Goal: Task Accomplishment & Management: Manage account settings

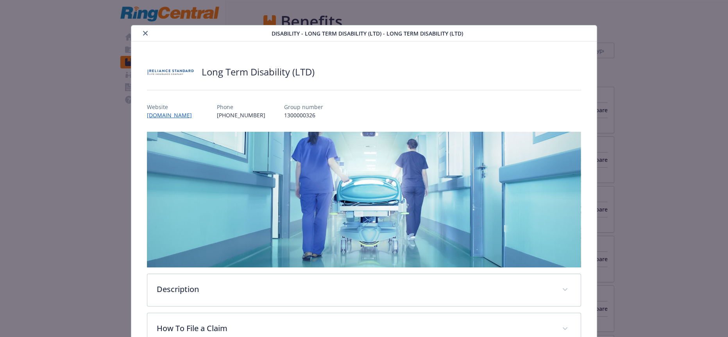
scroll to position [140, 0]
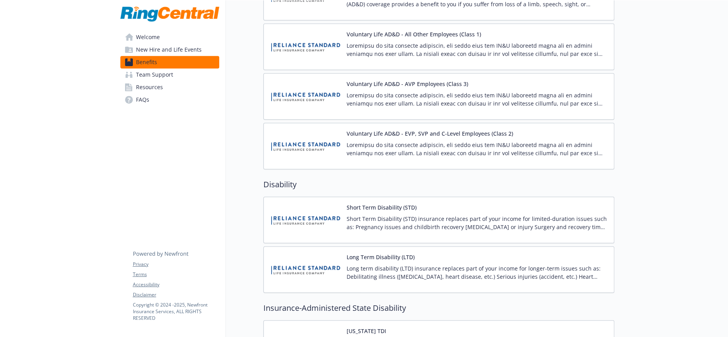
click at [401, 215] on p "Short Term Disability (STD) insurance replaces part of your income for limited-…" at bounding box center [477, 223] width 261 height 16
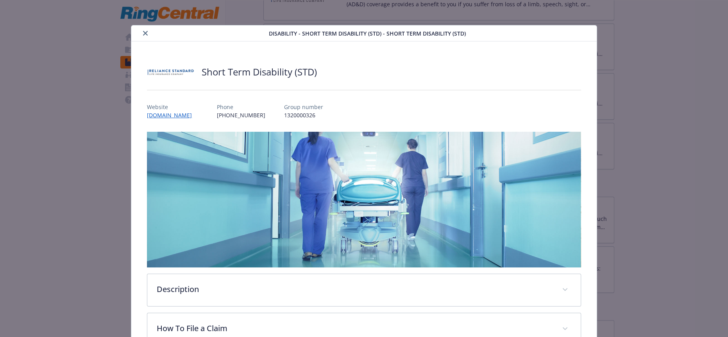
scroll to position [139, 0]
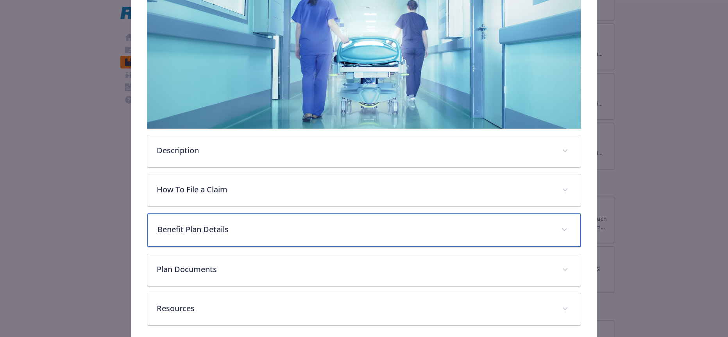
click at [206, 224] on p "Benefit Plan Details" at bounding box center [355, 230] width 394 height 12
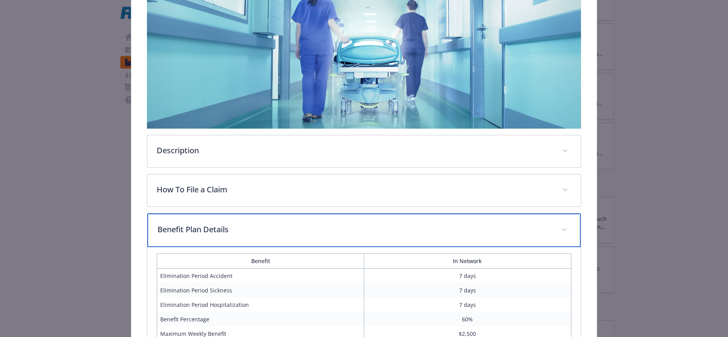
scroll to position [226, 0]
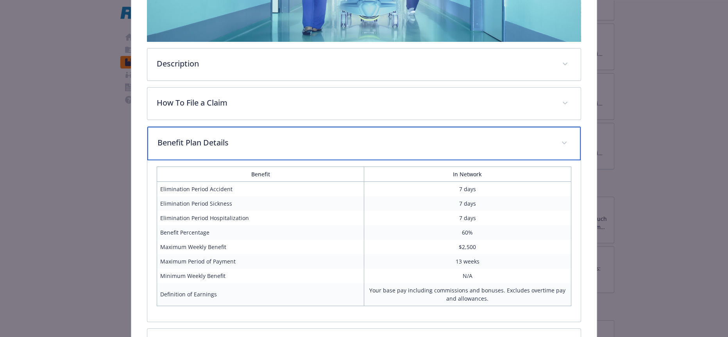
click at [194, 137] on p "Benefit Plan Details" at bounding box center [355, 143] width 394 height 12
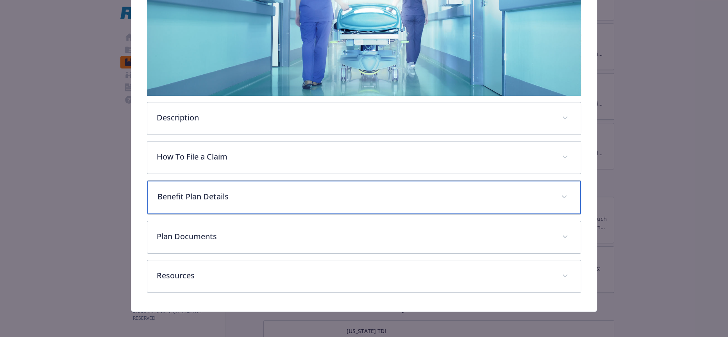
scroll to position [140, 0]
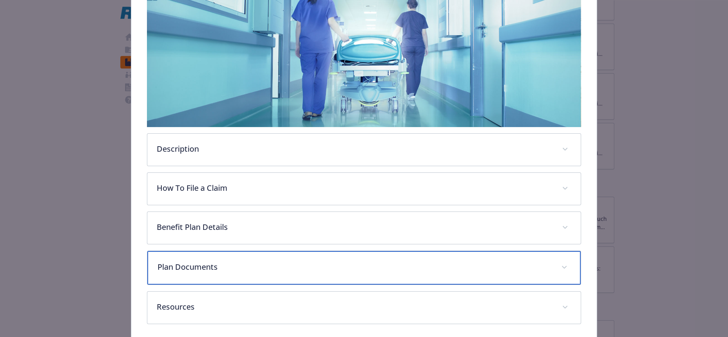
click at [172, 261] on p "Plan Documents" at bounding box center [355, 267] width 394 height 12
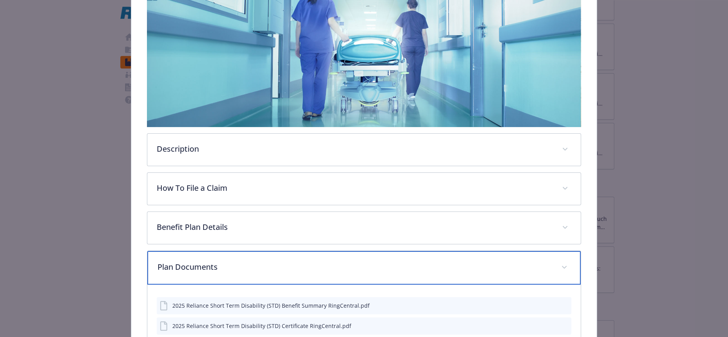
click at [173, 261] on p "Plan Documents" at bounding box center [355, 267] width 394 height 12
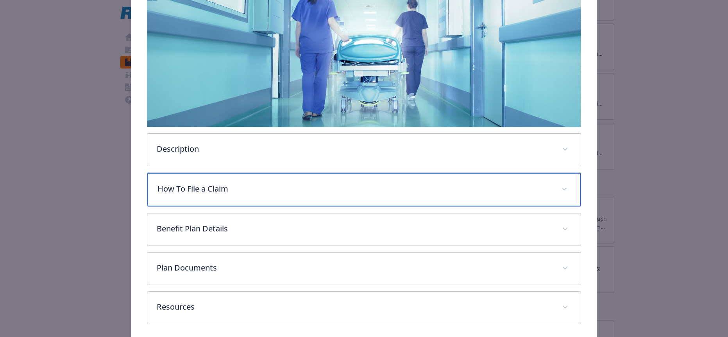
click at [183, 183] on p "How To File a Claim" at bounding box center [355, 189] width 394 height 12
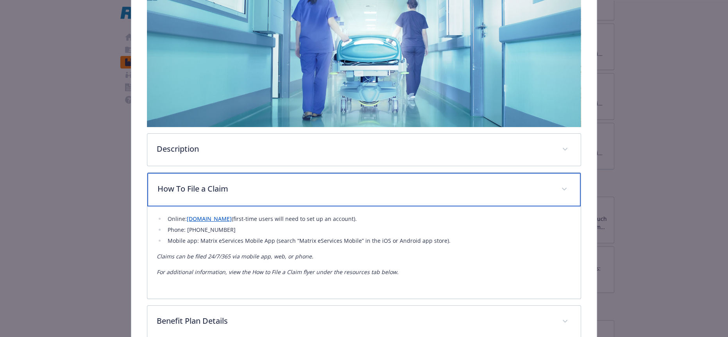
click at [183, 183] on p "How To File a Claim" at bounding box center [355, 189] width 394 height 12
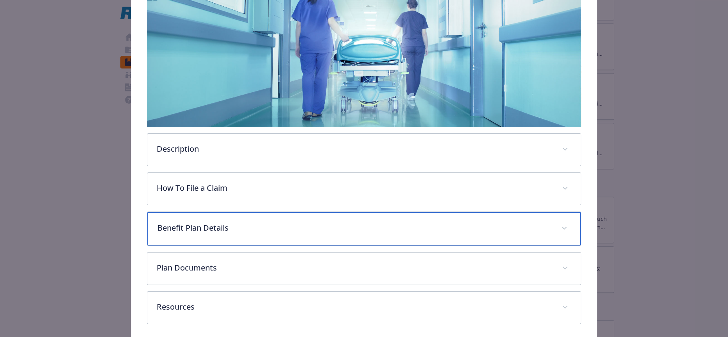
click at [195, 222] on p "Benefit Plan Details" at bounding box center [355, 228] width 394 height 12
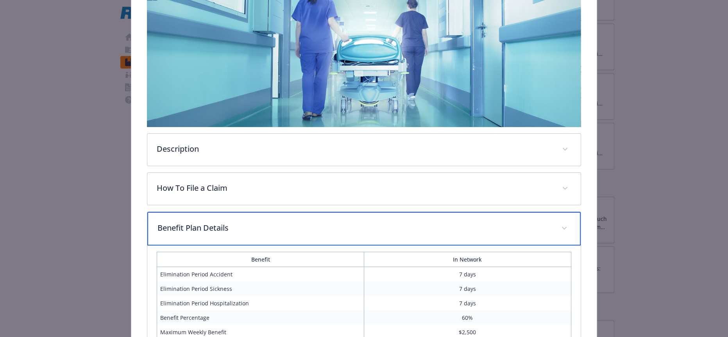
click at [225, 222] on p "Benefit Plan Details" at bounding box center [355, 228] width 394 height 12
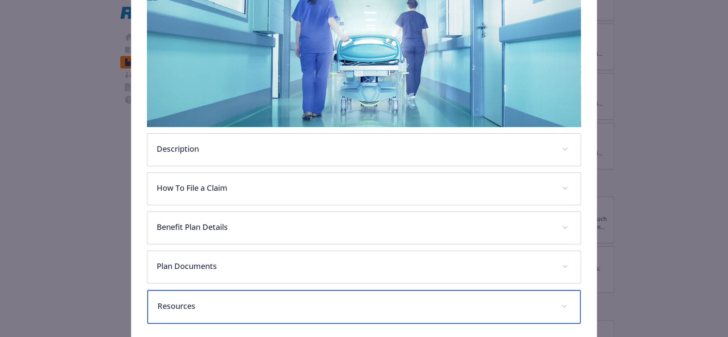
click at [210, 290] on div "Resources" at bounding box center [363, 307] width 433 height 34
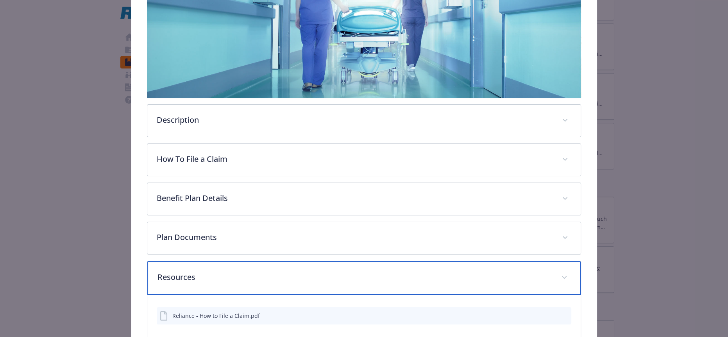
scroll to position [181, 0]
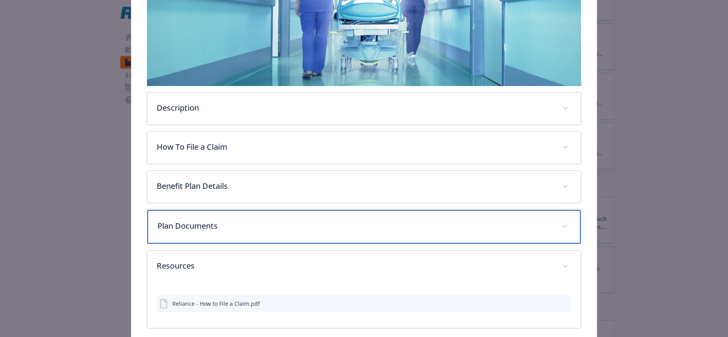
click at [212, 210] on div "Plan Documents" at bounding box center [363, 227] width 433 height 34
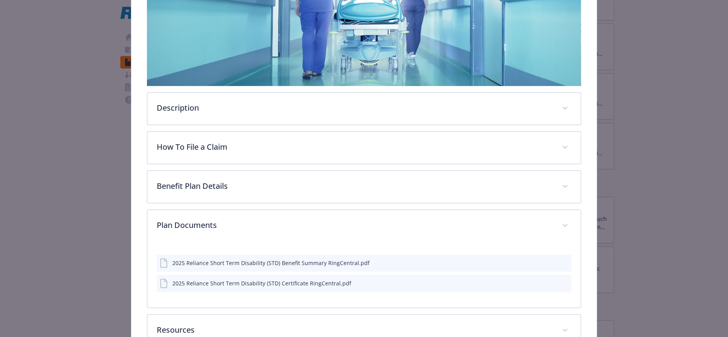
click at [561, 260] on icon "preview file" at bounding box center [564, 262] width 7 height 5
click at [561, 280] on icon "preview file" at bounding box center [564, 282] width 7 height 5
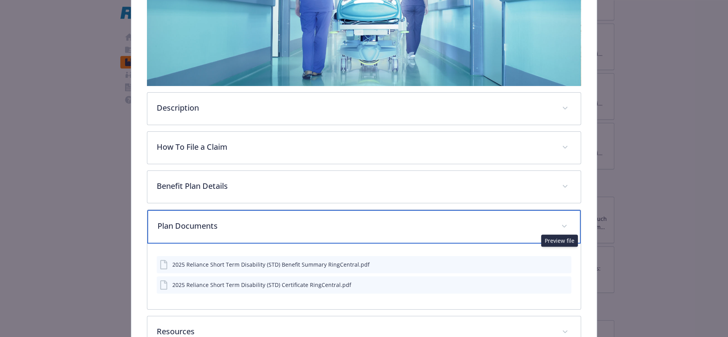
click at [190, 210] on div "Plan Documents" at bounding box center [363, 227] width 433 height 34
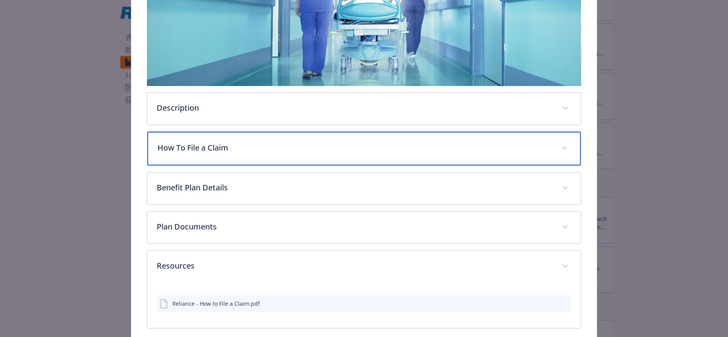
click at [194, 142] on p "How To File a Claim" at bounding box center [355, 148] width 394 height 12
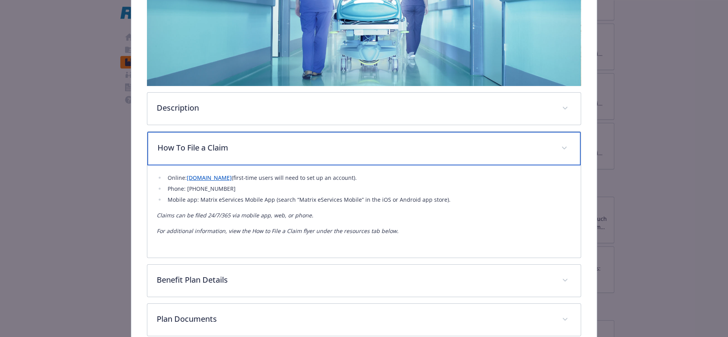
click at [195, 142] on p "How To File a Claim" at bounding box center [355, 148] width 394 height 12
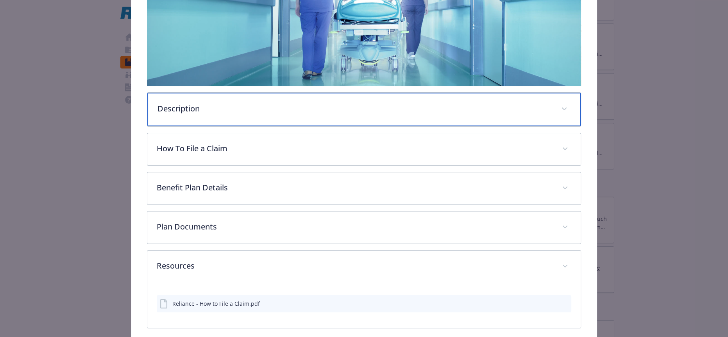
click at [200, 106] on div "Description" at bounding box center [363, 110] width 433 height 34
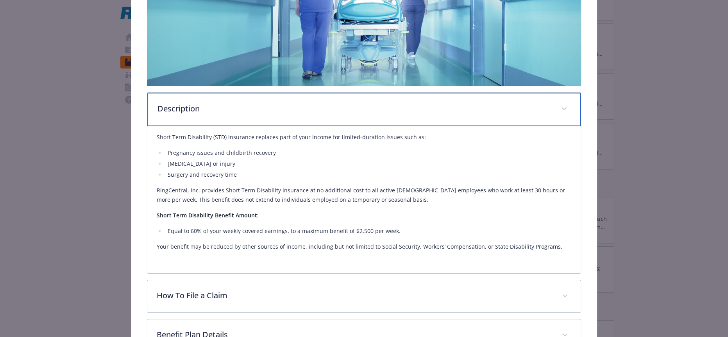
click at [200, 106] on div "Description" at bounding box center [363, 110] width 433 height 34
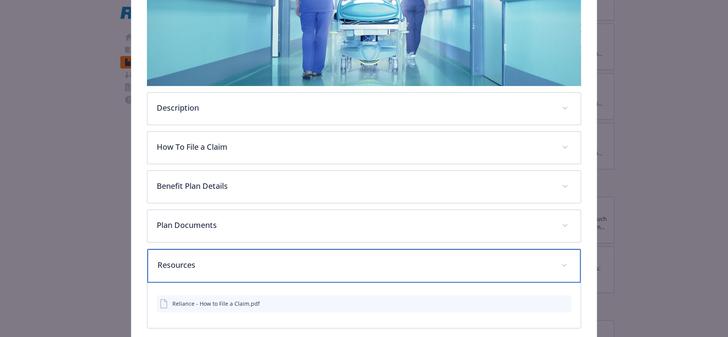
click at [210, 249] on div "Resources" at bounding box center [363, 266] width 433 height 34
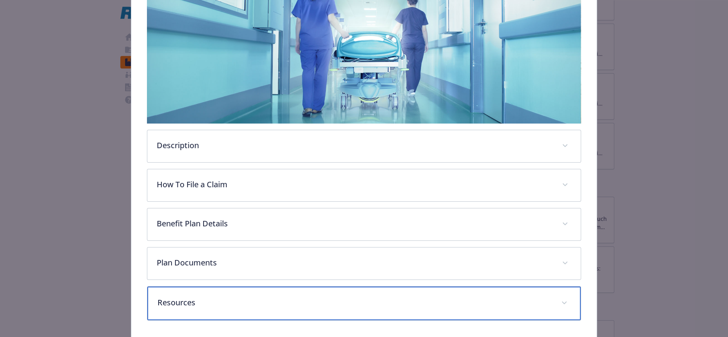
scroll to position [140, 0]
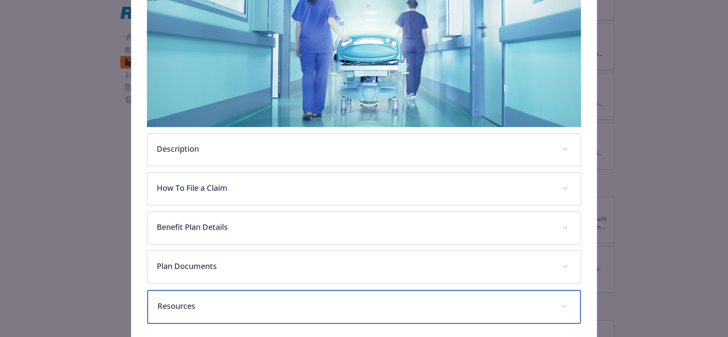
click at [207, 300] on p "Resources" at bounding box center [355, 306] width 394 height 12
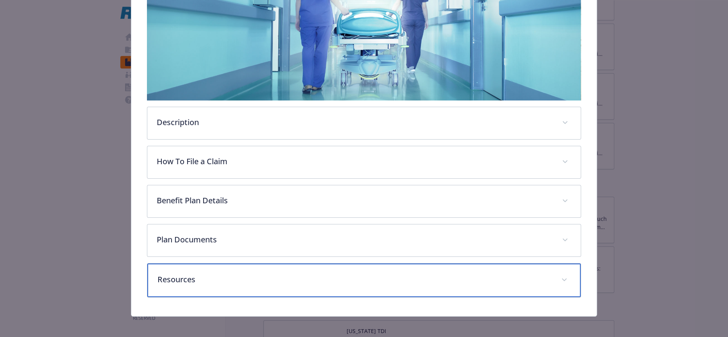
scroll to position [181, 0]
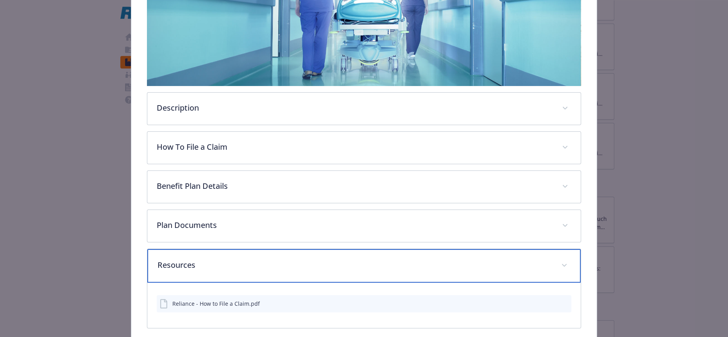
drag, startPoint x: 205, startPoint y: 239, endPoint x: 201, endPoint y: 221, distance: 18.9
click at [204, 259] on p "Resources" at bounding box center [355, 265] width 394 height 12
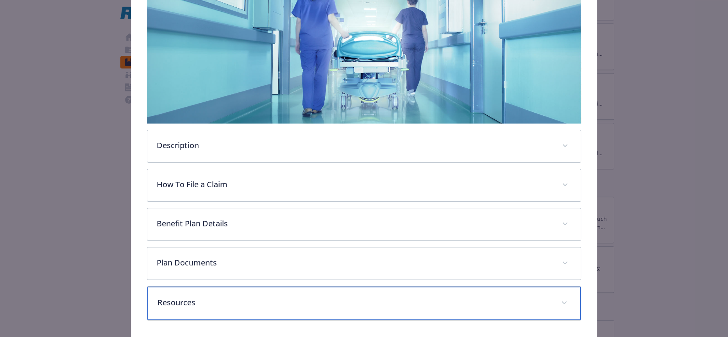
scroll to position [140, 0]
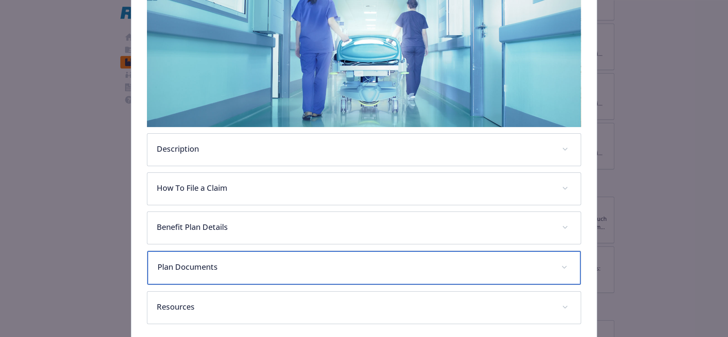
click at [197, 261] on p "Plan Documents" at bounding box center [355, 267] width 394 height 12
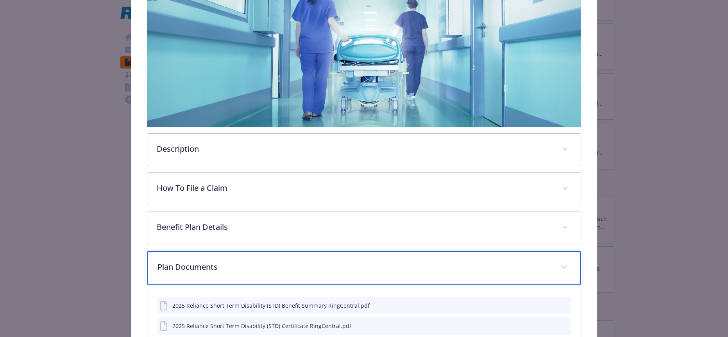
click at [198, 261] on p "Plan Documents" at bounding box center [355, 267] width 394 height 12
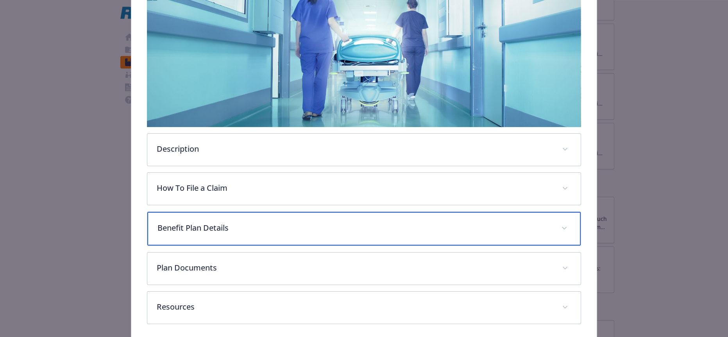
click at [200, 215] on div "Benefit Plan Details" at bounding box center [363, 229] width 433 height 34
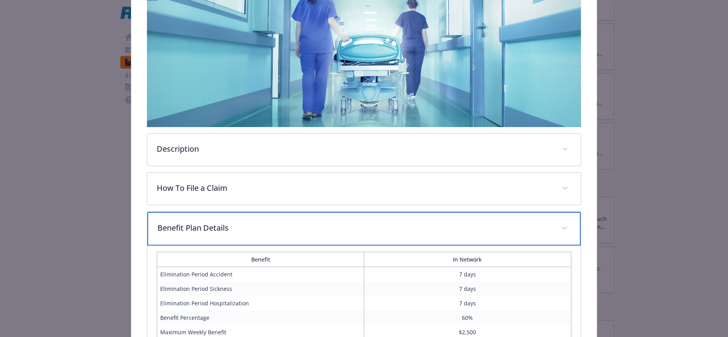
click at [200, 215] on div "Benefit Plan Details" at bounding box center [363, 229] width 433 height 34
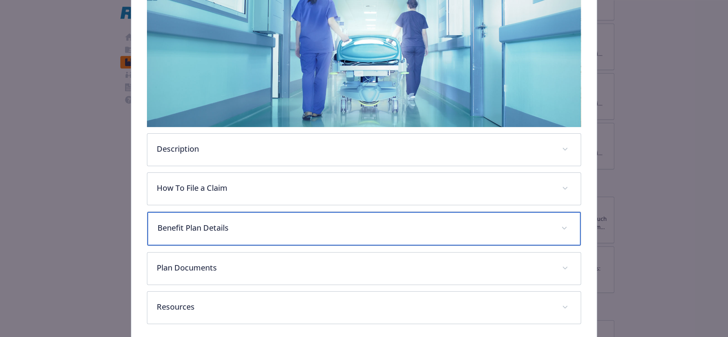
click at [200, 215] on div "Benefit Plan Details" at bounding box center [363, 229] width 433 height 34
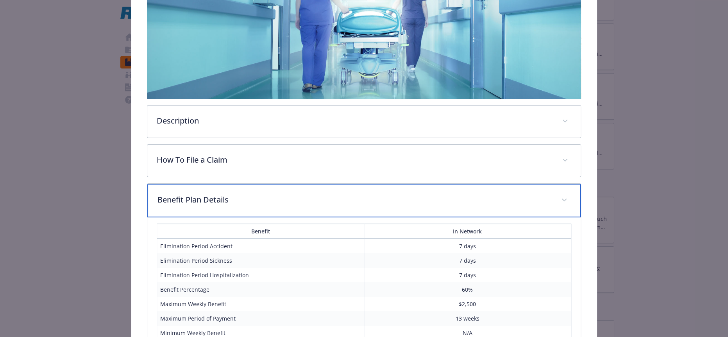
scroll to position [184, 0]
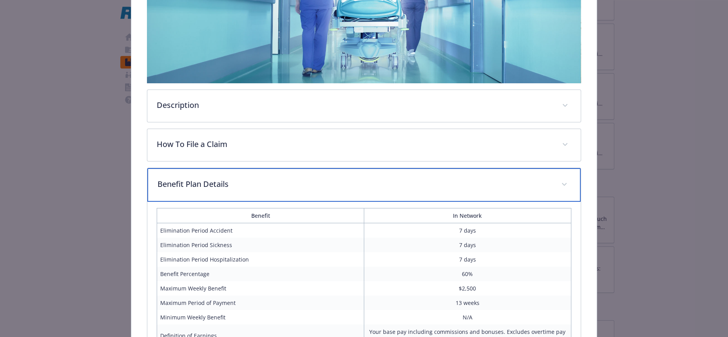
click at [183, 173] on div "Benefit Plan Details" at bounding box center [363, 185] width 433 height 34
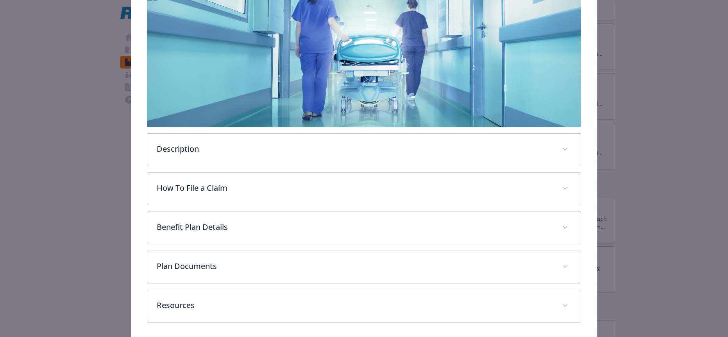
scroll to position [139, 0]
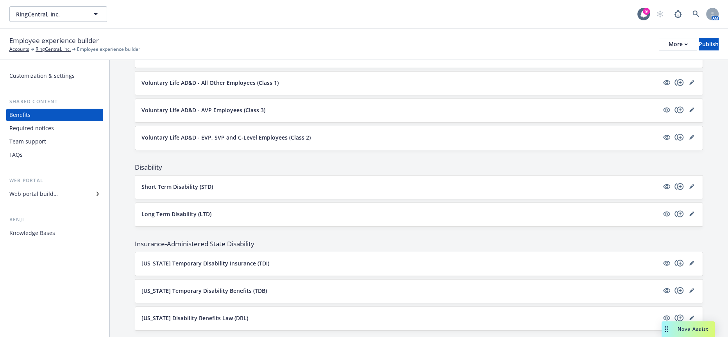
scroll to position [695, 0]
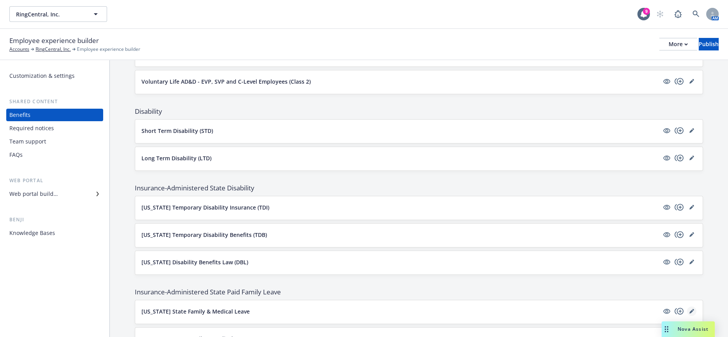
click at [690, 309] on icon "editPencil" at bounding box center [692, 311] width 5 height 5
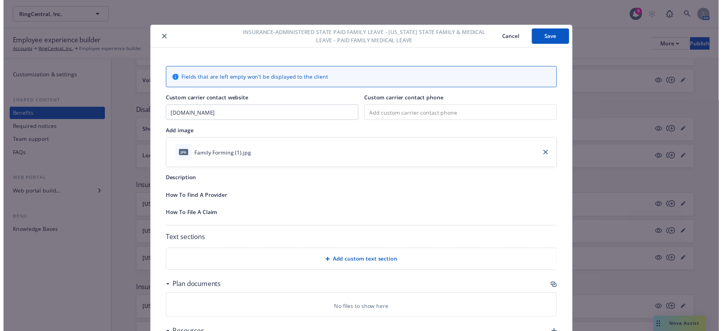
scroll to position [23, 0]
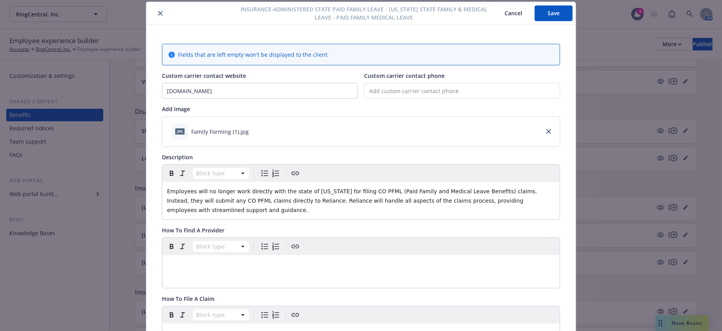
click at [448, 88] on input "tel" at bounding box center [462, 91] width 196 height 16
paste input "[PHONE_NUMBER]"
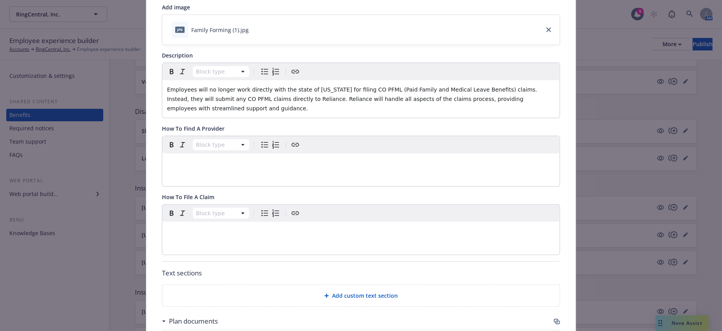
scroll to position [154, 0]
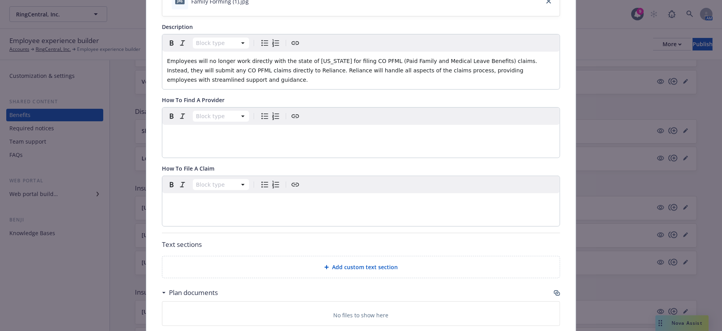
type input "[PHONE_NUMBER]"
click at [306, 193] on div "editable markdown" at bounding box center [360, 202] width 397 height 19
click at [555, 292] on icon "button" at bounding box center [557, 294] width 5 height 4
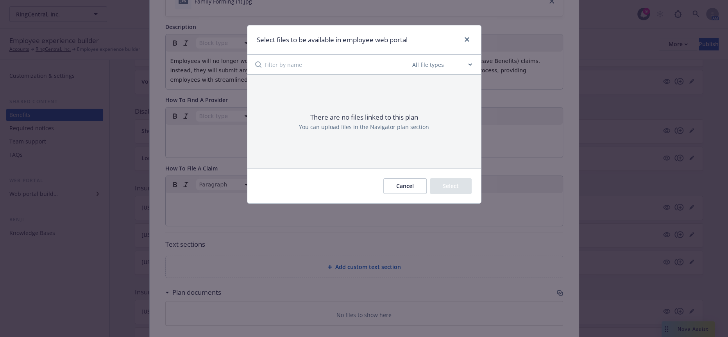
click at [414, 178] on button "Cancel" at bounding box center [405, 186] width 43 height 16
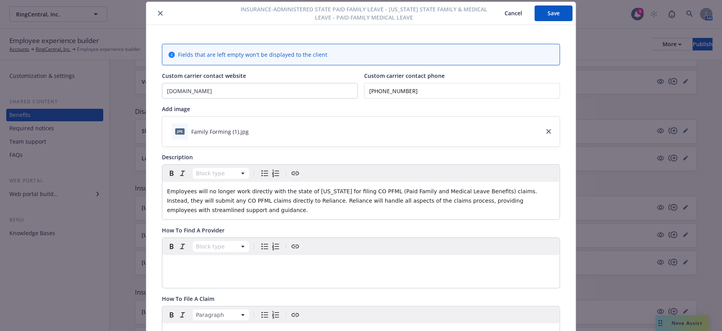
scroll to position [0, 0]
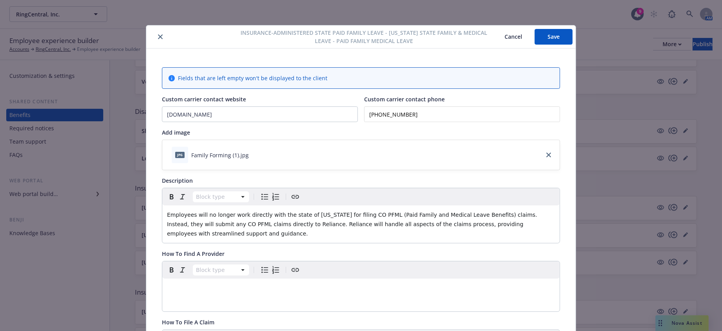
click at [556, 38] on button "Save" at bounding box center [554, 37] width 38 height 16
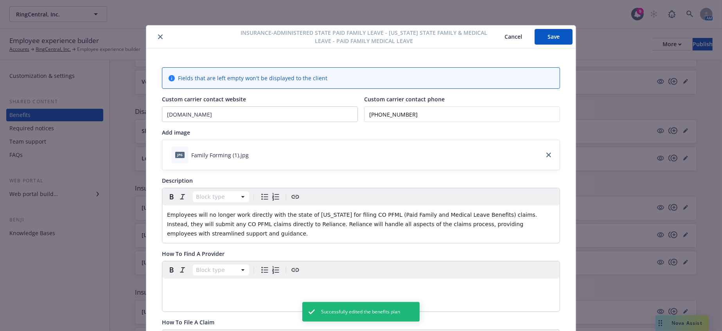
click at [158, 35] on icon "close" at bounding box center [160, 36] width 5 height 5
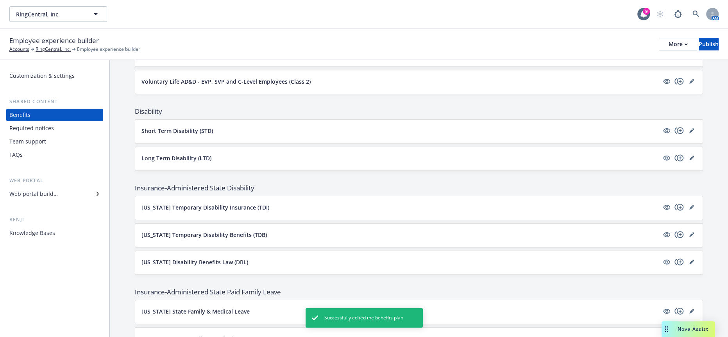
click at [690, 337] on icon "editPencil" at bounding box center [692, 339] width 4 height 4
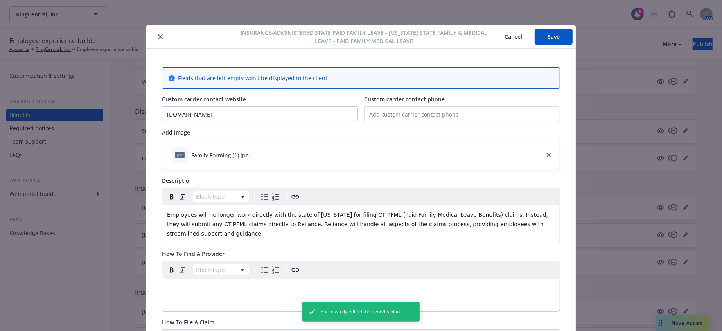
scroll to position [23, 0]
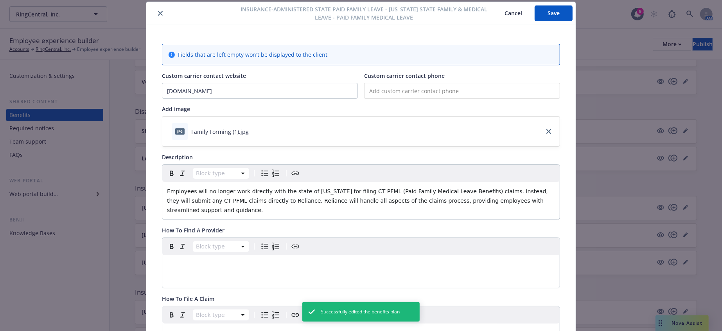
click at [391, 86] on input "tel" at bounding box center [462, 91] width 196 height 16
paste input "[PHONE_NUMBER]"
type input "[PHONE_NUMBER]"
click at [546, 13] on button "Save" at bounding box center [554, 13] width 38 height 16
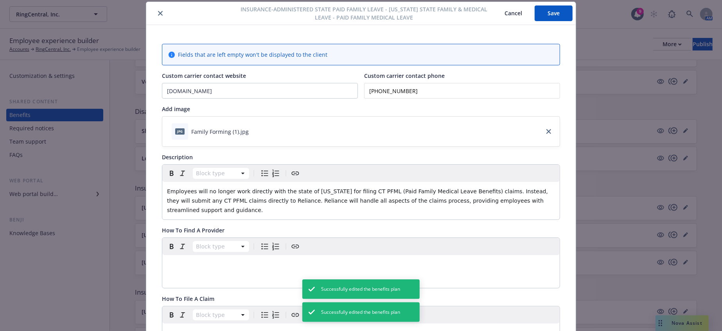
click at [158, 15] on icon "close" at bounding box center [160, 13] width 5 height 5
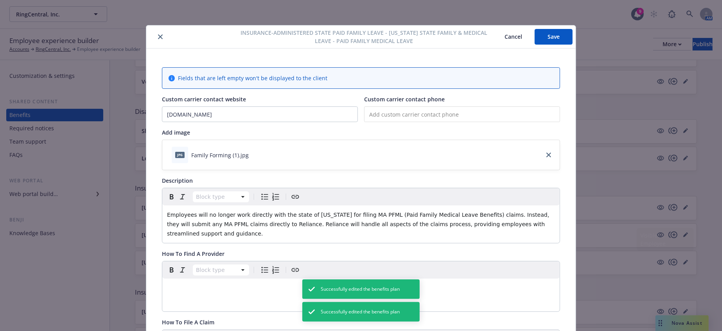
scroll to position [23, 0]
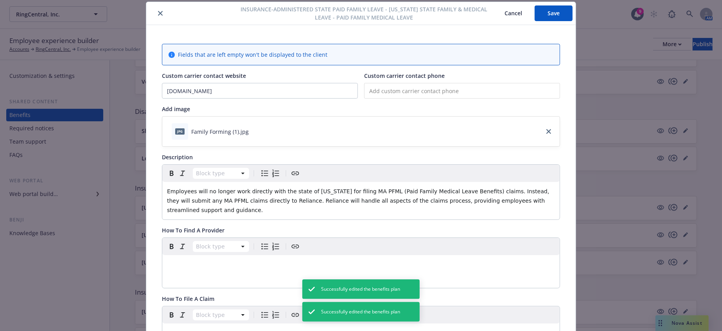
click at [500, 83] on input "tel" at bounding box center [462, 91] width 196 height 16
paste input "[PHONE_NUMBER]"
type input "[PHONE_NUMBER]"
click at [550, 12] on button "Save" at bounding box center [554, 13] width 38 height 16
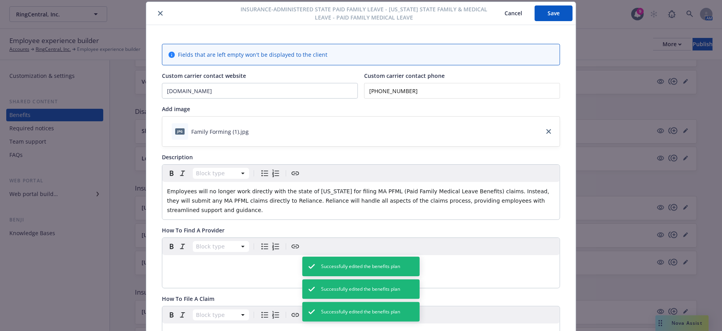
click at [158, 14] on icon "close" at bounding box center [160, 13] width 5 height 5
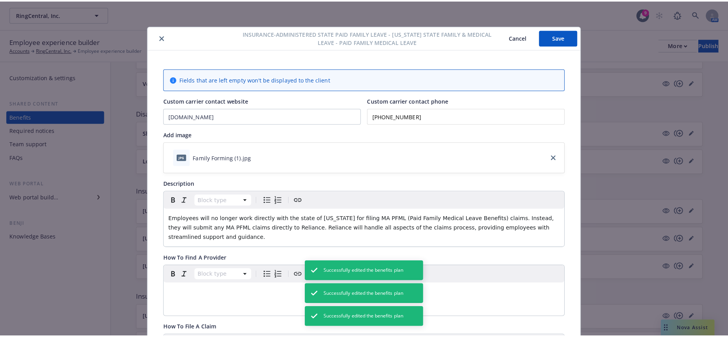
scroll to position [23, 0]
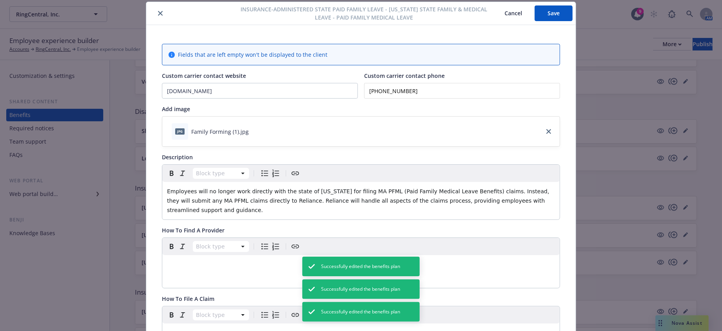
click at [551, 11] on button "Save" at bounding box center [554, 13] width 38 height 16
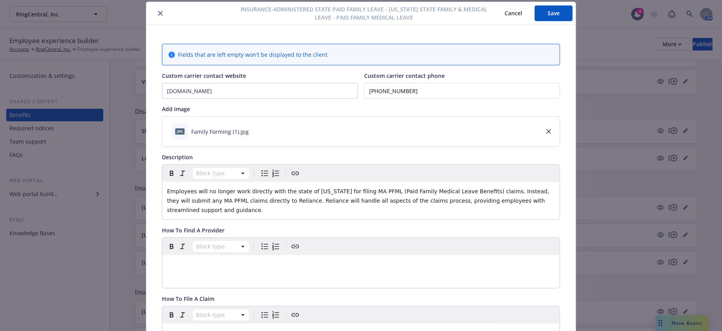
click at [157, 13] on button "close" at bounding box center [160, 13] width 9 height 9
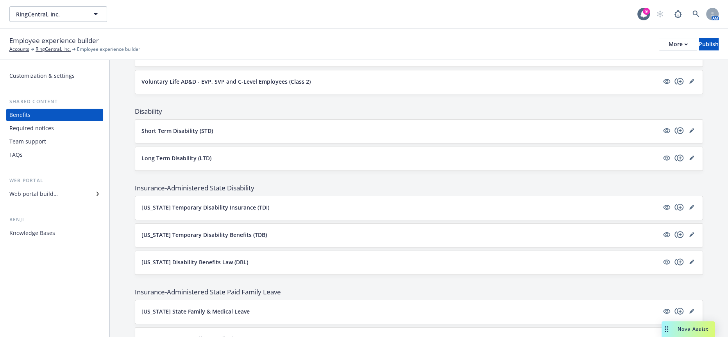
click at [215, 231] on p "[US_STATE] Temporary Disability Benefits (TDB)" at bounding box center [205, 235] width 126 height 8
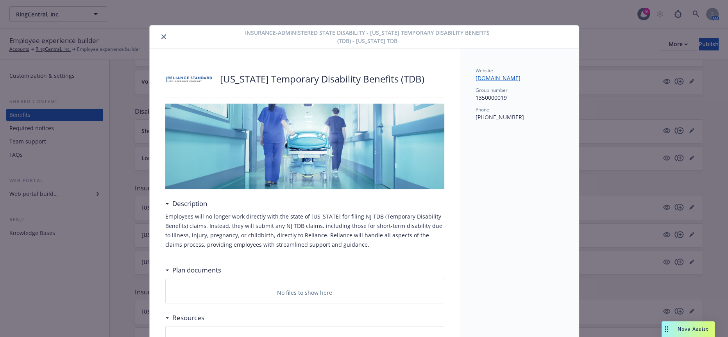
click at [161, 35] on icon "close" at bounding box center [163, 36] width 5 height 5
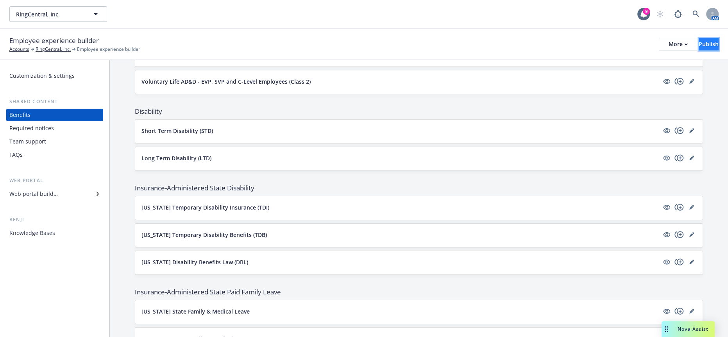
click at [700, 38] on div "Publish" at bounding box center [709, 44] width 20 height 12
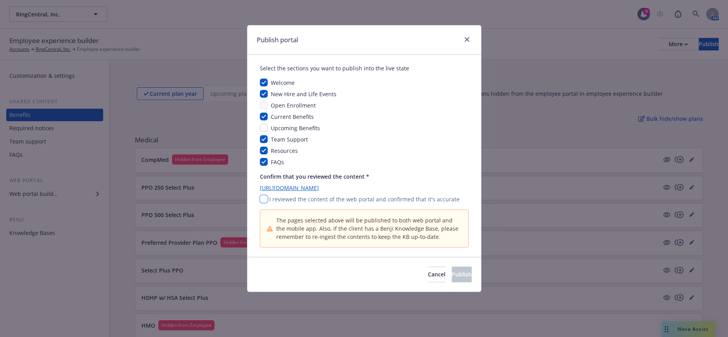
click at [262, 195] on input "checkbox" at bounding box center [264, 199] width 8 height 8
checkbox input "true"
click at [468, 267] on button "Publish" at bounding box center [462, 275] width 20 height 16
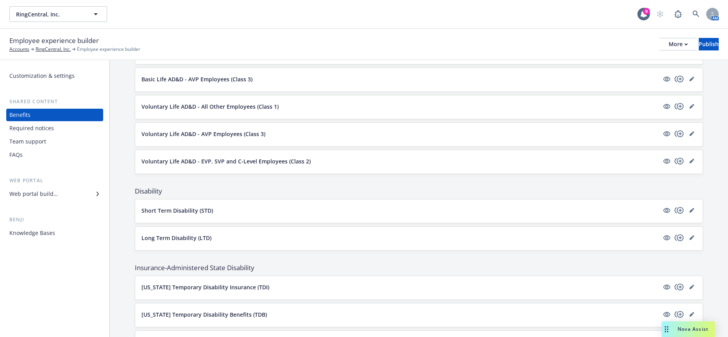
scroll to position [565, 0]
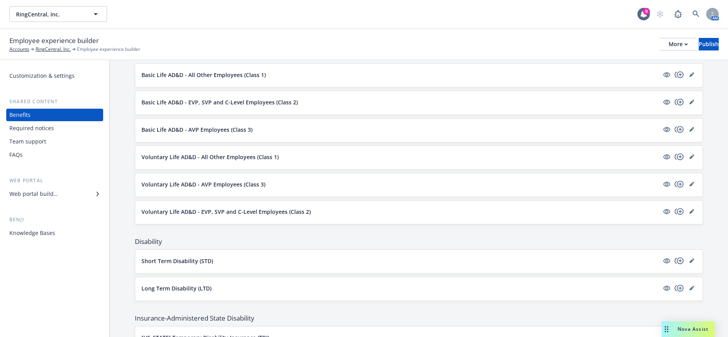
click at [189, 250] on div "Short Term Disability (STD)" at bounding box center [419, 261] width 568 height 23
click at [190, 257] on p "Short Term Disability (STD)" at bounding box center [178, 261] width 72 height 8
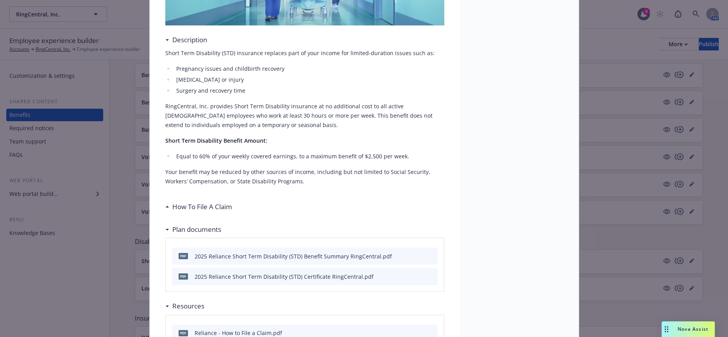
scroll to position [154, 0]
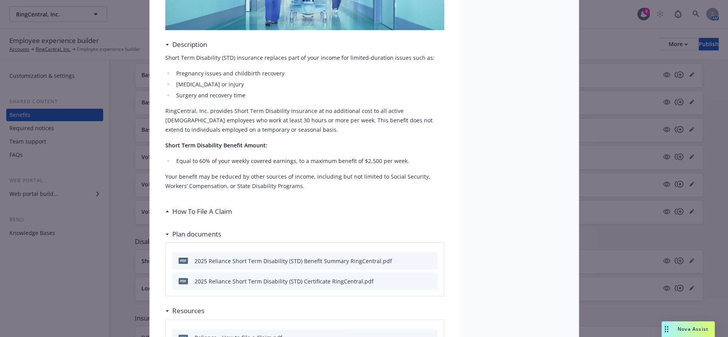
click at [221, 206] on h3 "How To File A Claim" at bounding box center [202, 211] width 60 height 10
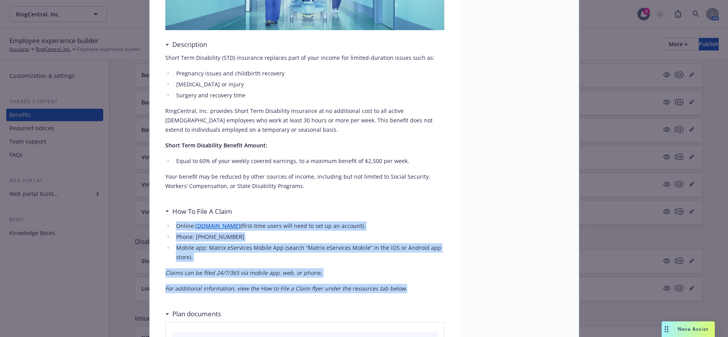
drag, startPoint x: 378, startPoint y: 237, endPoint x: 161, endPoint y: 192, distance: 222.2
click at [161, 192] on div "Short Term Disability (STD) Description Short Term Disability (STD) insurance r…" at bounding box center [305, 251] width 310 height 726
copy div "Online: matrixabsence.com (first-time users will need to set up an account). Ph…"
click at [396, 284] on p "For additional information, view the How to File a Claim flyer under the resour…" at bounding box center [304, 288] width 279 height 9
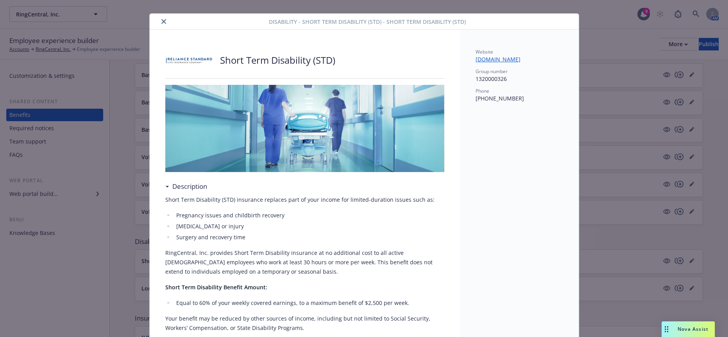
scroll to position [0, 0]
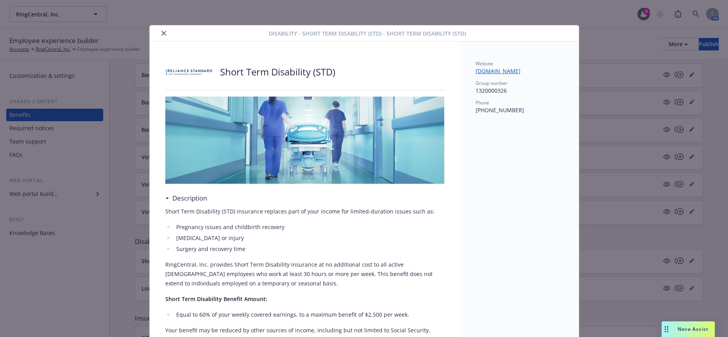
click at [161, 34] on icon "close" at bounding box center [163, 33] width 5 height 5
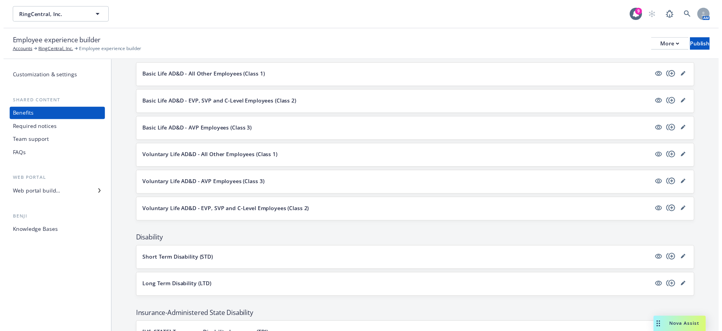
scroll to position [738, 0]
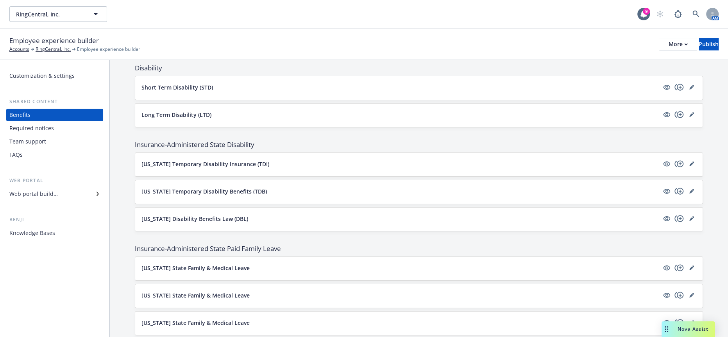
click at [204, 264] on p "[US_STATE] State Family & Medical Leave" at bounding box center [196, 268] width 108 height 8
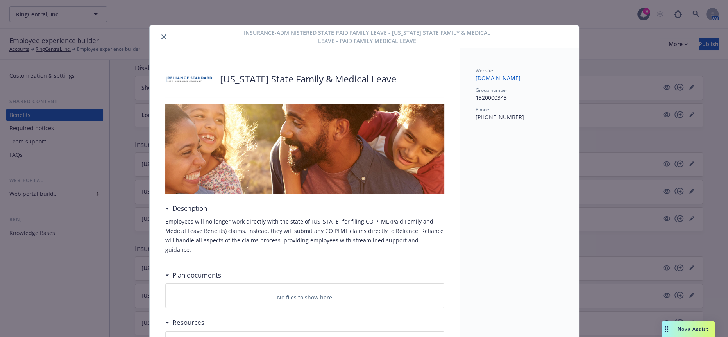
click at [161, 34] on button "close" at bounding box center [163, 36] width 9 height 9
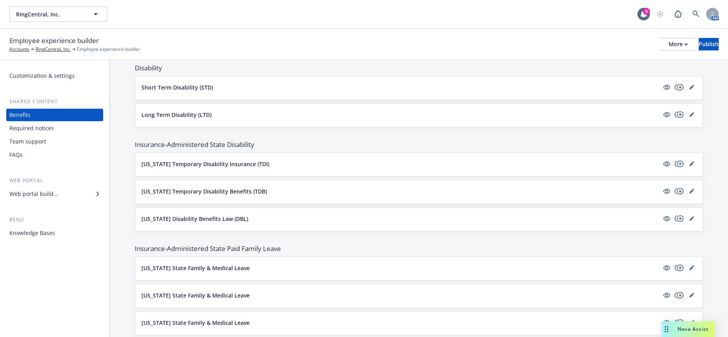
click at [692, 263] on link "editPencil" at bounding box center [691, 267] width 9 height 9
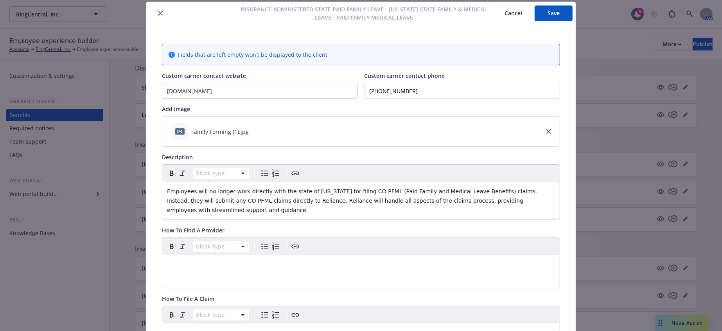
scroll to position [240, 0]
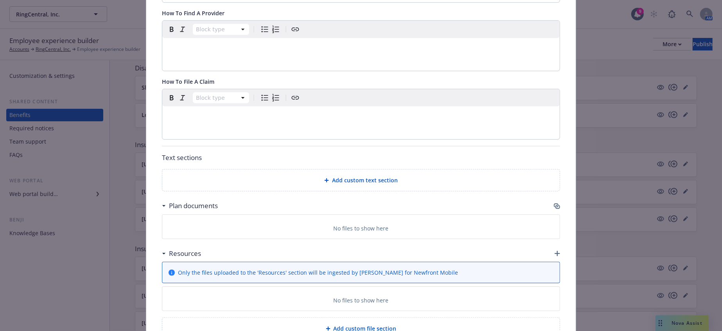
click at [190, 91] on div "Block type" at bounding box center [360, 114] width 397 height 50
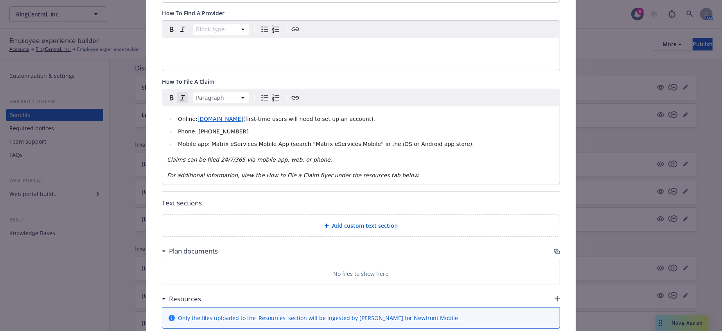
click at [260, 156] on em "Claims can be filed 24/7/365 via mobile app, web, or phone." at bounding box center [249, 159] width 165 height 6
drag, startPoint x: 319, startPoint y: 118, endPoint x: 157, endPoint y: 121, distance: 161.5
click at [157, 121] on div "Fields that are left empty won't be displayed to the client Custom carrier cont…" at bounding box center [360, 106] width 429 height 596
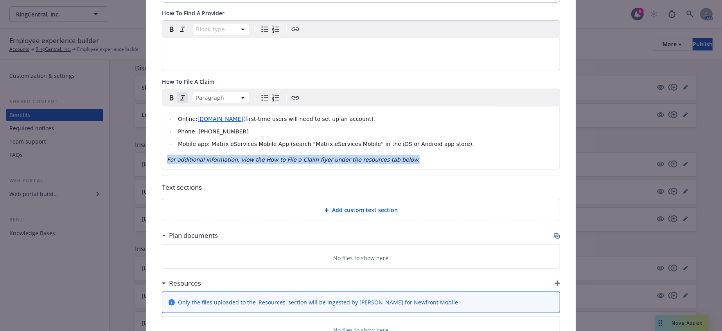
drag, startPoint x: 371, startPoint y: 125, endPoint x: 151, endPoint y: 135, distance: 220.4
click at [151, 135] on div "Fields that are left empty won't be displayed to the client Custom carrier cont…" at bounding box center [360, 98] width 429 height 580
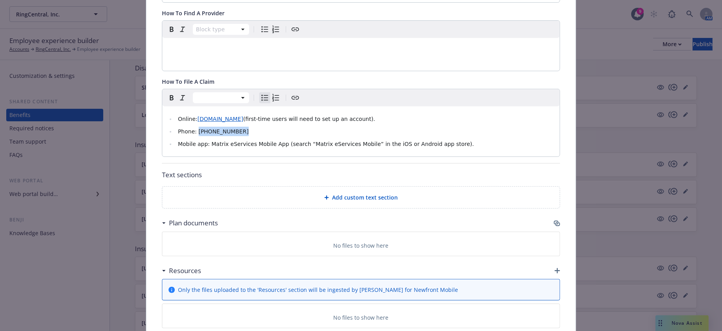
drag, startPoint x: 235, startPoint y: 94, endPoint x: 188, endPoint y: 97, distance: 46.6
click at [188, 127] on li "Phone: [PHONE_NUMBER]" at bounding box center [365, 131] width 379 height 9
click at [187, 128] on span "Phone: 800-351-7500 (8am - 7pm ET weekdays)" at bounding box center [250, 131] width 144 height 6
click at [188, 128] on span "Phone: 800-351-7500 (8am - 7pm ET weekdays)" at bounding box center [250, 131] width 144 height 6
click at [459, 139] on li "Mobile app: Matrix eServices Mobile App (search “Matrix eServices Mobile” in th…" at bounding box center [365, 143] width 379 height 9
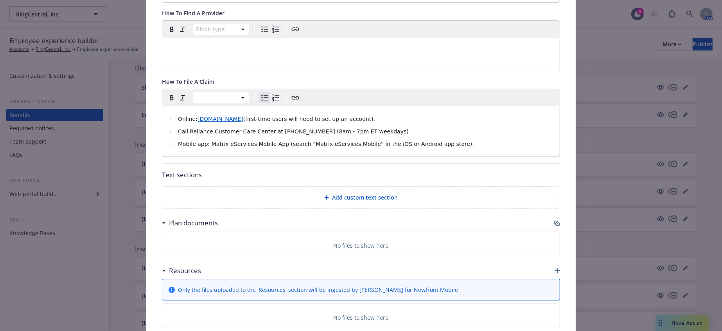
click at [347, 114] on li "Online: matrixabsence.com (first-time users will need to set up an account)." at bounding box center [365, 118] width 379 height 9
drag, startPoint x: 341, startPoint y: 85, endPoint x: 139, endPoint y: 76, distance: 202.4
click at [139, 76] on div "Insurance-Administered State Paid Family Leave - Colorado State Family & Medica…" at bounding box center [361, 165] width 722 height 331
click at [400, 141] on span "Mobile app: Matrix eServices Mobile App (search “Matrix eServices Mobile” in th…" at bounding box center [326, 144] width 296 height 6
click at [346, 127] on li "Call Reliance Customer Care Center at 800-351-7500 (8am - 7pm ET weekdays)" at bounding box center [365, 131] width 379 height 9
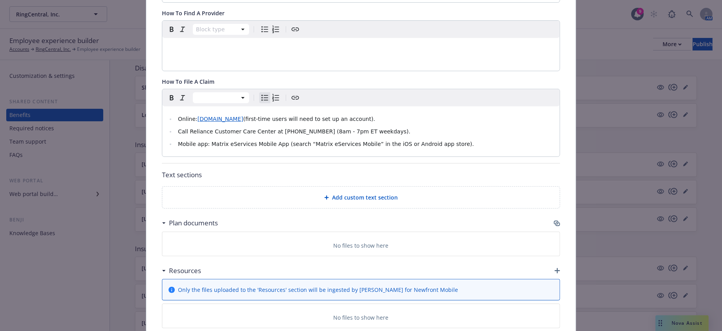
click at [437, 112] on div "Online: matrixabsence.com (first-time users will need to set up an account). Ca…" at bounding box center [360, 131] width 397 height 50
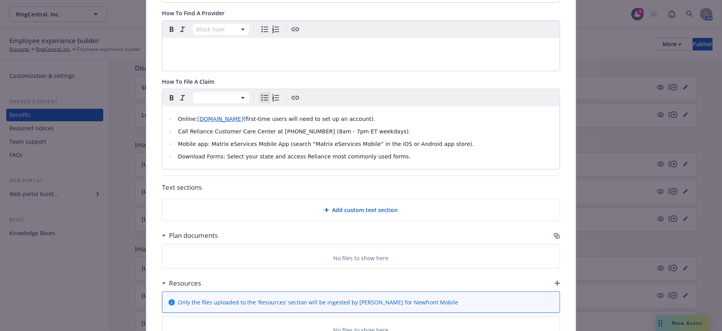
click at [211, 153] on span "Download Forms: Select your state and access Reliance most commonly used forms." at bounding box center [294, 156] width 233 height 6
click at [355, 152] on li "Download Forms: Select your state and access Reliance most commonly used forms." at bounding box center [365, 156] width 379 height 9
click at [493, 123] on div "Online: matrixabsence.com (first-time users will need to set up an account). Ca…" at bounding box center [360, 137] width 397 height 63
drag, startPoint x: 485, startPoint y: 126, endPoint x: 357, endPoint y: 120, distance: 128.0
click at [357, 120] on div "Online: matrixabsence.com (first-time users will need to set up an account). Ca…" at bounding box center [360, 137] width 397 height 63
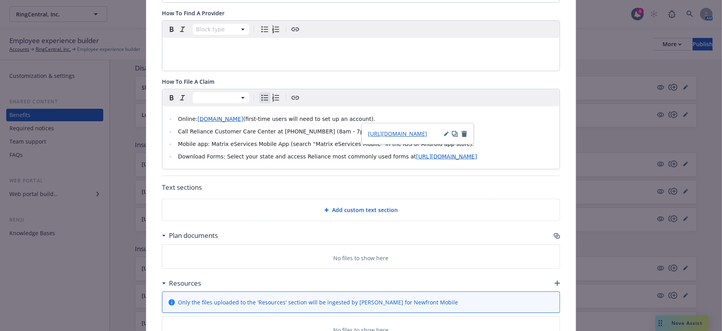
click at [370, 152] on li "Download Forms: Select your state and access Reliance most commonly used forms …" at bounding box center [365, 156] width 379 height 9
drag, startPoint x: 371, startPoint y: 120, endPoint x: 356, endPoint y: 120, distance: 15.2
click at [416, 153] on span "https://customercare.rsli.com/Forms/Default.aspx" at bounding box center [446, 156] width 61 height 6
drag, startPoint x: 456, startPoint y: 116, endPoint x: 417, endPoint y: 116, distance: 38.7
click at [417, 152] on li "Download Forms: Select your state and access Reliance most commonly used forms …" at bounding box center [365, 156] width 379 height 9
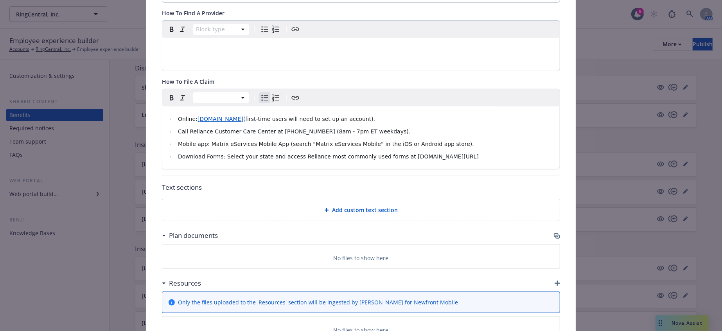
drag, startPoint x: 427, startPoint y: 118, endPoint x: 356, endPoint y: 121, distance: 70.9
click at [356, 152] on li "Download Forms: Select your state and access Reliance most commonly used forms …" at bounding box center [365, 156] width 379 height 9
click at [291, 93] on icon "Create link" at bounding box center [295, 97] width 9 height 9
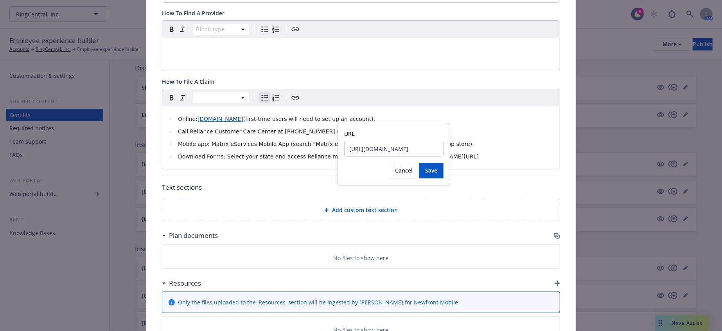
scroll to position [0, 50]
type input "https://customercare.rsli.com/Forms/Default.aspx"
click at [419, 173] on button "Save" at bounding box center [431, 171] width 25 height 16
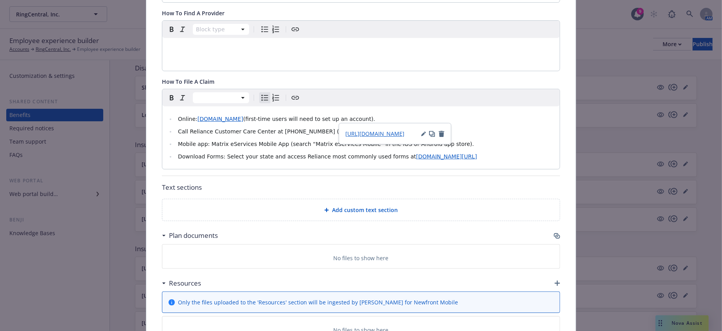
click at [493, 114] on ul "Online: matrixabsence.com (first-time users will need to set up an account). Ca…" at bounding box center [361, 137] width 388 height 47
click at [450, 152] on li "Download Forms: Select your state and access Reliance most commonly used forms …" at bounding box center [365, 156] width 379 height 9
click at [437, 152] on li "Download Forms: Select your state and access Reliance most commonly used forms …" at bounding box center [365, 156] width 379 height 9
drag, startPoint x: 438, startPoint y: 117, endPoint x: 163, endPoint y: 77, distance: 278.5
click at [163, 106] on div "Online: matrixabsence.com (first-time users will need to set up an account). Ca…" at bounding box center [360, 137] width 397 height 63
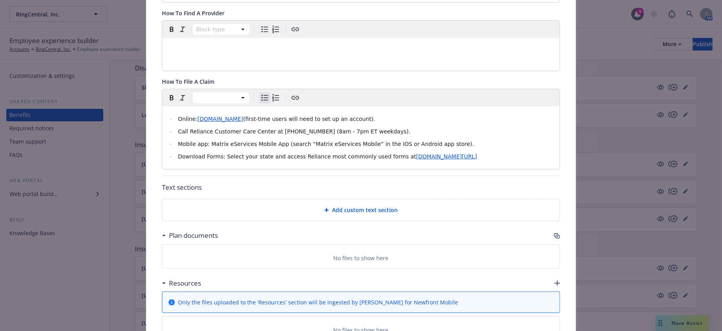
click at [498, 114] on ul "Online: matrixabsence.com (first-time users will need to set up an account). Ca…" at bounding box center [361, 137] width 388 height 47
click at [208, 116] on span "[DOMAIN_NAME]" at bounding box center [220, 119] width 46 height 6
click at [188, 97] on span "https://matrixabsence.com/" at bounding box center [175, 100] width 59 height 7
click at [439, 152] on li "Download Forms: Select your state and access Reliance most commonly used forms …" at bounding box center [365, 156] width 379 height 9
drag, startPoint x: 441, startPoint y: 120, endPoint x: 171, endPoint y: 71, distance: 274.7
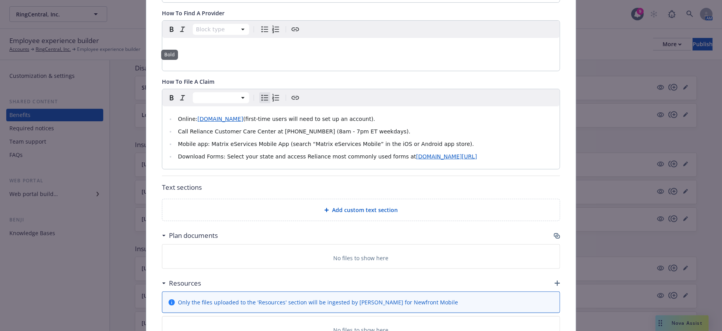
click at [171, 89] on div "Online: matrixabsence.com (first-time users will need to set up an account). Ca…" at bounding box center [360, 129] width 397 height 80
copy ul "Online: matrixabsence.com (first-time users will need to set up an account). Ca…"
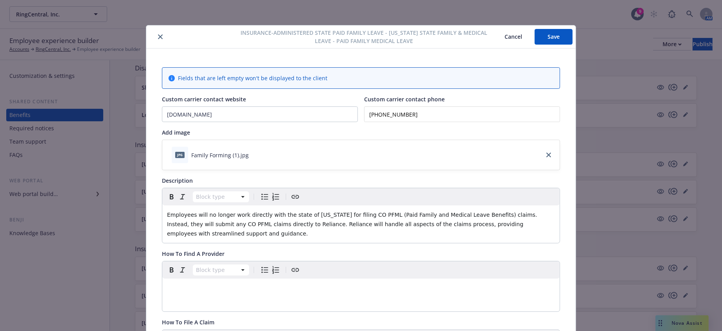
click at [547, 45] on div "Insurance-Administered State Paid Family Leave - Colorado State Family & Medica…" at bounding box center [360, 36] width 429 height 23
click at [546, 38] on button "Save" at bounding box center [554, 37] width 38 height 16
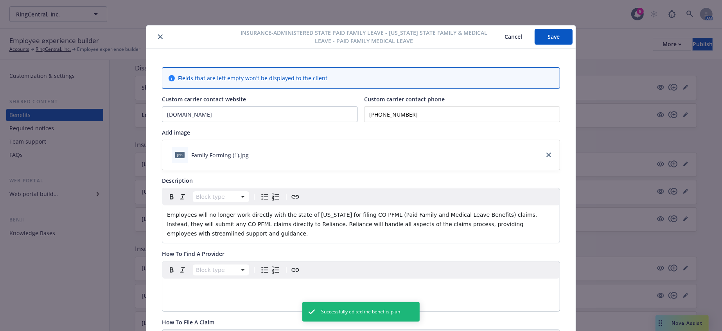
click at [156, 35] on button "close" at bounding box center [160, 36] width 9 height 9
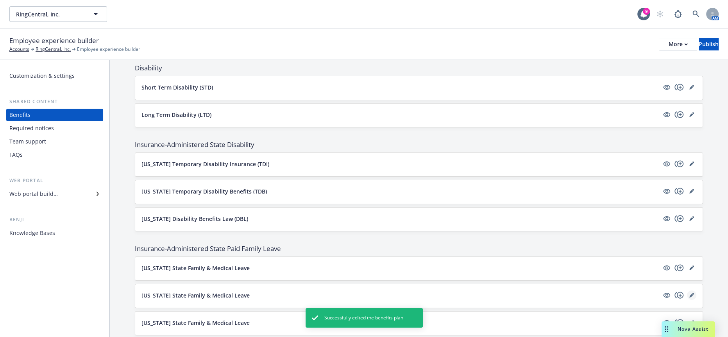
click at [687, 291] on link "editPencil" at bounding box center [691, 295] width 9 height 9
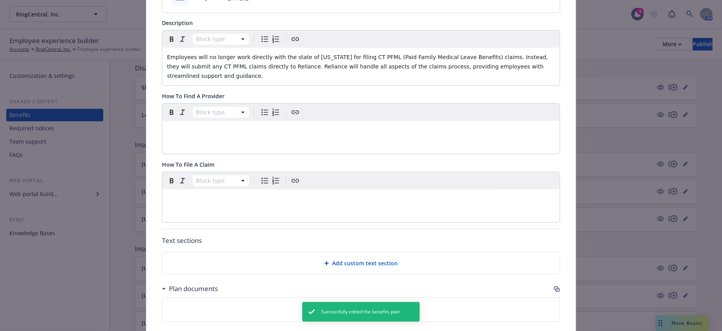
scroll to position [197, 0]
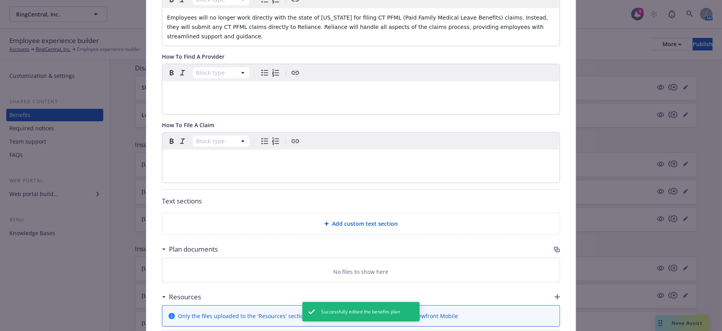
click at [219, 150] on div "editable markdown" at bounding box center [360, 159] width 397 height 19
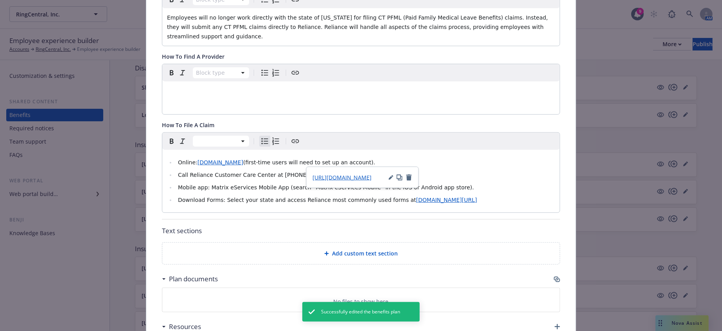
scroll to position [0, 0]
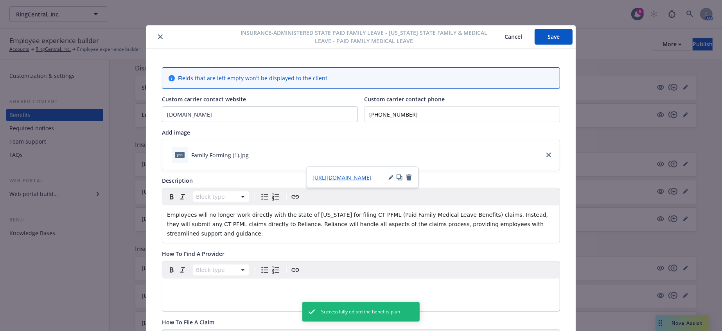
click at [562, 34] on button "Save" at bounding box center [554, 37] width 38 height 16
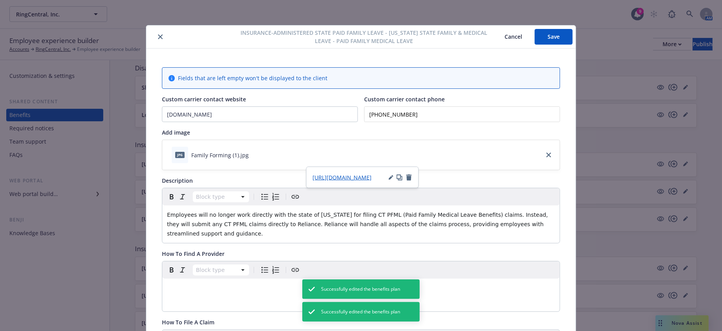
click at [156, 39] on button "close" at bounding box center [160, 36] width 9 height 9
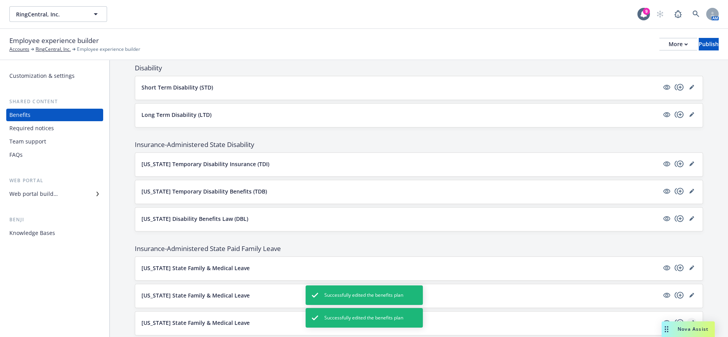
click at [689, 318] on link "editPencil" at bounding box center [691, 322] width 9 height 9
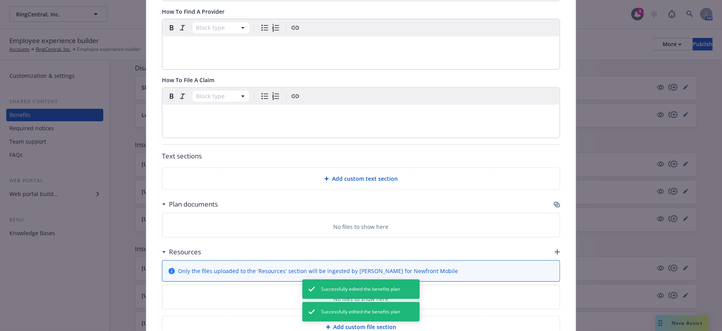
scroll to position [242, 0]
click at [274, 94] on div "Block type" at bounding box center [360, 112] width 397 height 50
click at [272, 104] on div "editable markdown" at bounding box center [360, 113] width 397 height 19
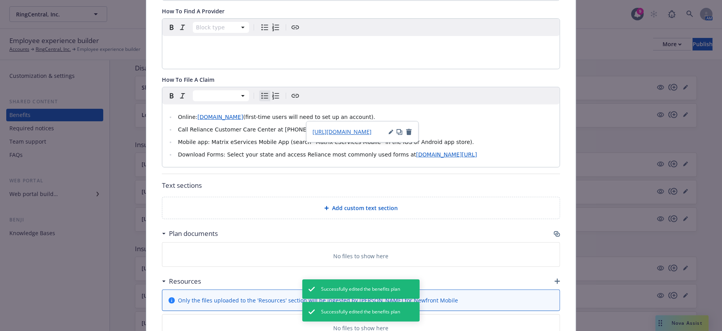
scroll to position [0, 0]
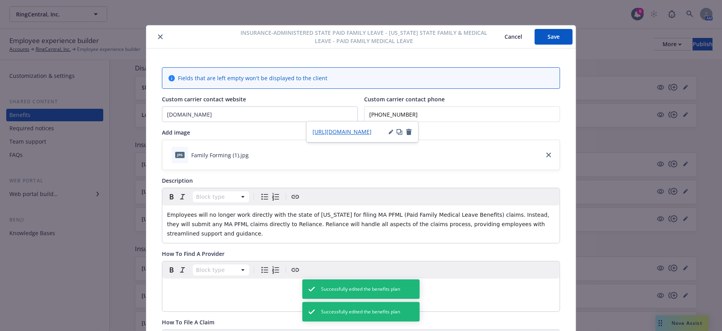
click at [556, 41] on button "Save" at bounding box center [554, 37] width 38 height 16
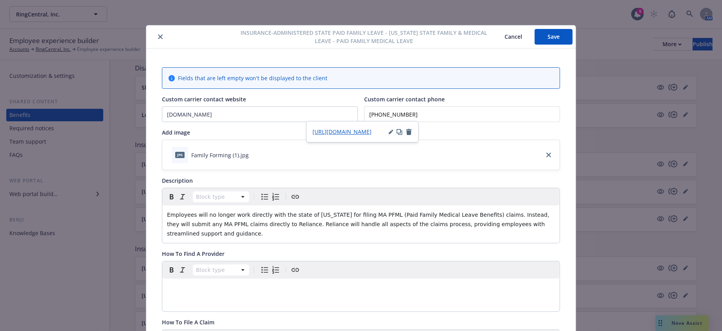
click at [158, 34] on icon "close" at bounding box center [160, 36] width 5 height 5
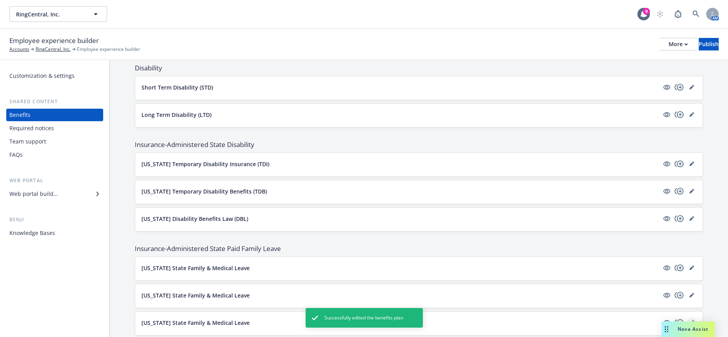
click at [690, 321] on icon "editPencil" at bounding box center [692, 323] width 4 height 4
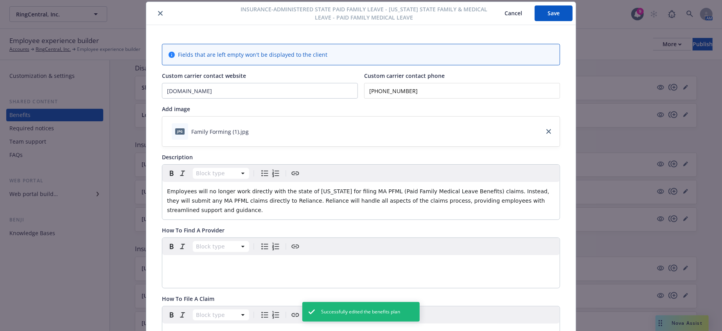
scroll to position [240, 0]
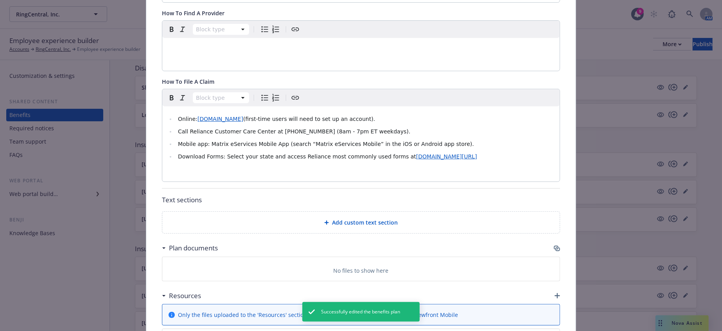
click at [360, 167] on p "editable markdown" at bounding box center [361, 171] width 388 height 9
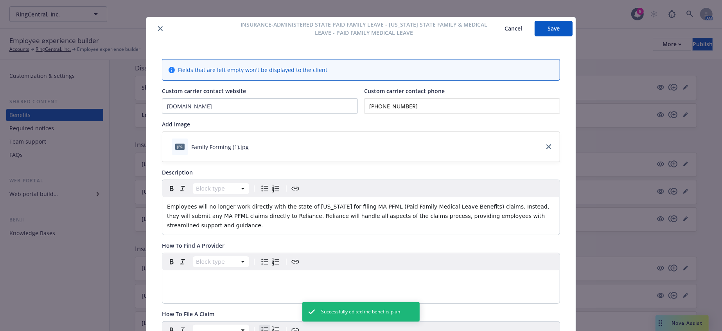
scroll to position [0, 0]
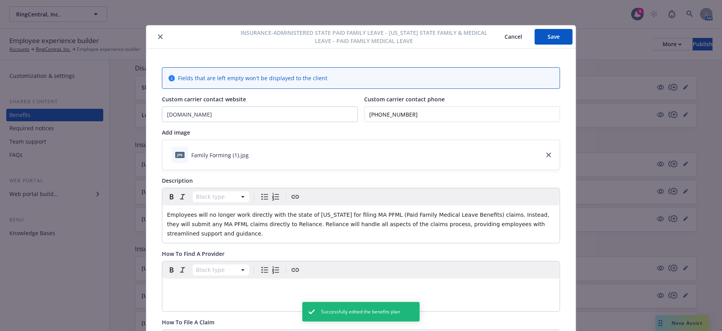
click at [548, 41] on button "Save" at bounding box center [554, 37] width 38 height 16
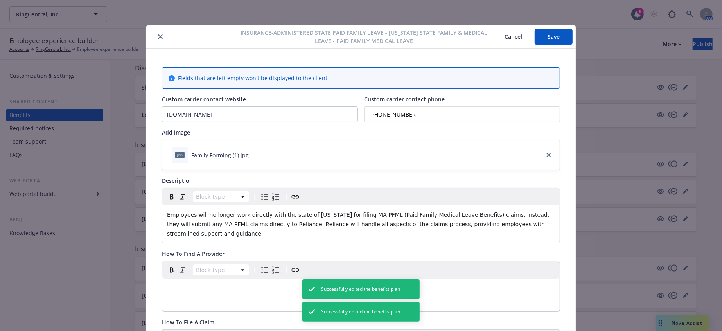
click at [160, 38] on div at bounding box center [193, 36] width 88 height 9
click at [158, 34] on icon "close" at bounding box center [160, 36] width 5 height 5
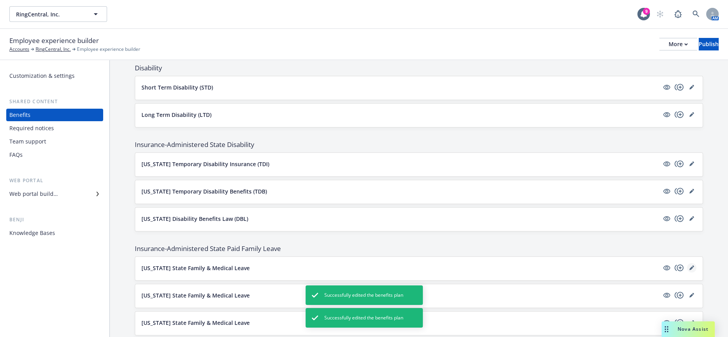
click at [690, 265] on icon "editPencil" at bounding box center [692, 267] width 5 height 5
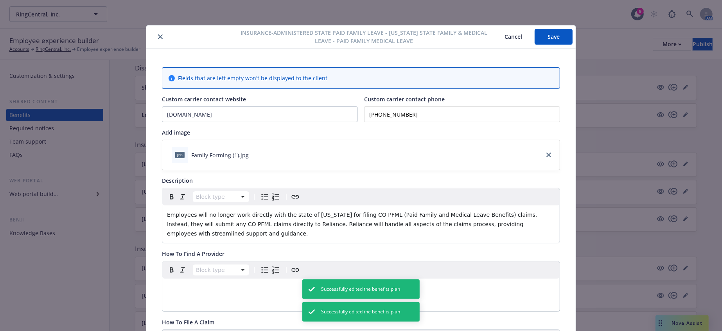
click at [158, 34] on icon "close" at bounding box center [160, 36] width 5 height 5
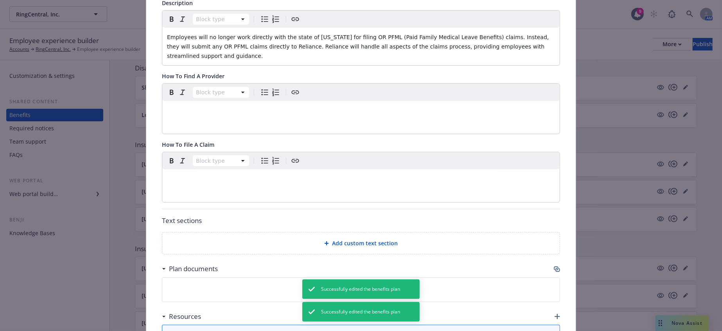
scroll to position [240, 0]
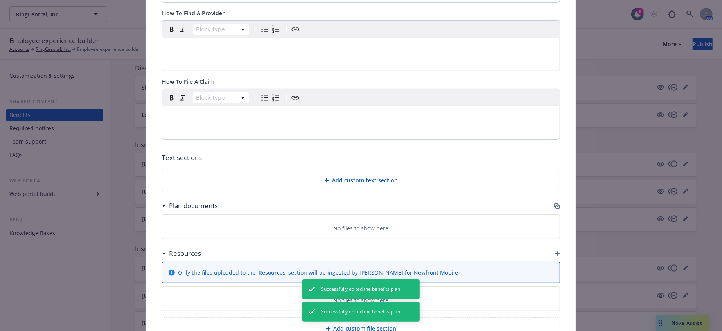
click at [197, 111] on p "editable markdown" at bounding box center [361, 115] width 388 height 9
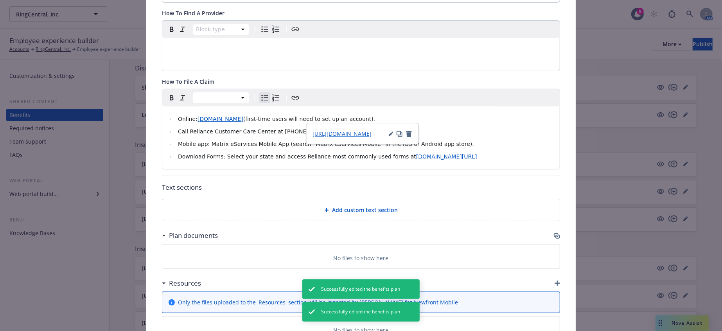
scroll to position [0, 0]
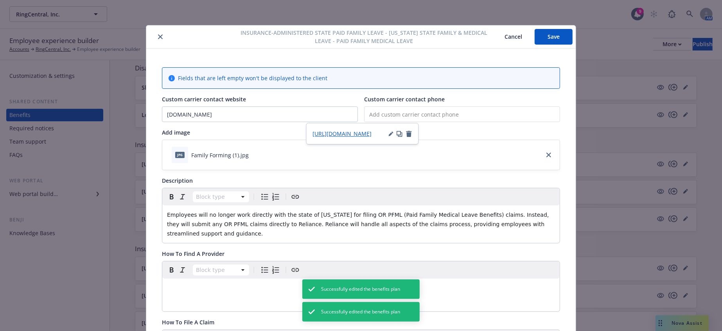
click at [544, 35] on button "Save" at bounding box center [554, 37] width 38 height 16
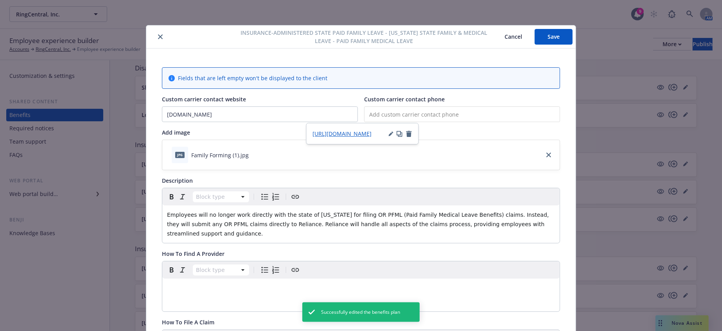
scroll to position [130, 0]
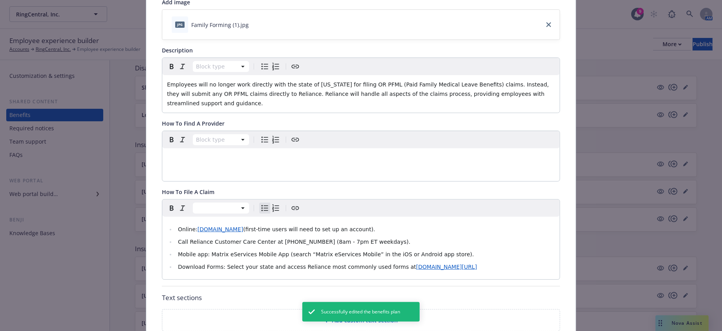
click at [267, 239] on span "Call Reliance Customer Care Center at 800-351-7500 (8am - 7pm ET weekdays)." at bounding box center [294, 242] width 232 height 6
drag, startPoint x: 283, startPoint y: 205, endPoint x: 253, endPoint y: 203, distance: 29.4
click at [253, 237] on li "Call Reliance Customer Care Center at 800-351-7500 (8am - 7pm ET weekdays)." at bounding box center [365, 241] width 379 height 9
copy span "800-351-7500"
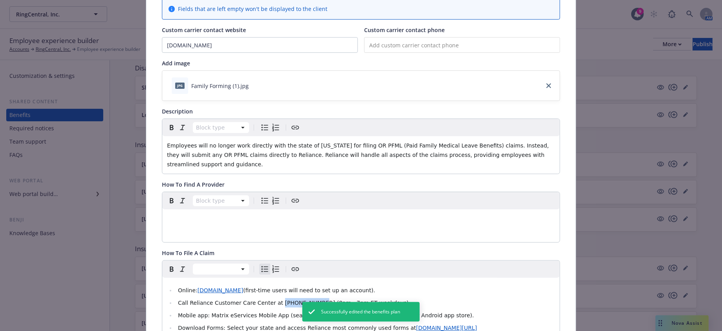
scroll to position [0, 0]
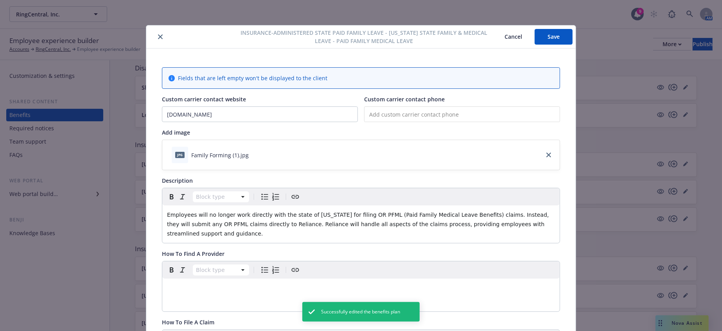
click at [389, 111] on input "tel" at bounding box center [462, 114] width 196 height 16
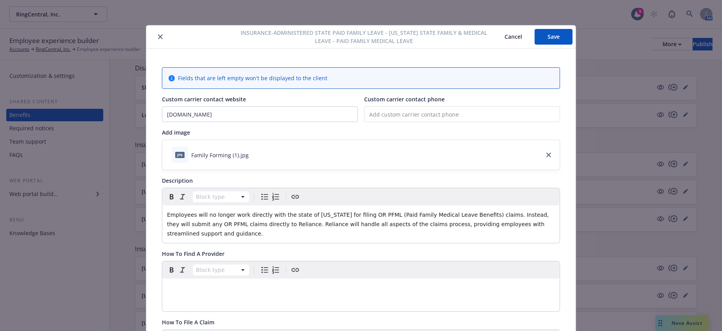
paste input "[PHONE_NUMBER]"
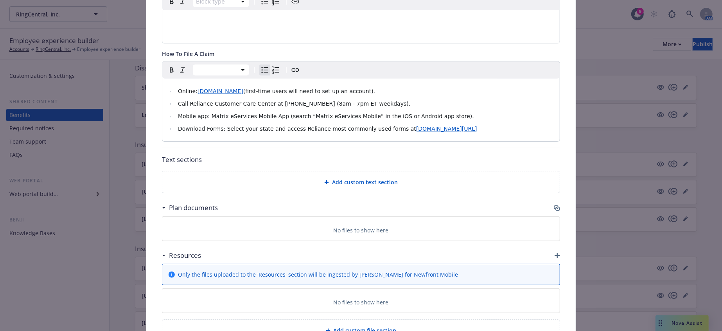
type input "[PHONE_NUMBER]"
drag, startPoint x: 440, startPoint y: 98, endPoint x: 167, endPoint y: 61, distance: 275.4
click at [167, 79] on div "Online: matrixabsence.com (first-time users will need to set up an account). Ca…" at bounding box center [360, 110] width 397 height 63
copy ul "Online: matrixabsence.com (first-time users will need to set up an account). Ca…"
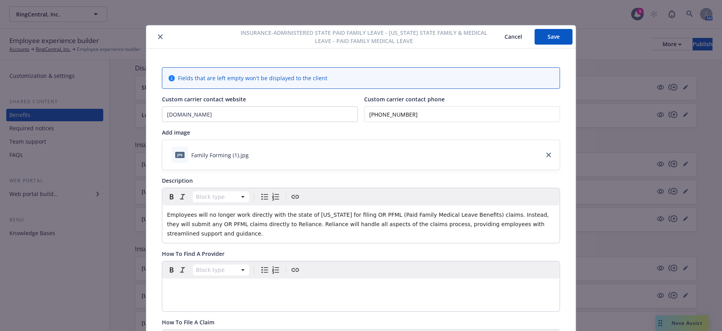
click at [552, 29] on button "Save" at bounding box center [554, 37] width 38 height 16
click at [158, 37] on icon "close" at bounding box center [160, 36] width 5 height 5
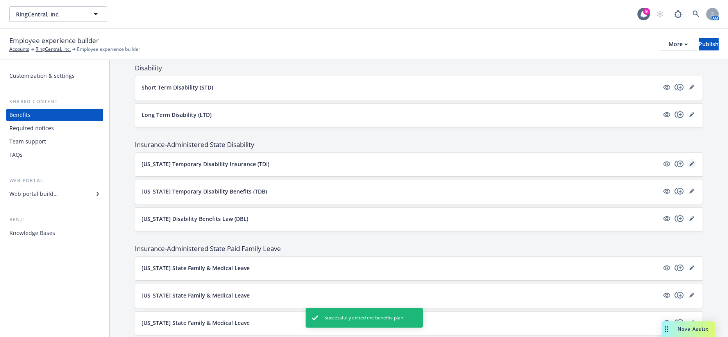
click at [690, 161] on icon "editPencil" at bounding box center [692, 163] width 5 height 5
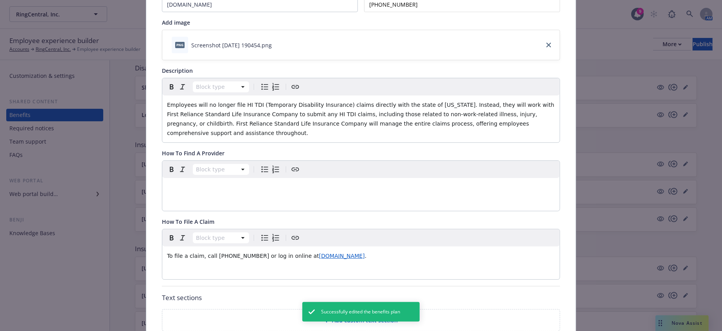
scroll to position [110, 0]
click at [254, 229] on div "Block type To file a claim, call 1-800-351-7500 or log in online at www.relianc…" at bounding box center [360, 254] width 397 height 50
click at [377, 246] on div "To file a claim, call 1-800-351-7500 or log in online at www.reliancematrix.com…" at bounding box center [360, 255] width 397 height 19
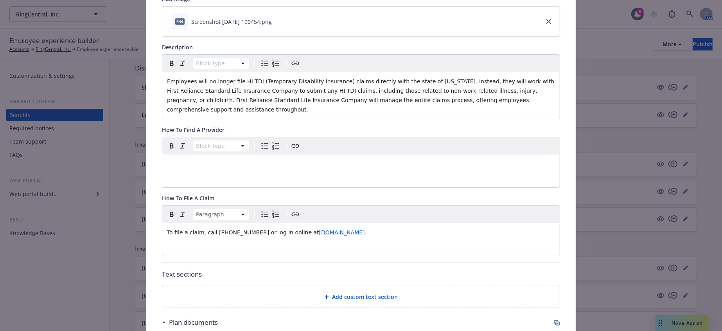
scroll to position [174, 0]
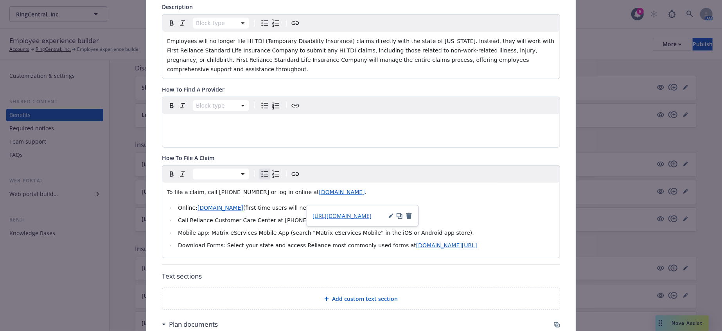
click at [252, 217] on span "Call Reliance Customer Care Center at 800-351-7500 (8am - 7pm ET weekdays)." at bounding box center [294, 220] width 232 height 6
click at [351, 215] on li "Call Reliance Customer Care Center at 800-351-7500 (8am - 7pm ET weekdays)." at bounding box center [365, 219] width 379 height 9
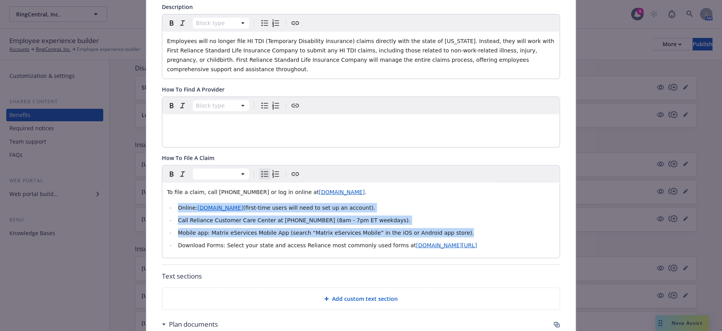
drag, startPoint x: 413, startPoint y: 187, endPoint x: 170, endPoint y: 165, distance: 244.3
click at [170, 203] on ul "Online: matrixabsence.com (first-time users will need to set up an account). Ca…" at bounding box center [361, 226] width 388 height 47
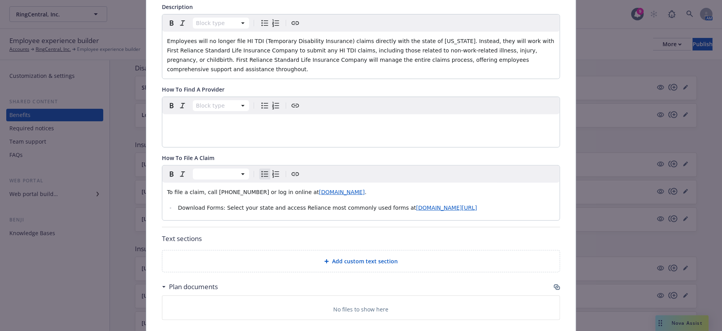
drag, startPoint x: 443, startPoint y: 169, endPoint x: 148, endPoint y: 145, distance: 295.8
click at [148, 145] on div "Fields that are left empty won't be displayed to the client Custom carrier cont…" at bounding box center [360, 157] width 429 height 564
copy div "To file a claim, call 1-800-351-7500 or log in online at www.reliancematrix.com…"
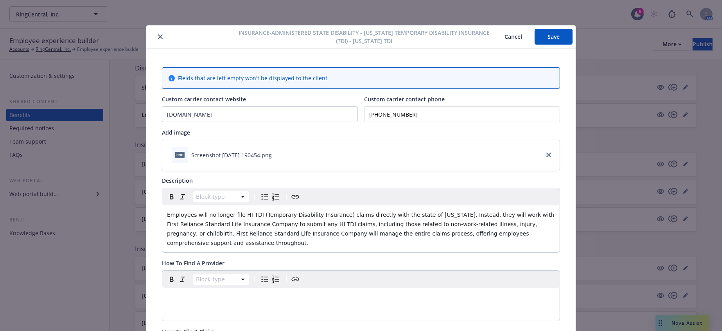
click at [553, 30] on button "Save" at bounding box center [554, 37] width 38 height 16
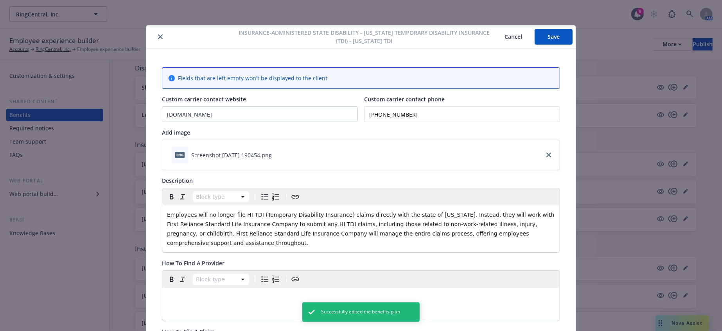
click at [158, 36] on icon "close" at bounding box center [160, 36] width 5 height 5
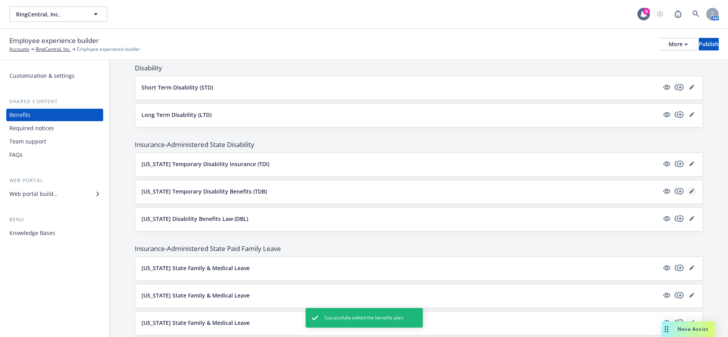
click at [690, 190] on icon "editPencil" at bounding box center [692, 192] width 4 height 4
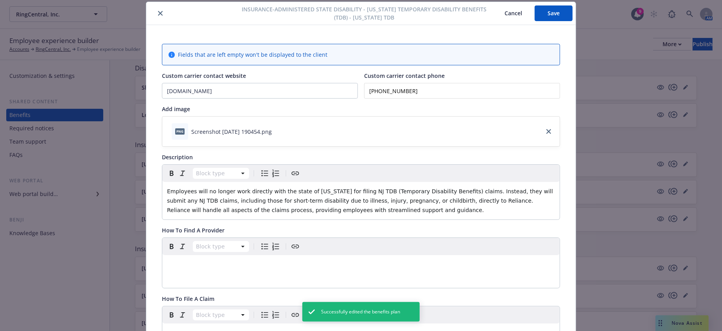
scroll to position [247, 0]
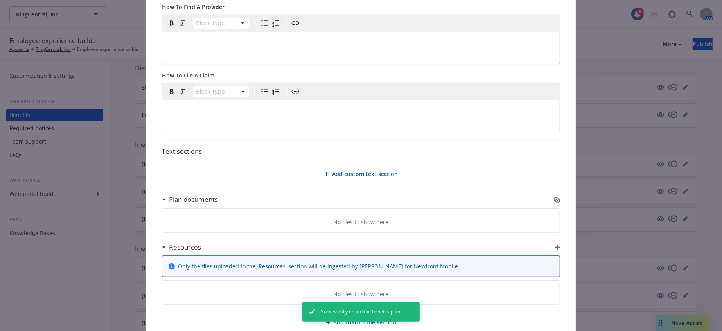
click at [217, 100] on div "editable markdown" at bounding box center [360, 109] width 397 height 19
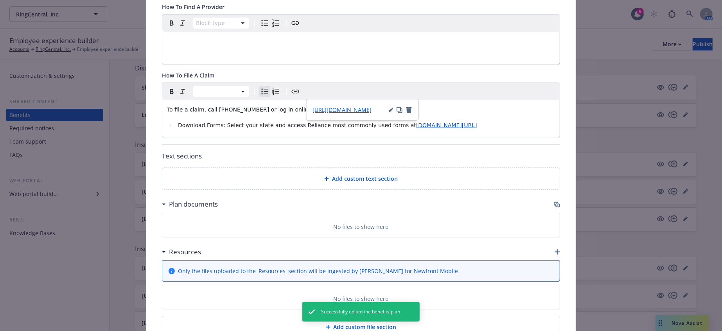
scroll to position [0, 0]
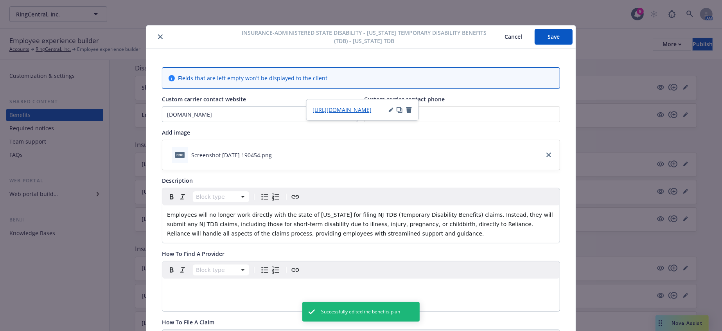
click at [555, 35] on button "Save" at bounding box center [554, 37] width 38 height 16
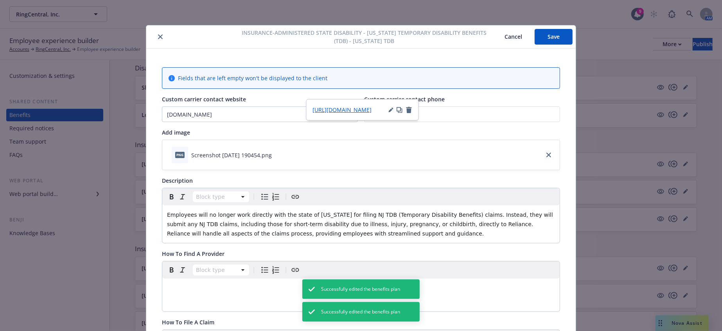
click at [158, 35] on icon "close" at bounding box center [160, 36] width 5 height 5
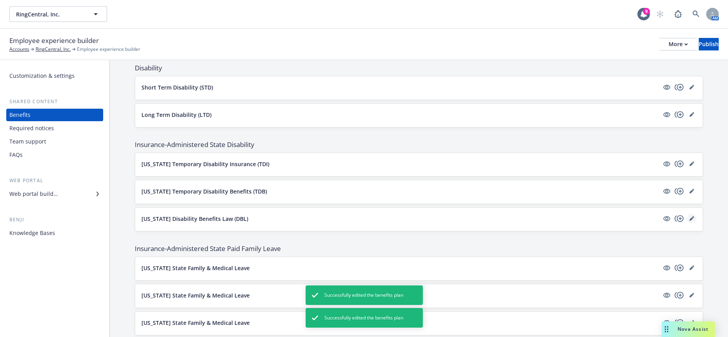
click at [690, 216] on icon "editPencil" at bounding box center [692, 218] width 5 height 5
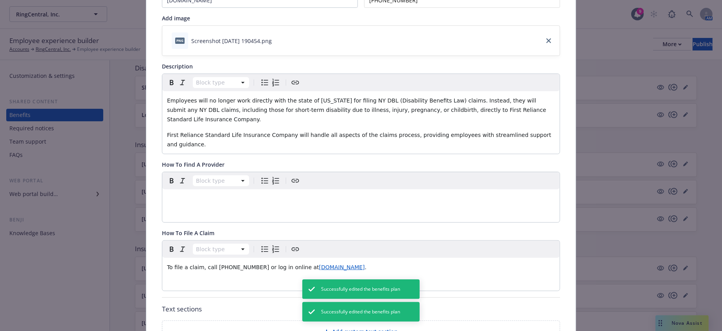
scroll to position [154, 0]
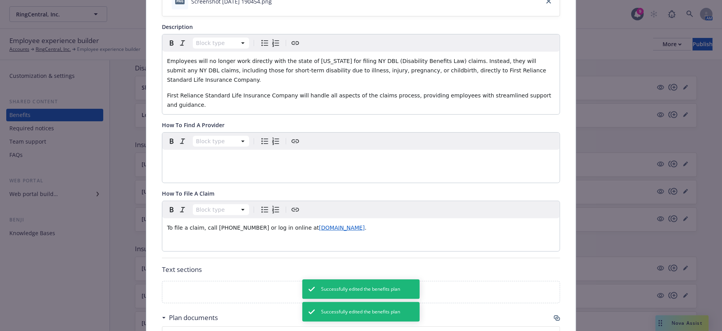
click at [253, 201] on div "Block type To file a claim, call 1-800-351-7500 or log in online at www.relianc…" at bounding box center [360, 226] width 397 height 50
drag, startPoint x: 195, startPoint y: 186, endPoint x: 124, endPoint y: 185, distance: 71.6
click at [124, 185] on div "Insurance-Administered State Disability - New York Disability Benefits Law (DBL…" at bounding box center [361, 165] width 722 height 331
drag, startPoint x: 400, startPoint y: 180, endPoint x: 142, endPoint y: 171, distance: 258.2
click at [142, 171] on div "Insurance-Administered State Disability - New York Disability Benefits Law (DBL…" at bounding box center [361, 165] width 722 height 331
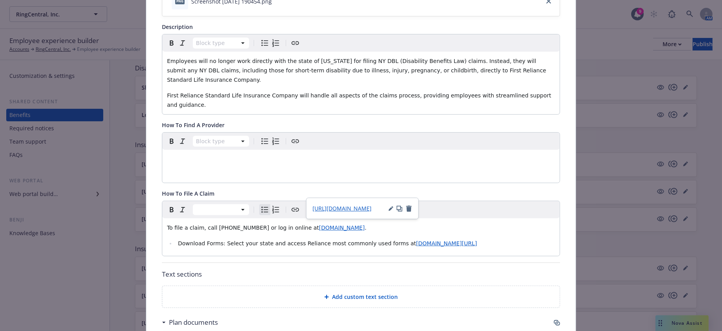
click at [210, 240] on span "Download Forms: Select your state and access Reliance most commonly used forms …" at bounding box center [297, 243] width 238 height 6
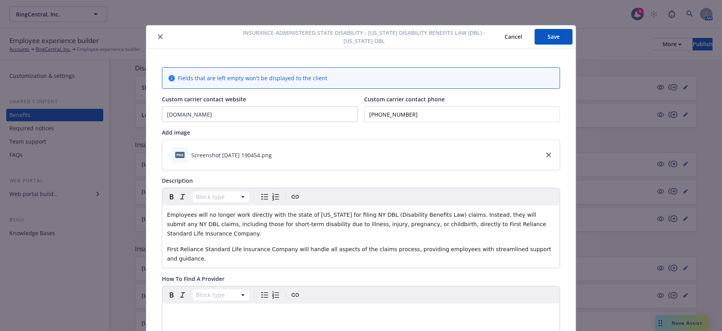
scroll to position [0, 0]
click at [544, 42] on button "Save" at bounding box center [554, 37] width 38 height 16
click at [158, 36] on icon "close" at bounding box center [160, 36] width 5 height 5
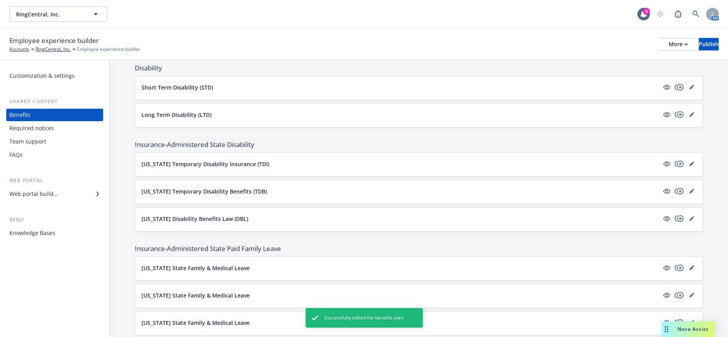
click at [690, 265] on icon "editPencil" at bounding box center [692, 267] width 5 height 5
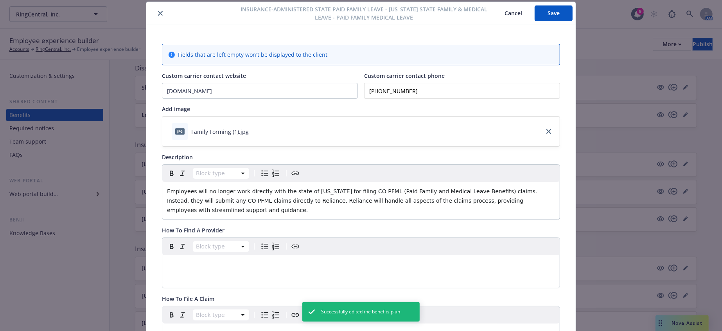
scroll to position [197, 0]
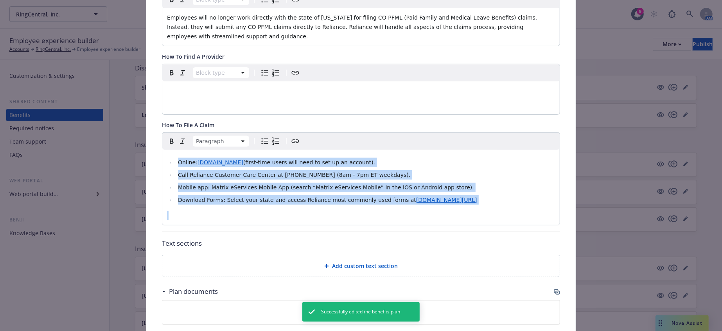
drag, startPoint x: 336, startPoint y: 178, endPoint x: 145, endPoint y: 110, distance: 202.7
click at [146, 110] on div "Fields that are left empty won't be displayed to the client Custom carrier cont…" at bounding box center [360, 147] width 429 height 592
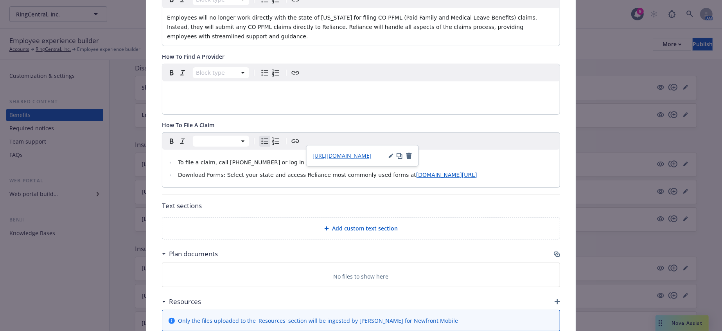
scroll to position [0, 0]
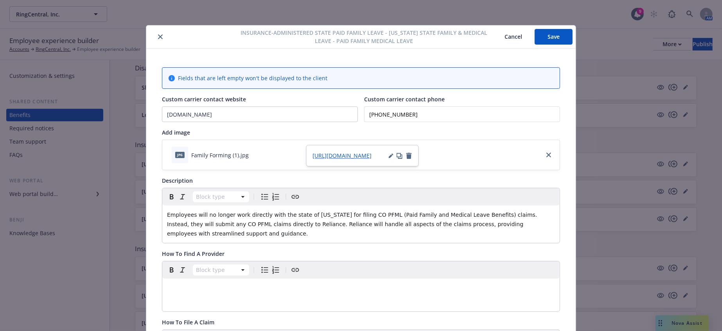
click at [559, 32] on button "Save" at bounding box center [554, 37] width 38 height 16
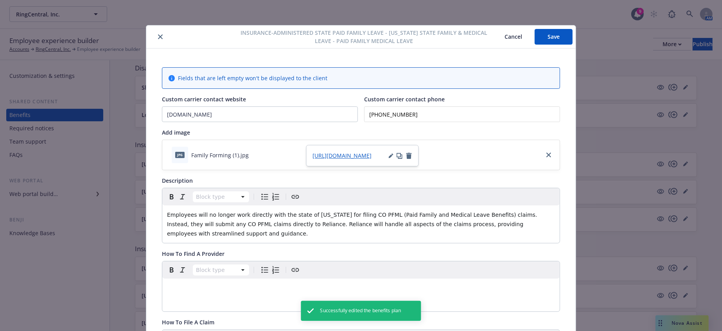
click at [158, 34] on icon "close" at bounding box center [160, 36] width 5 height 5
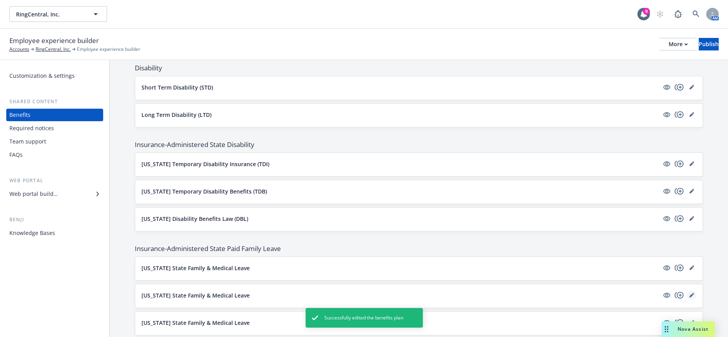
click at [690, 293] on icon "editPencil" at bounding box center [692, 295] width 5 height 5
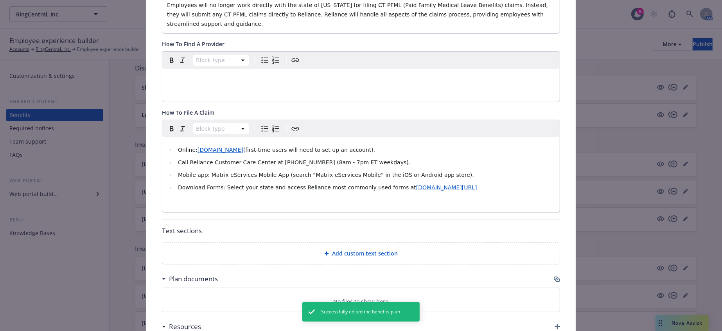
scroll to position [149, 0]
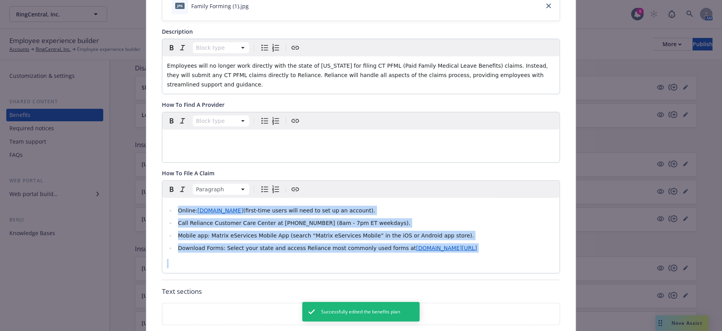
drag, startPoint x: 225, startPoint y: 221, endPoint x: 141, endPoint y: 140, distance: 116.4
click at [141, 140] on div "Insurance-Administered State Paid Family Leave - Connecticut State Family & Med…" at bounding box center [361, 165] width 722 height 331
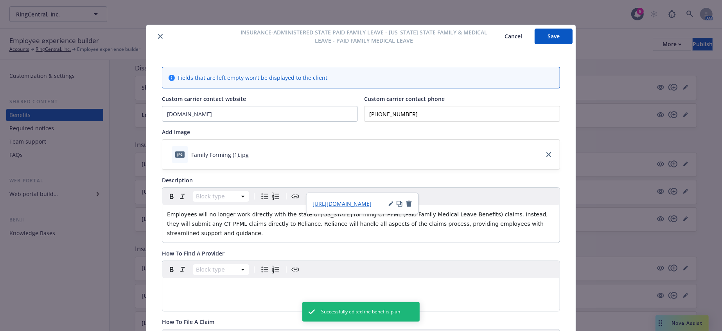
scroll to position [0, 0]
click at [543, 40] on button "Save" at bounding box center [554, 37] width 38 height 16
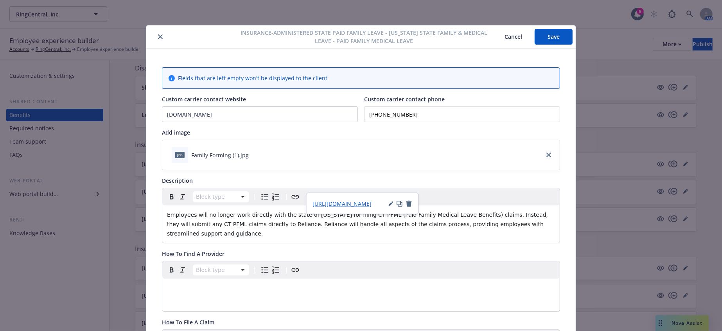
click at [158, 38] on icon "close" at bounding box center [160, 36] width 5 height 5
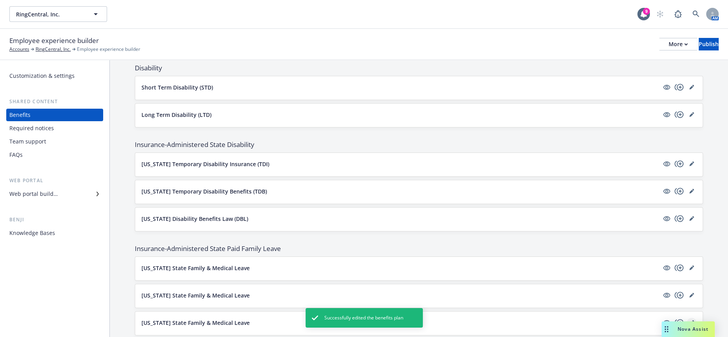
click at [690, 320] on icon "editPencil" at bounding box center [692, 322] width 5 height 5
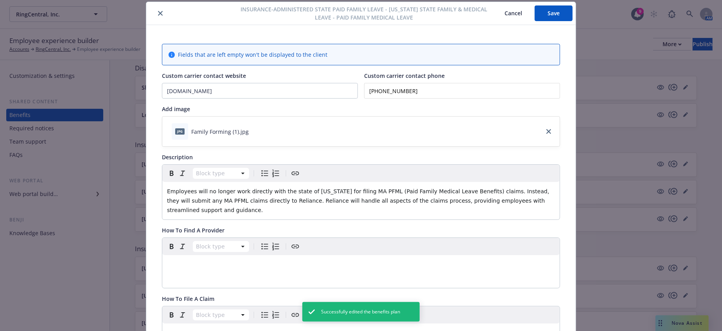
scroll to position [197, 0]
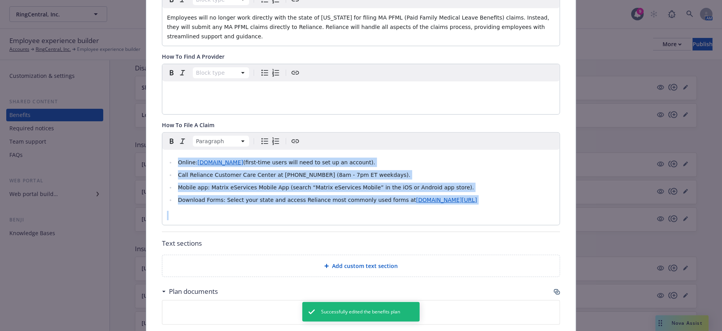
drag, startPoint x: 293, startPoint y: 172, endPoint x: 108, endPoint y: 84, distance: 204.6
click at [108, 84] on div "Insurance-Administered State Paid Family Leave - Massachusetts State Family & M…" at bounding box center [361, 165] width 722 height 331
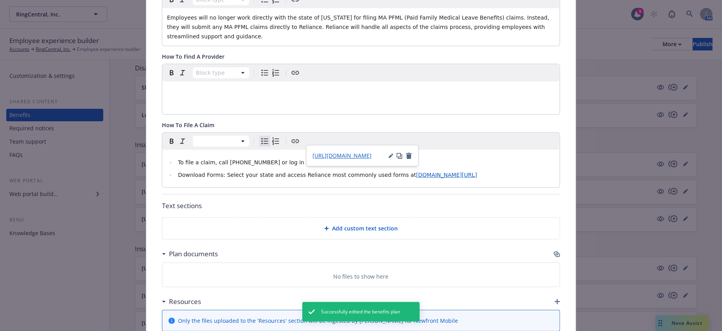
scroll to position [0, 0]
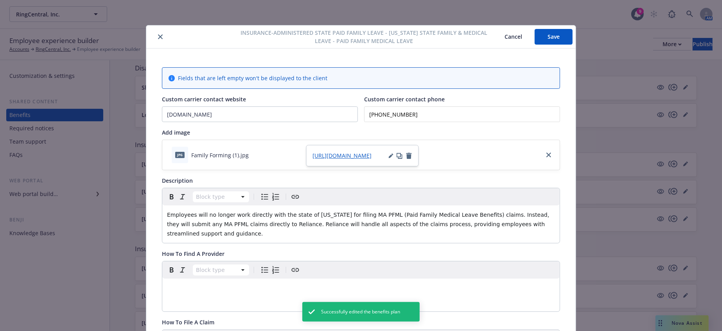
click at [552, 41] on button "Save" at bounding box center [554, 37] width 38 height 16
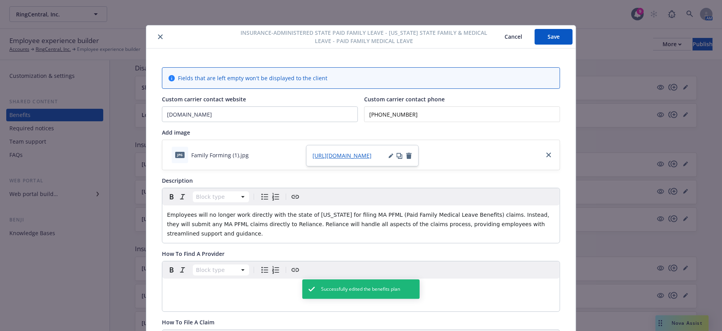
click at [158, 37] on icon "close" at bounding box center [160, 36] width 5 height 5
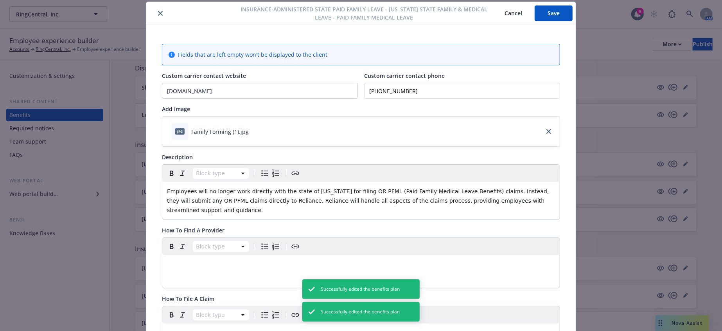
scroll to position [240, 0]
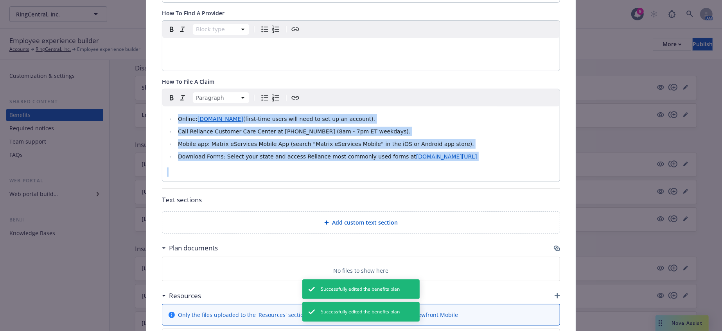
drag, startPoint x: 333, startPoint y: 136, endPoint x: 164, endPoint y: 42, distance: 193.4
click at [164, 42] on div "Fields that are left empty won't be displayed to the client Custom carrier cont…" at bounding box center [361, 104] width 398 height 555
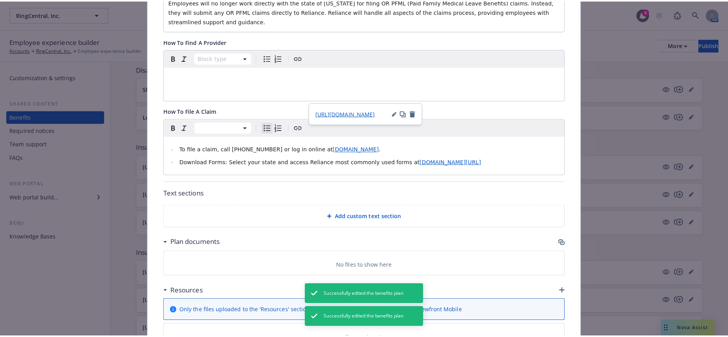
scroll to position [0, 0]
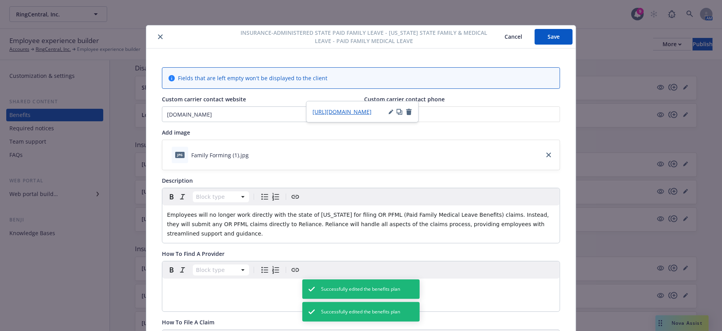
click at [557, 33] on button "Save" at bounding box center [554, 37] width 38 height 16
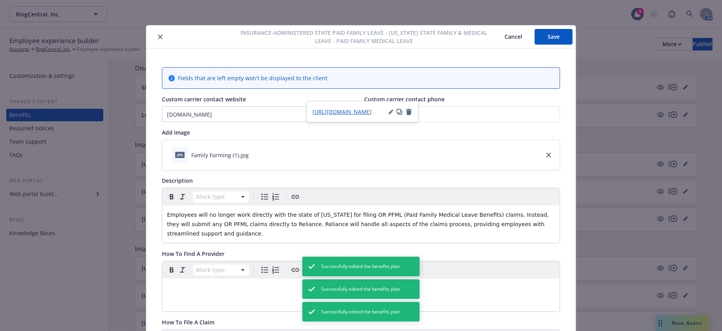
click at [156, 33] on button "close" at bounding box center [160, 36] width 9 height 9
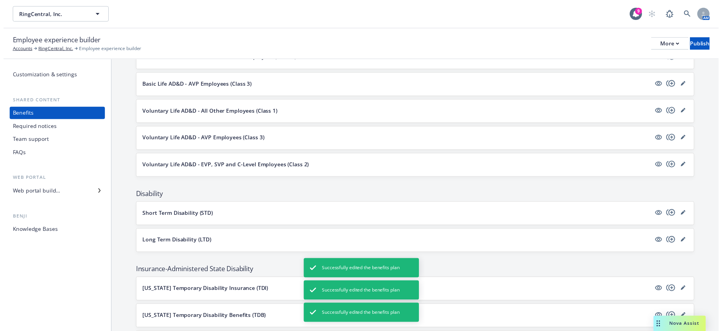
scroll to position [608, 0]
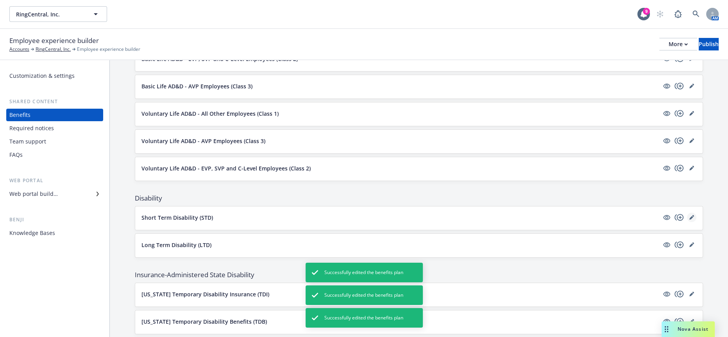
click at [690, 215] on icon "editPencil" at bounding box center [692, 217] width 5 height 5
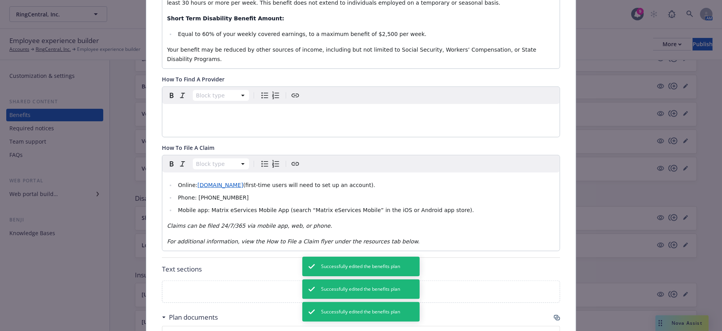
scroll to position [284, 0]
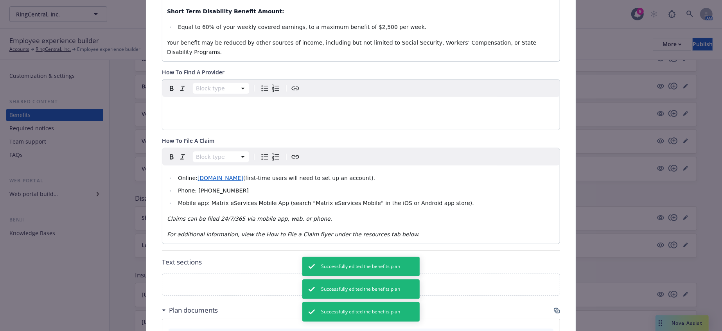
click at [386, 230] on p "For additional information, view the How to File a Claim flyer under the resour…" at bounding box center [361, 234] width 388 height 9
drag, startPoint x: 414, startPoint y: 181, endPoint x: 413, endPoint y: 185, distance: 4.6
click at [413, 185] on div "Fields that are left empty won't be displayed to the client Custom carrier cont…" at bounding box center [361, 133] width 398 height 700
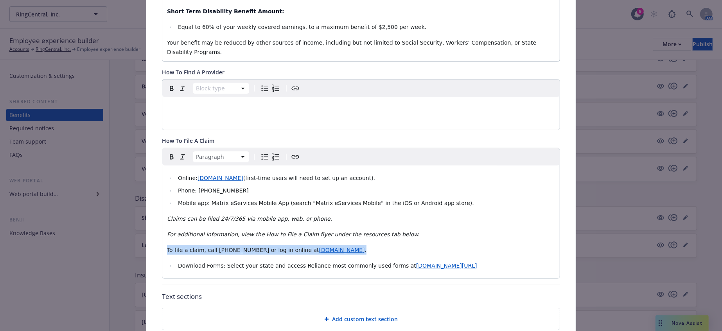
drag, startPoint x: 350, startPoint y: 187, endPoint x: 133, endPoint y: 189, distance: 216.2
click at [133, 189] on div "Disability - Short Term Disability (STD) - Short Term Disability (STD) Cancel S…" at bounding box center [361, 165] width 722 height 331
click at [176, 261] on li "Download Forms: Select your state and access Reliance most commonly used forms …" at bounding box center [365, 265] width 379 height 9
drag, startPoint x: 482, startPoint y: 205, endPoint x: 166, endPoint y: 206, distance: 315.9
click at [176, 261] on li "Download Forms: Select your state and access Reliance most commonly used forms …" at bounding box center [365, 265] width 379 height 9
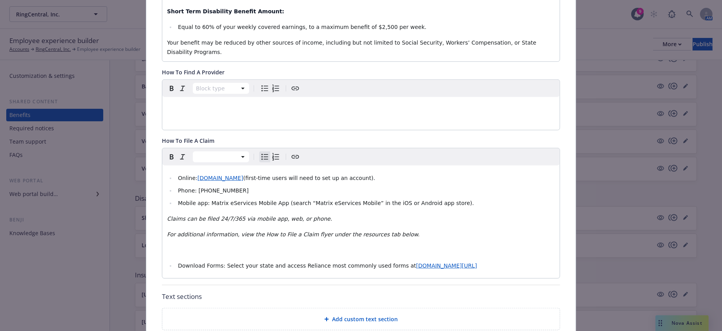
copy li "Download Forms: Select your state and access Reliance most commonly used forms …"
click at [417, 198] on li "Mobile app: Matrix eServices Mobile App (search “Matrix eServices Mobile” in th…" at bounding box center [365, 202] width 379 height 9
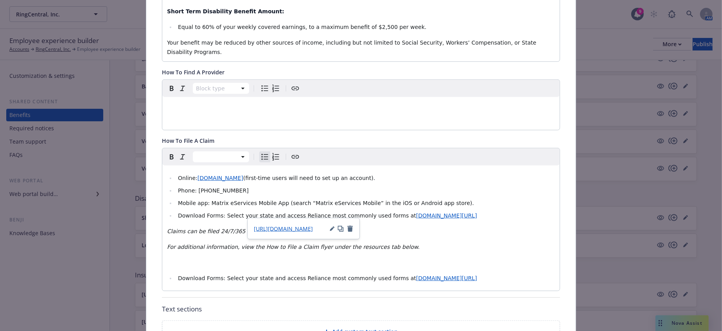
drag, startPoint x: 449, startPoint y: 211, endPoint x: 162, endPoint y: 194, distance: 287.1
click at [162, 194] on div "Online: matrixabsence.com (first-time users will need to set up an account). Ph…" at bounding box center [360, 227] width 397 height 125
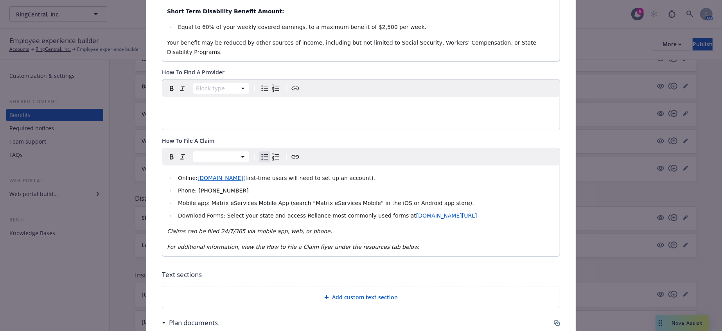
drag, startPoint x: 429, startPoint y: 160, endPoint x: 165, endPoint y: 127, distance: 265.5
click at [167, 173] on ul "Online: matrixabsence.com (first-time users will need to set up an account). Ph…" at bounding box center [361, 196] width 388 height 47
copy ul "Online: matrixabsence.com (first-time users will need to set up an account). Ph…"
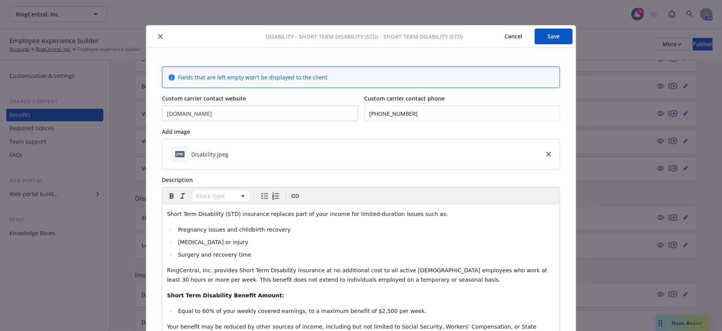
click at [540, 34] on button "Save" at bounding box center [554, 37] width 38 height 16
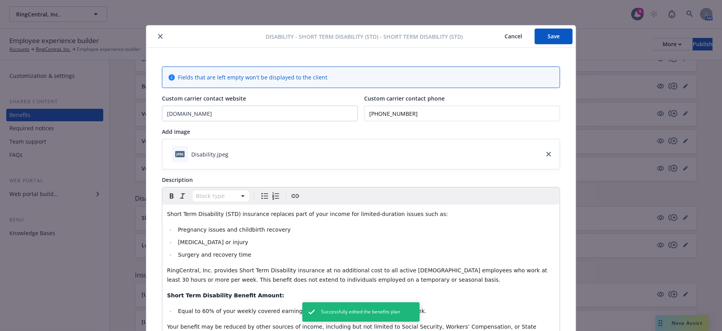
click at [156, 37] on button "close" at bounding box center [160, 36] width 9 height 9
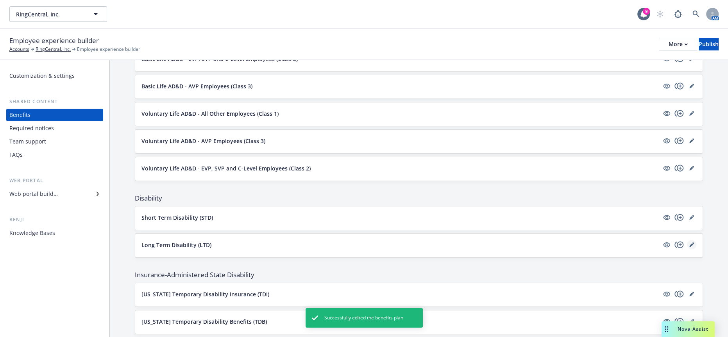
click at [690, 242] on icon "editPencil" at bounding box center [692, 244] width 5 height 5
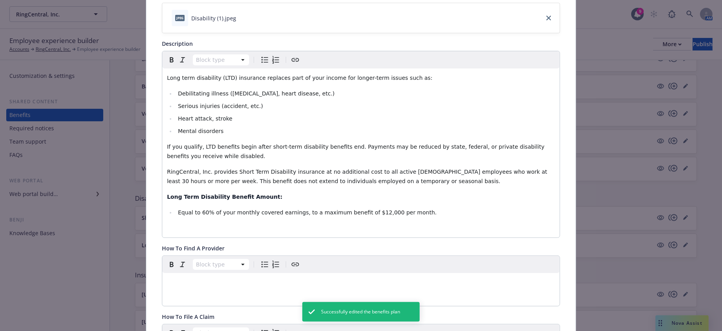
scroll to position [197, 0]
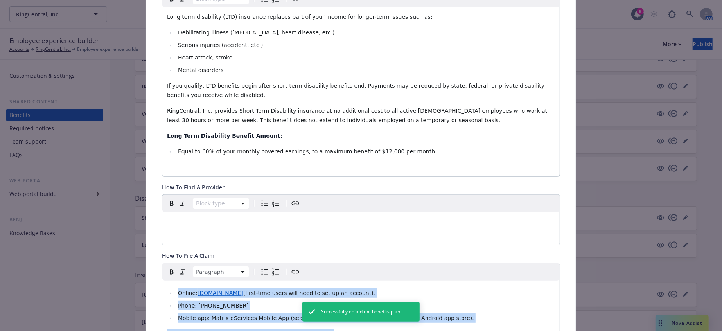
drag, startPoint x: 312, startPoint y: 285, endPoint x: 136, endPoint y: 203, distance: 194.2
click at [136, 203] on div "Disability - Long Term Disability (LTD) - Long Term Disability (LTD) Cancel Sav…" at bounding box center [361, 165] width 722 height 331
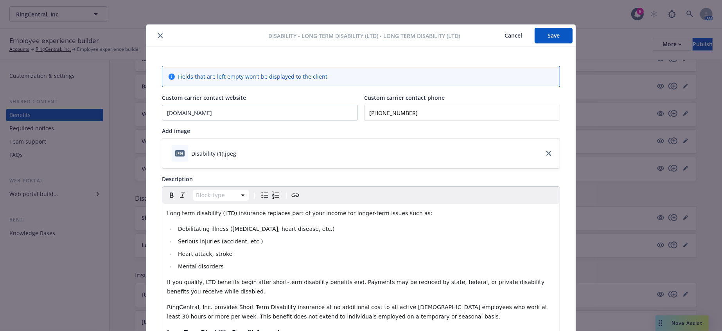
scroll to position [0, 0]
click at [149, 27] on div "Disability - Long Term Disability (LTD) - Long Term Disability (LTD) Cancel Save" at bounding box center [360, 36] width 429 height 22
click at [151, 29] on div "Disability - Long Term Disability (LTD) - Long Term Disability (LTD) Cancel Save" at bounding box center [360, 36] width 429 height 22
click at [158, 36] on icon "close" at bounding box center [160, 36] width 5 height 5
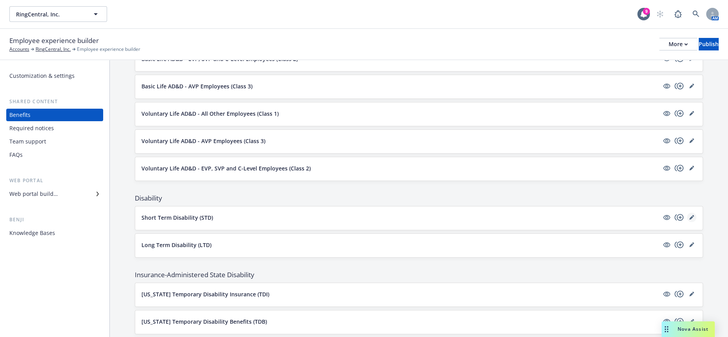
click at [690, 215] on icon "editPencil" at bounding box center [692, 217] width 5 height 5
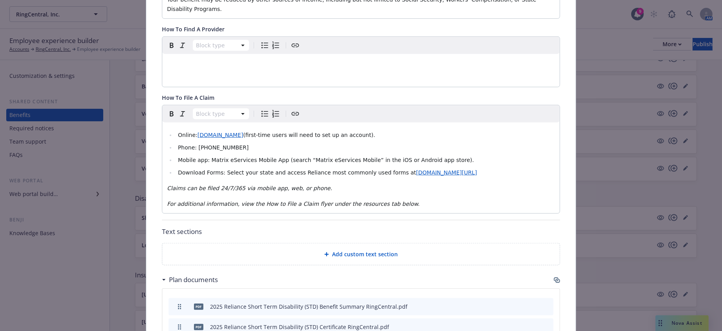
scroll to position [327, 0]
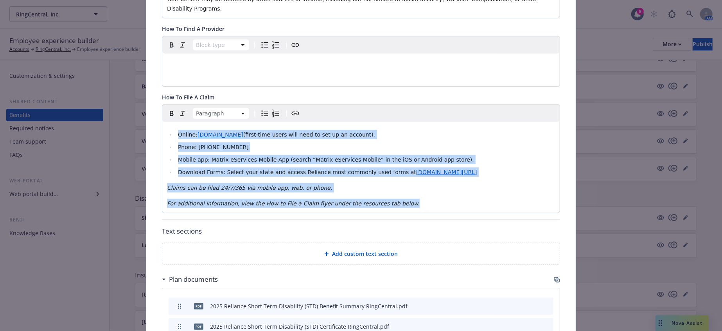
drag, startPoint x: 373, startPoint y: 143, endPoint x: 161, endPoint y: 58, distance: 228.3
click at [162, 105] on div "Paragraph Online: matrixabsence.com (first-time users will need to set up an ac…" at bounding box center [360, 159] width 397 height 108
copy div "Online: matrixabsence.com (first-time users will need to set up an account). Ph…"
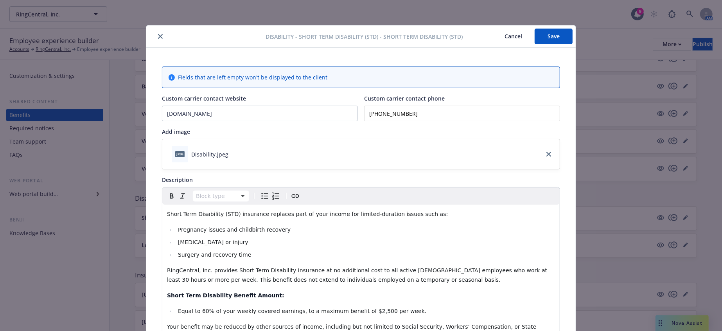
click at [158, 37] on icon "close" at bounding box center [160, 36] width 5 height 5
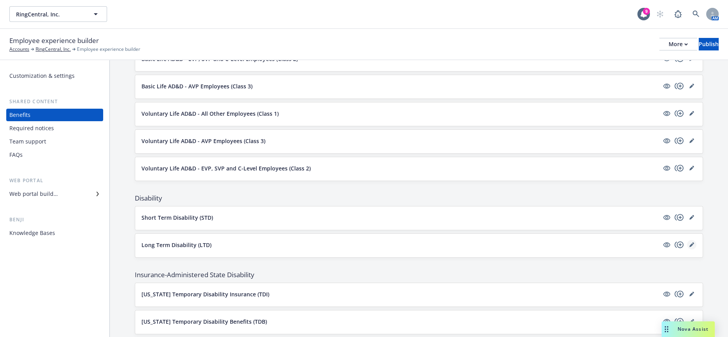
click at [690, 242] on icon "editPencil" at bounding box center [692, 244] width 5 height 5
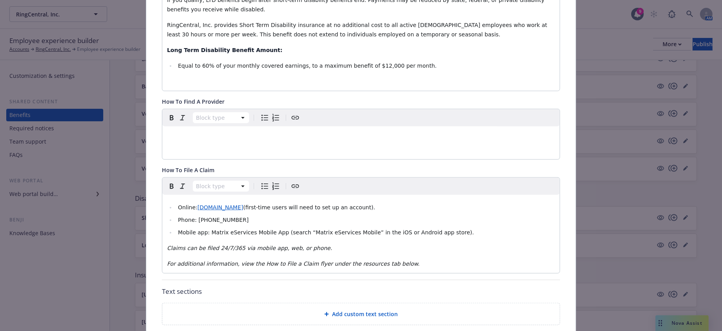
scroll to position [284, 0]
click at [365, 194] on div "Online: matrixabsence.com (first-time users will need to set up an account). Ph…" at bounding box center [360, 232] width 397 height 78
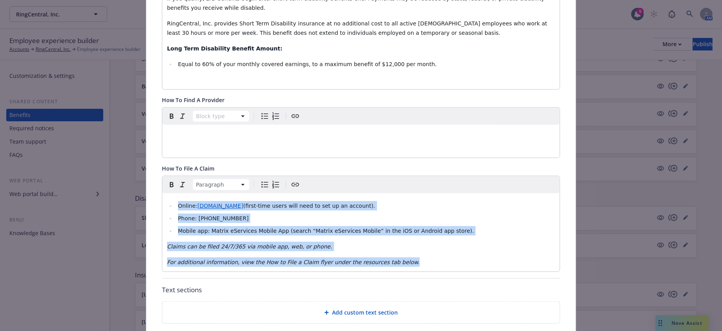
drag, startPoint x: 367, startPoint y: 197, endPoint x: 158, endPoint y: 131, distance: 219.1
click at [158, 131] on div "Fields that are left empty won't be displayed to the client Custom carrier cont…" at bounding box center [360, 145] width 429 height 765
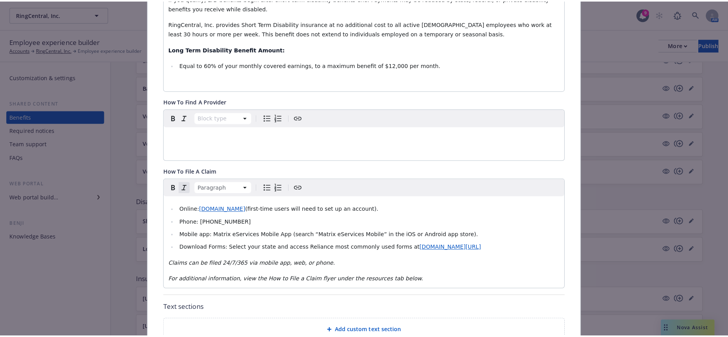
scroll to position [0, 0]
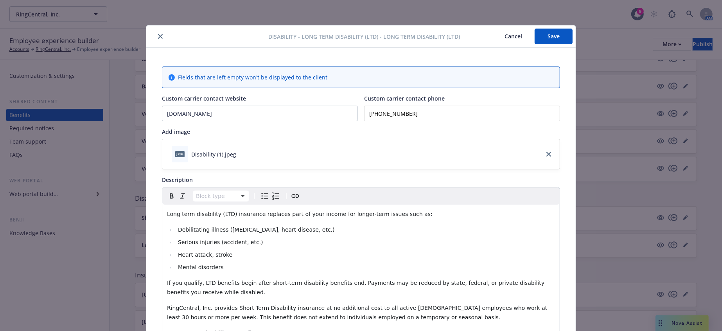
click at [551, 38] on button "Save" at bounding box center [554, 37] width 38 height 16
click at [158, 35] on icon "close" at bounding box center [160, 36] width 5 height 5
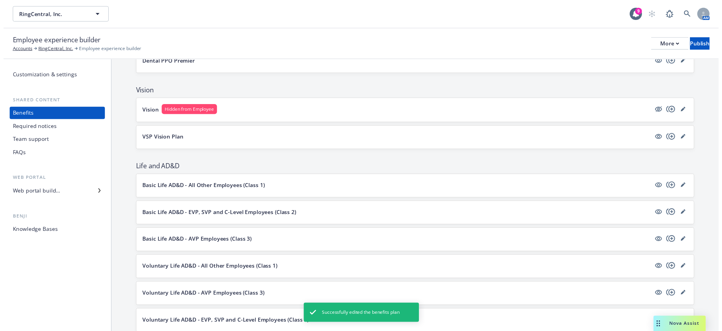
scroll to position [434, 0]
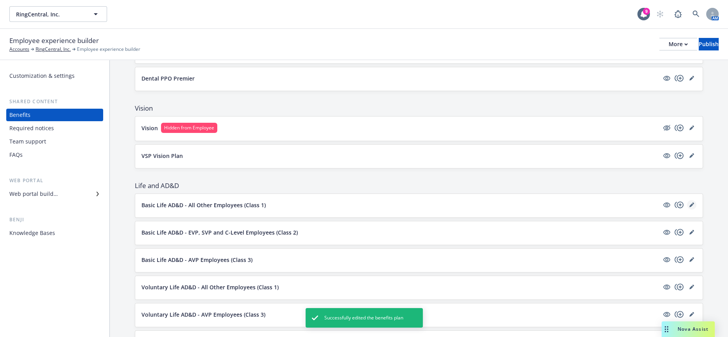
click at [690, 203] on icon "editPencil" at bounding box center [692, 205] width 5 height 5
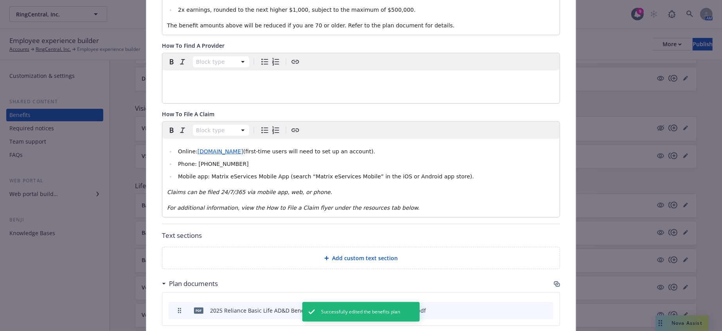
scroll to position [284, 0]
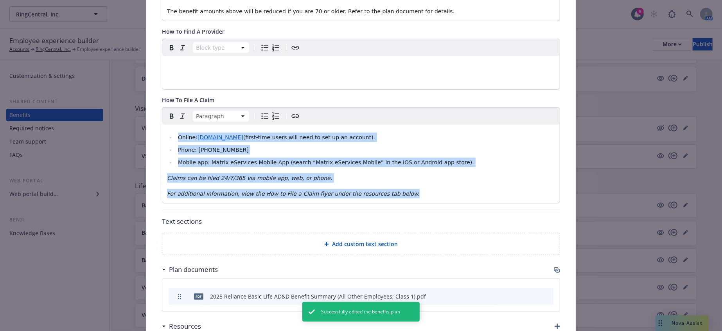
drag, startPoint x: 367, startPoint y: 148, endPoint x: 122, endPoint y: 89, distance: 251.8
click at [122, 89] on div "Life and AD&D - Basic Life AD&D - All Other Employees (Class 1) - Group Term Li…" at bounding box center [361, 165] width 722 height 331
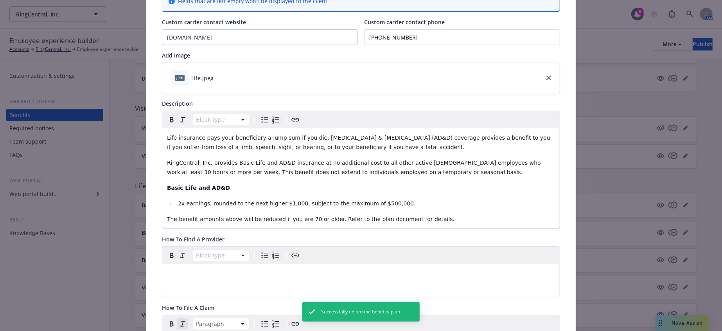
scroll to position [0, 0]
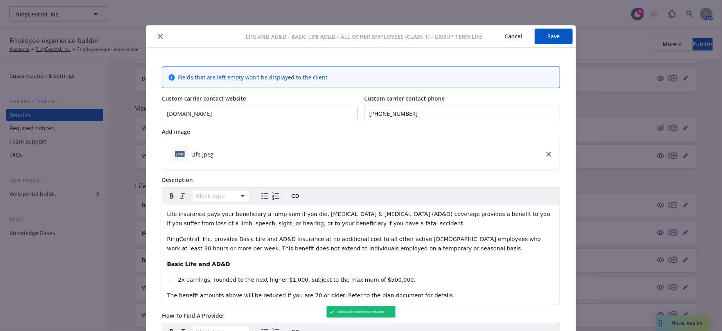
click at [558, 36] on button "Save" at bounding box center [554, 37] width 38 height 16
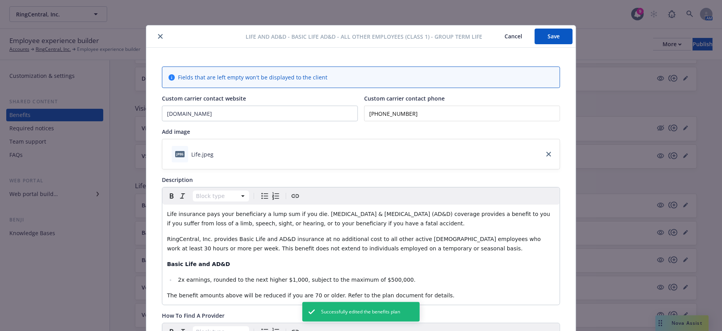
click at [157, 32] on button "close" at bounding box center [160, 36] width 9 height 9
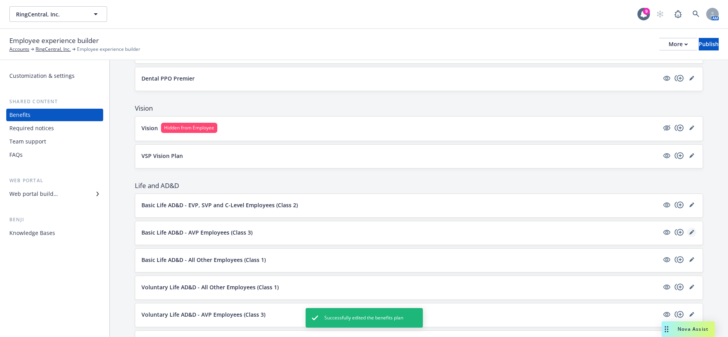
click at [694, 228] on link "editPencil" at bounding box center [691, 232] width 9 height 9
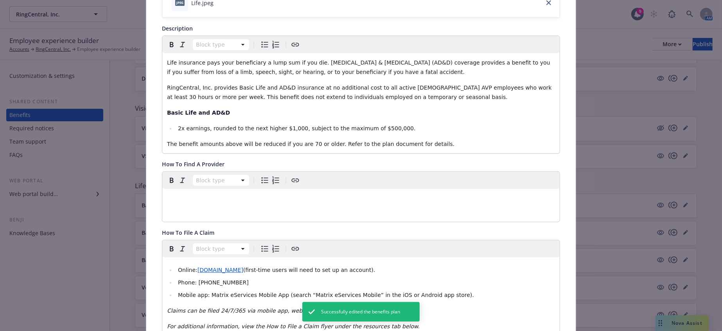
scroll to position [154, 0]
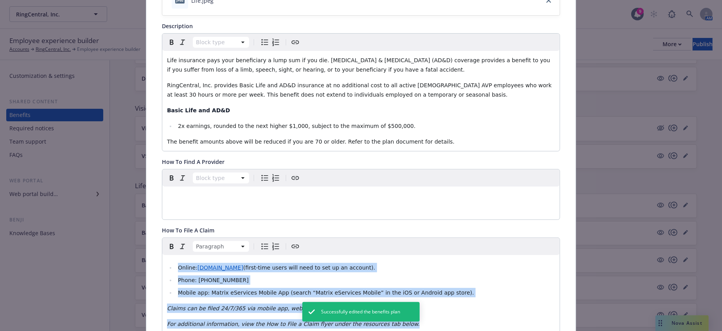
drag, startPoint x: 396, startPoint y: 281, endPoint x: 151, endPoint y: 204, distance: 256.5
click at [151, 204] on div "Fields that are left empty won't be displayed to the client Custom carrier cont…" at bounding box center [360, 232] width 429 height 676
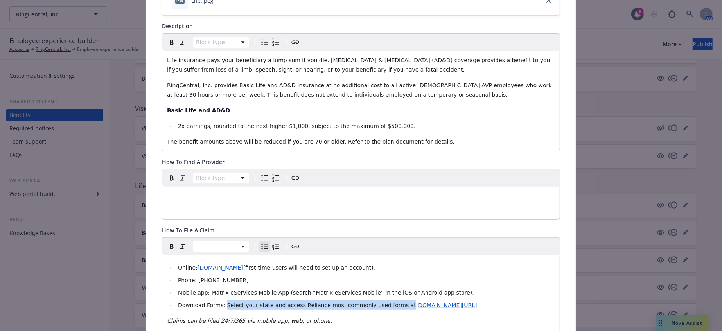
drag, startPoint x: 354, startPoint y: 261, endPoint x: 210, endPoint y: 258, distance: 143.9
click at [210, 302] on span "Download Forms: Select your state and access Reliance most commonly used forms …" at bounding box center [297, 305] width 238 height 6
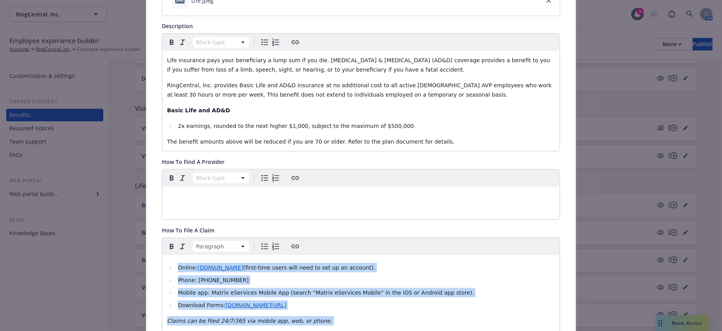
drag, startPoint x: 374, startPoint y: 285, endPoint x: 115, endPoint y: 206, distance: 271.3
click at [115, 206] on div "Life and AD&D - Basic Life AD&D - AVP Employees (Class 3) - Group Term Life Can…" at bounding box center [361, 165] width 722 height 331
copy div "Online: matrixabsence.com (first-time users will need to set up an account). Ph…"
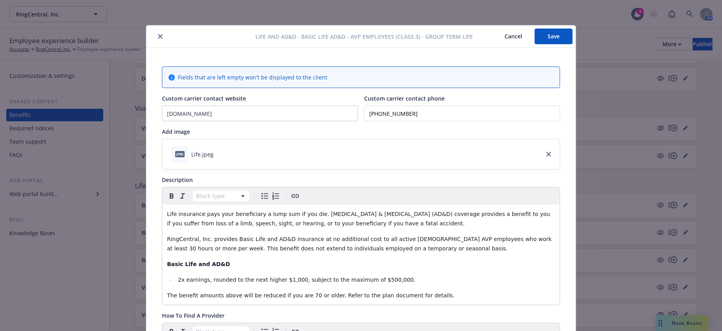
scroll to position [0, 0]
click at [552, 40] on button "Save" at bounding box center [554, 37] width 38 height 16
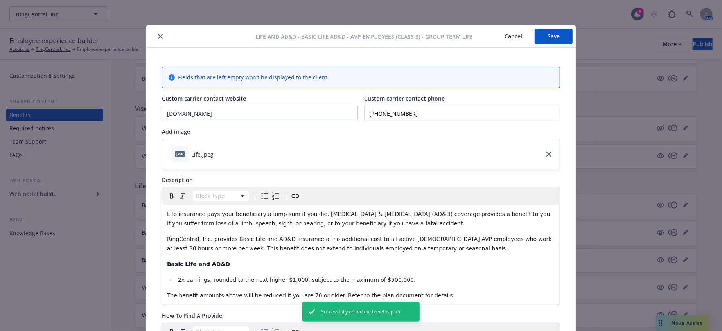
click at [158, 37] on icon "close" at bounding box center [160, 36] width 5 height 5
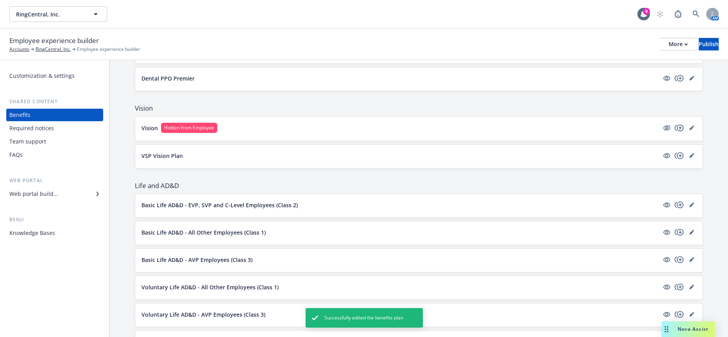
click at [692, 200] on div at bounding box center [679, 204] width 34 height 9
click at [692, 200] on link "editPencil" at bounding box center [691, 204] width 9 height 9
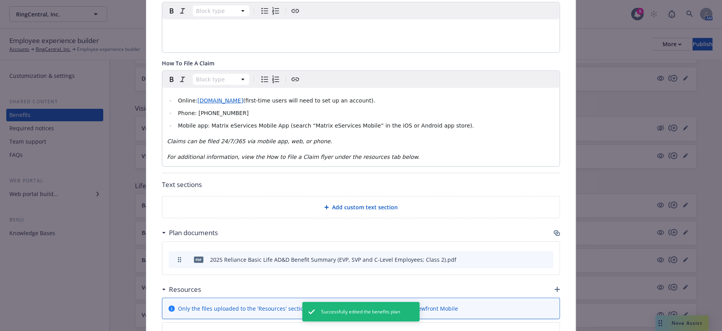
scroll to position [327, 0]
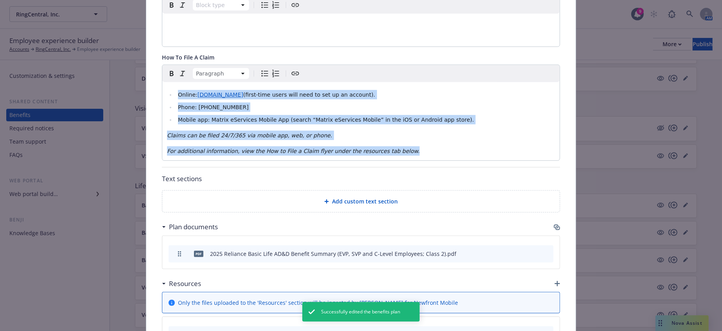
drag, startPoint x: 371, startPoint y: 109, endPoint x: 140, endPoint y: 46, distance: 238.8
click at [140, 46] on div "Life and AD&D - Basic Life AD&D - EVP, SVP and C-Level Employees (Class 2) - Gr…" at bounding box center [361, 165] width 722 height 331
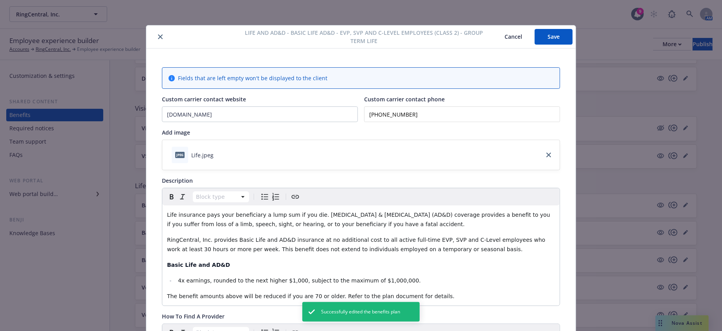
scroll to position [0, 0]
click at [547, 37] on button "Save" at bounding box center [554, 37] width 38 height 16
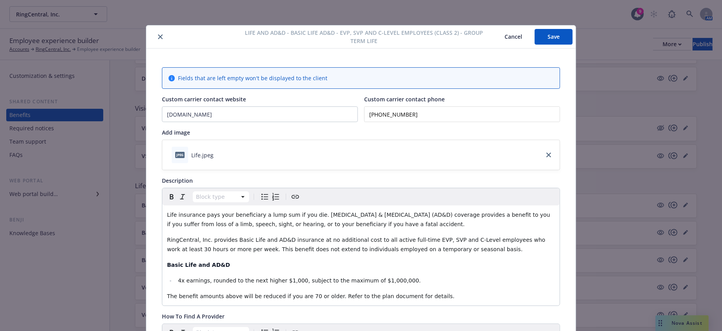
click at [158, 37] on icon "close" at bounding box center [160, 36] width 5 height 5
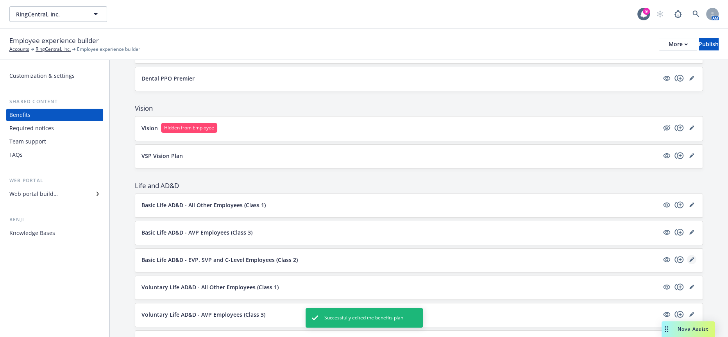
click at [690, 257] on icon "editPencil" at bounding box center [692, 259] width 5 height 5
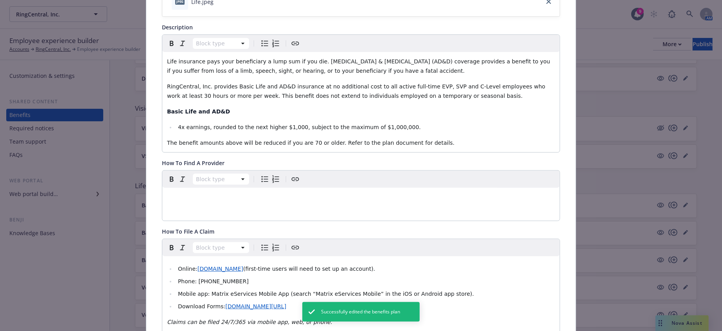
scroll to position [154, 0]
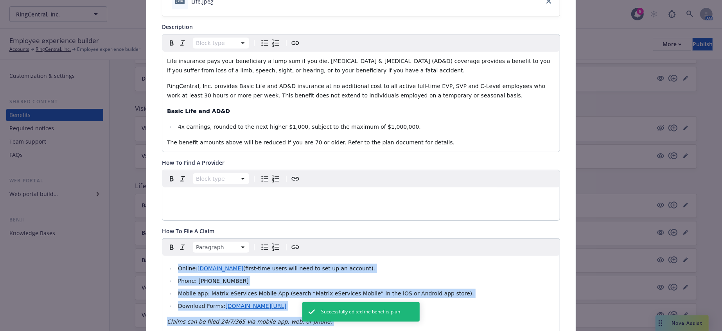
drag, startPoint x: 358, startPoint y: 295, endPoint x: 272, endPoint y: 178, distance: 145.5
click at [125, 205] on div "Life and AD&D - Basic Life AD&D - EVP, SVP and C-Level Employees (Class 2) - Gr…" at bounding box center [361, 165] width 722 height 331
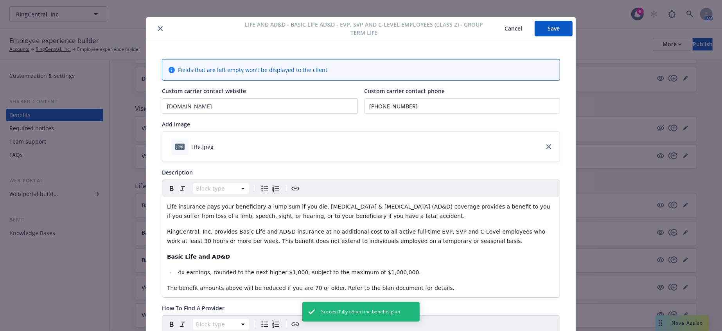
scroll to position [0, 0]
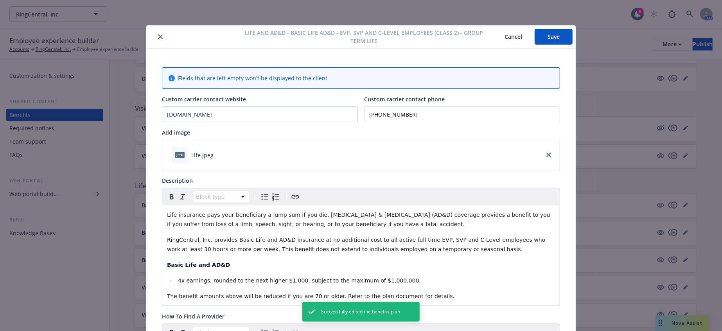
click at [158, 36] on icon "close" at bounding box center [160, 36] width 5 height 5
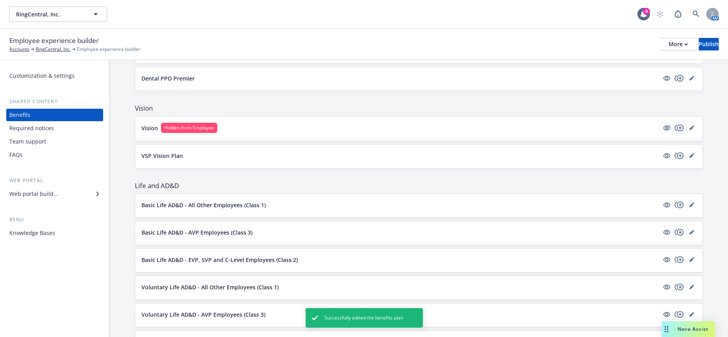
click at [684, 200] on div at bounding box center [679, 204] width 34 height 9
click at [687, 200] on link "editPencil" at bounding box center [691, 204] width 9 height 9
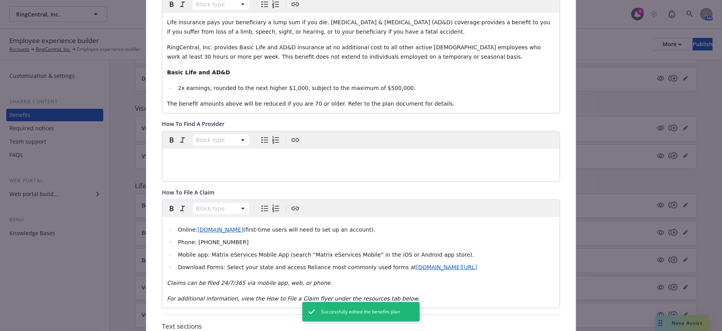
scroll to position [284, 0]
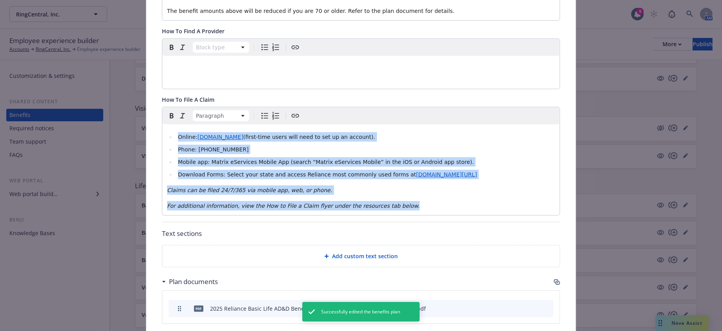
drag, startPoint x: 382, startPoint y: 159, endPoint x: 155, endPoint y: 83, distance: 239.8
click at [155, 83] on div "Fields that are left empty won't be displayed to the client Custom carrier cont…" at bounding box center [360, 107] width 429 height 689
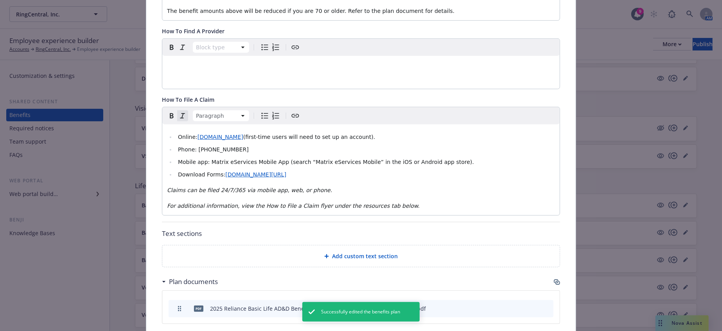
scroll to position [0, 0]
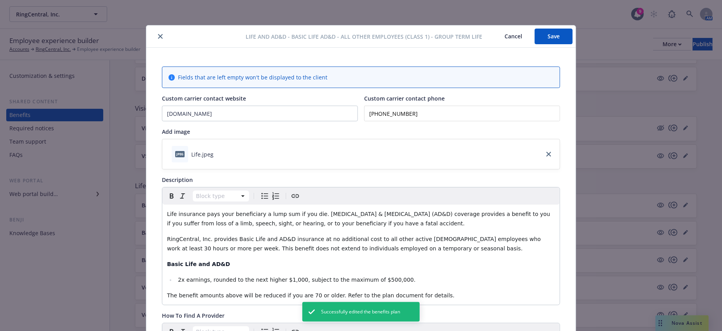
click at [545, 34] on button "Save" at bounding box center [554, 37] width 38 height 16
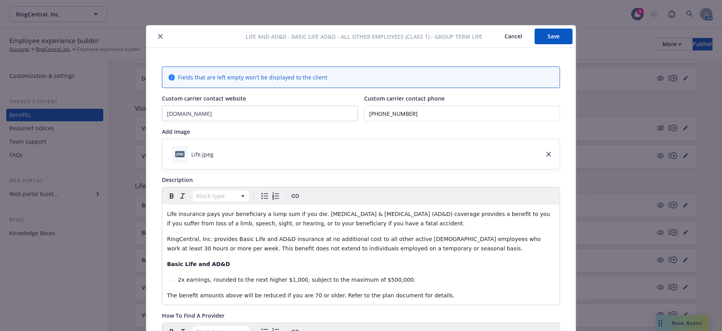
click at [158, 36] on icon "close" at bounding box center [160, 36] width 5 height 5
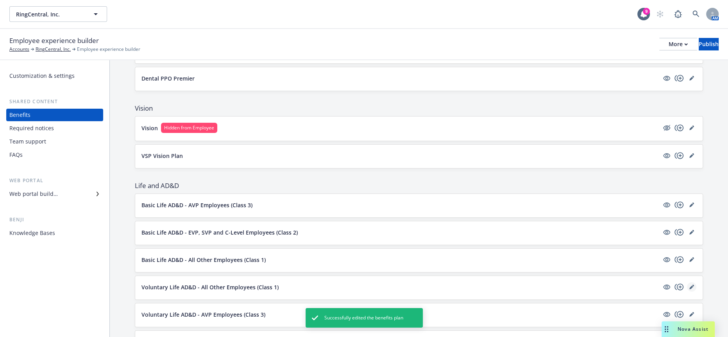
click at [690, 285] on icon "editPencil" at bounding box center [692, 287] width 5 height 5
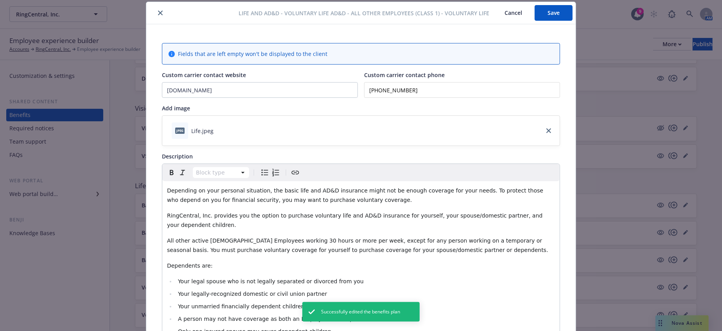
scroll to position [371, 0]
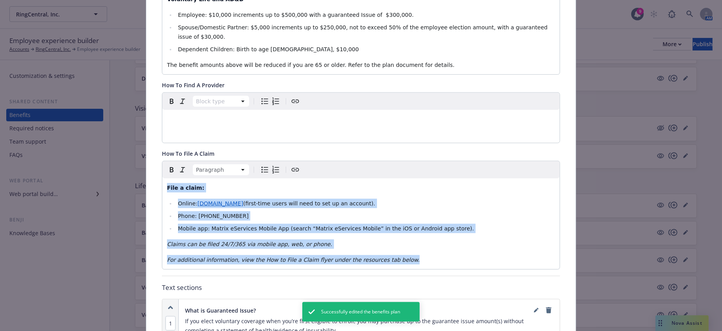
drag, startPoint x: 383, startPoint y: 181, endPoint x: 149, endPoint y: 111, distance: 244.6
click at [149, 111] on div "Fields that are left empty won't be displayed to the client Custom carrier cont…" at bounding box center [360, 151] width 429 height 949
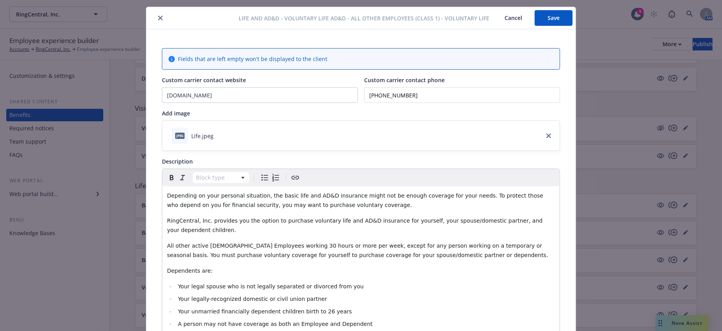
scroll to position [0, 0]
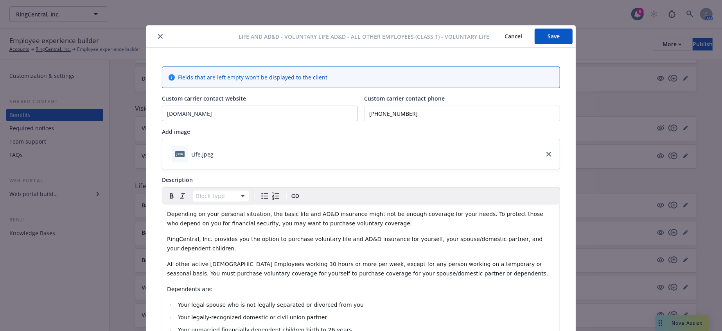
click at [551, 36] on button "Save" at bounding box center [554, 37] width 38 height 16
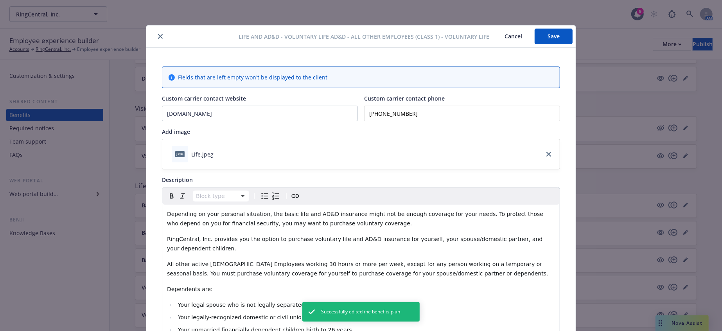
click at [154, 30] on div "Life and AD&D - Voluntary Life AD&D - All Other Employees (Class 1) - Voluntary…" at bounding box center [360, 36] width 429 height 22
click at [156, 32] on button "close" at bounding box center [160, 36] width 9 height 9
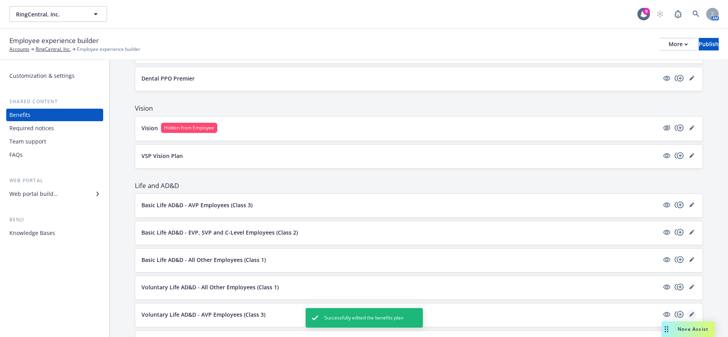
click at [690, 313] on icon "editPencil" at bounding box center [692, 315] width 4 height 4
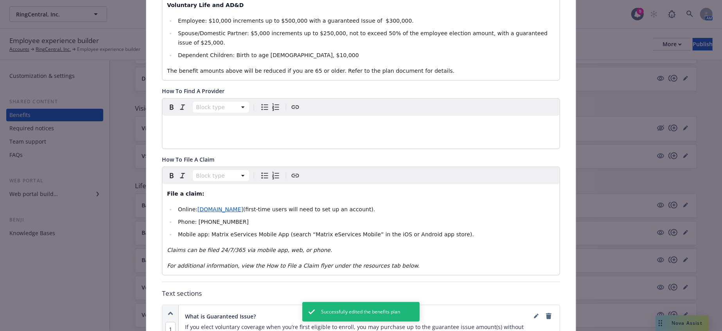
scroll to position [371, 0]
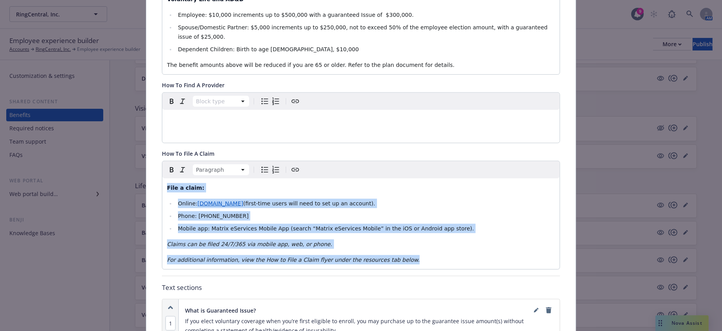
drag, startPoint x: 372, startPoint y: 183, endPoint x: 69, endPoint y: 86, distance: 318.3
click at [69, 86] on div "Life and AD&D - Voluntary Life AD&D - AVP Employees (Class 3) - Voluntary Life …" at bounding box center [361, 165] width 722 height 331
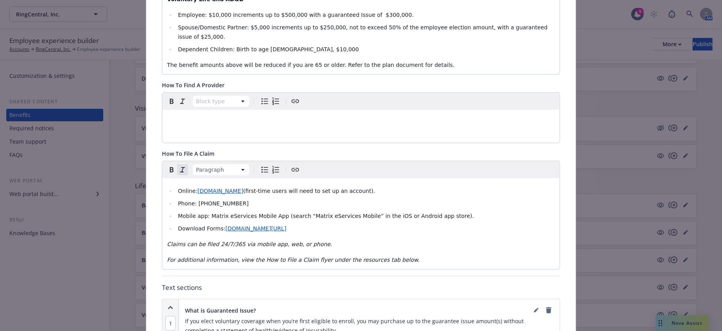
scroll to position [110, 0]
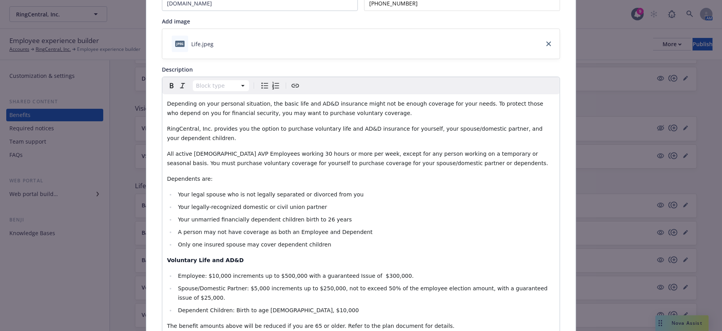
click at [478, 285] on span "Spouse/Domestic Partner: $5,000 increments up to $250,000, not to exceed 50% of…" at bounding box center [363, 293] width 371 height 16
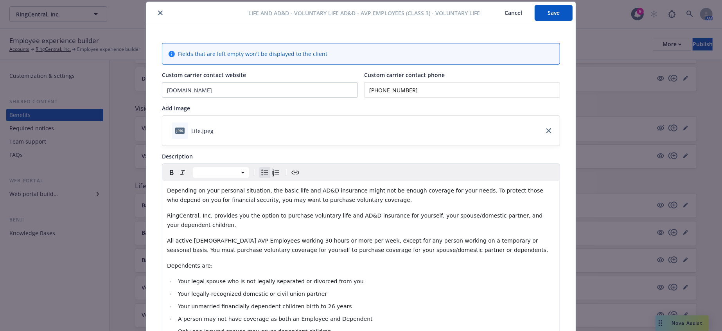
scroll to position [0, 0]
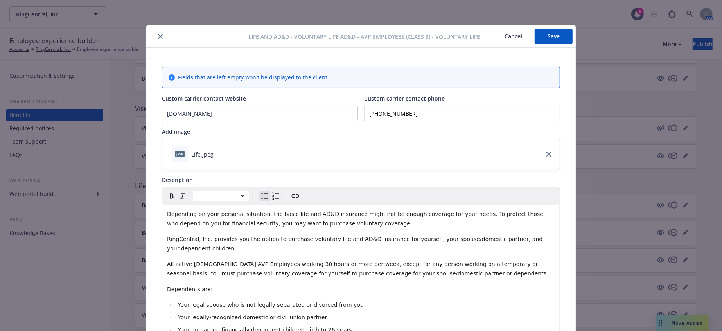
click at [548, 27] on div "Life and AD&D - Voluntary Life AD&D - AVP Employees (Class 3) - Voluntary Life …" at bounding box center [360, 36] width 429 height 22
click at [535, 29] on button "Save" at bounding box center [554, 37] width 38 height 16
click at [158, 34] on icon "close" at bounding box center [160, 36] width 5 height 5
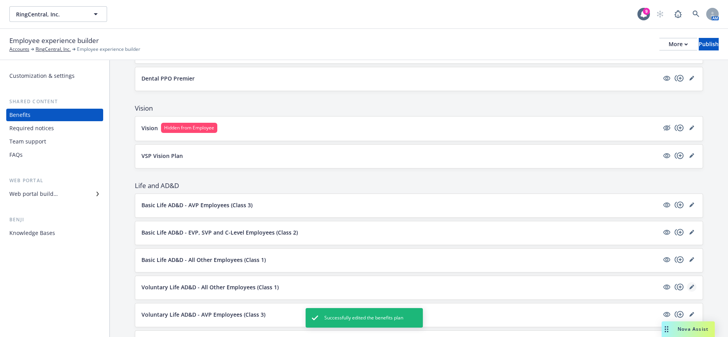
click at [690, 285] on icon "editPencil" at bounding box center [692, 287] width 4 height 4
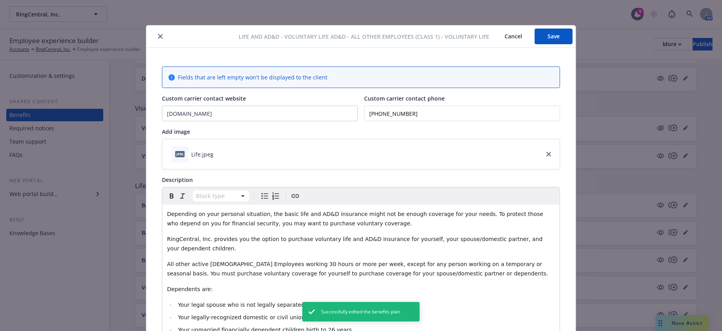
click at [158, 35] on icon "close" at bounding box center [160, 36] width 5 height 5
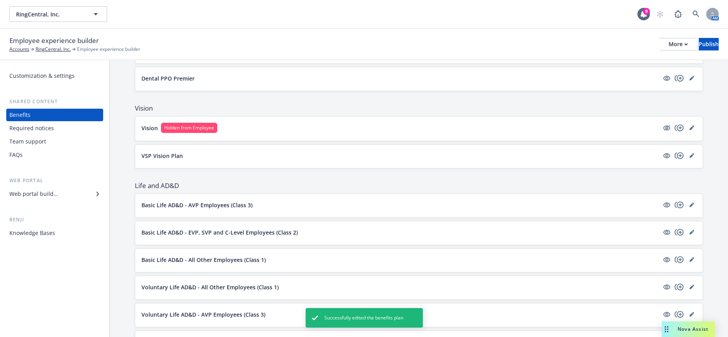
click at [692, 337] on link "editPencil" at bounding box center [691, 341] width 9 height 9
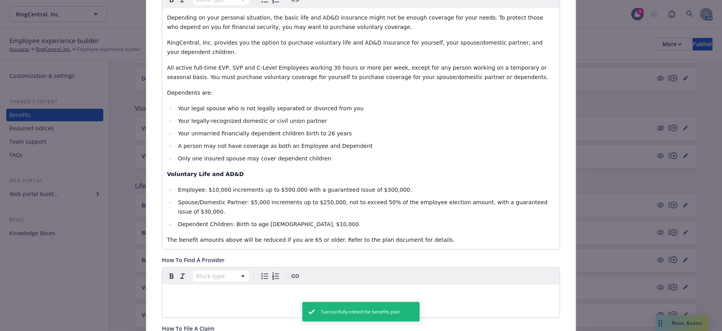
scroll to position [284, 0]
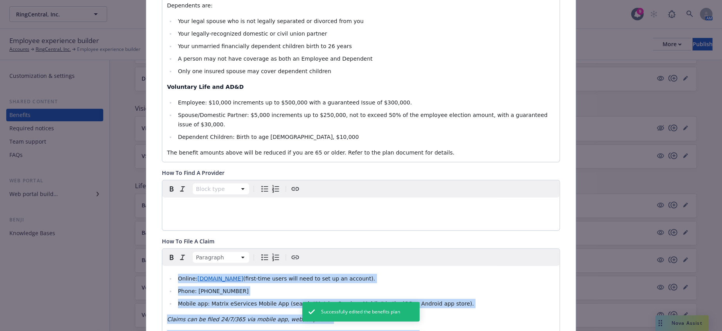
drag, startPoint x: 374, startPoint y: 258, endPoint x: 131, endPoint y: 191, distance: 252.5
click at [131, 191] on div "Life and AD&D - Voluntary Life AD&D - EVP, SVP and C-Level Employees (Class 2) …" at bounding box center [361, 165] width 722 height 331
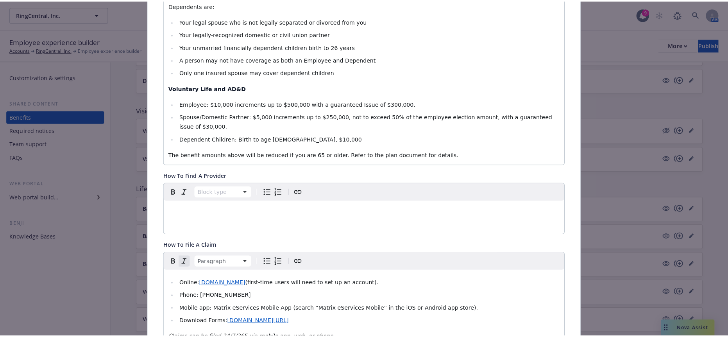
scroll to position [0, 0]
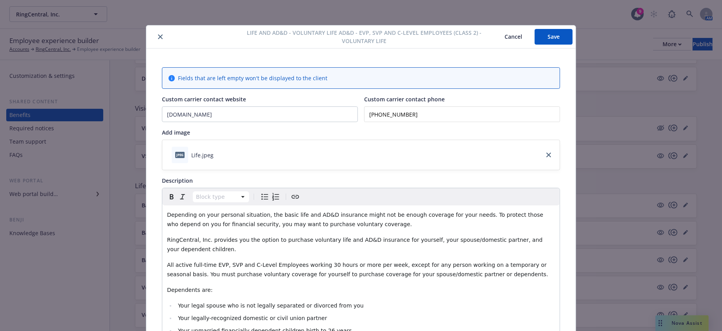
click at [548, 40] on button "Save" at bounding box center [554, 37] width 38 height 16
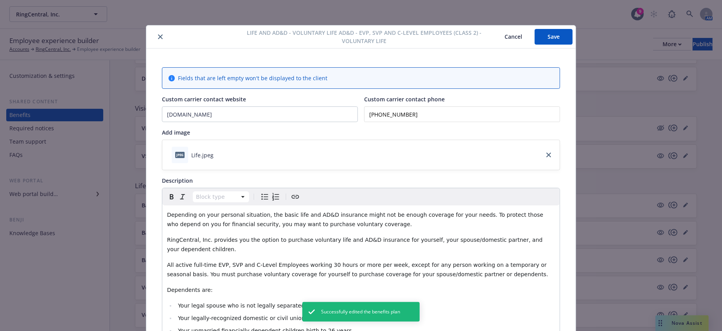
click at [158, 35] on icon "close" at bounding box center [160, 36] width 5 height 5
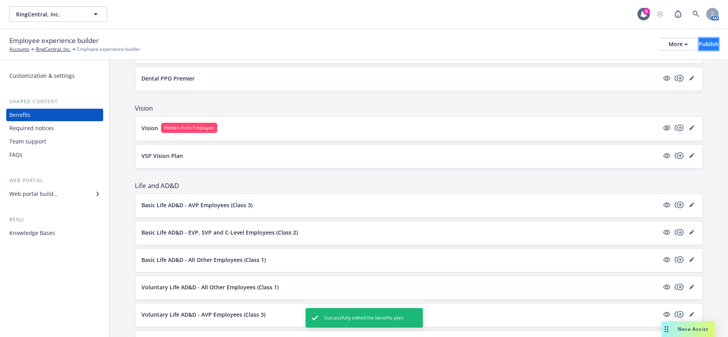
click at [703, 45] on button "Publish" at bounding box center [709, 44] width 20 height 13
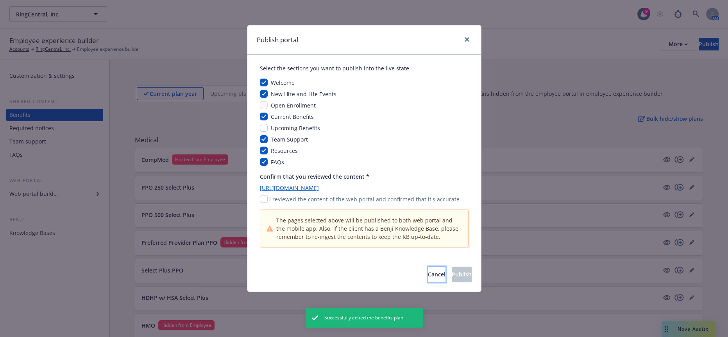
click at [428, 271] on span "Cancel" at bounding box center [437, 274] width 18 height 7
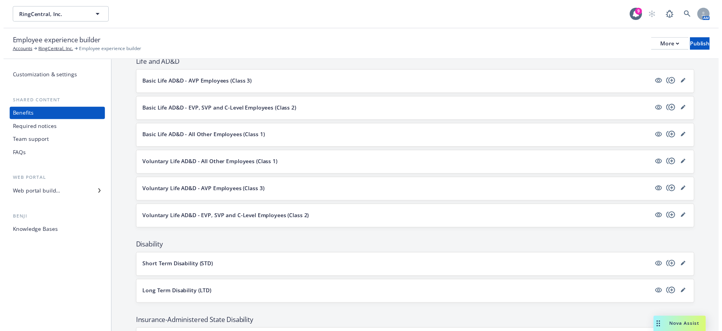
scroll to position [608, 0]
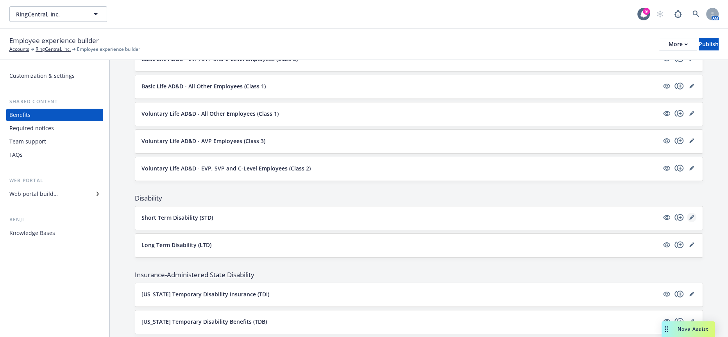
click at [692, 213] on link "editPencil" at bounding box center [691, 217] width 9 height 9
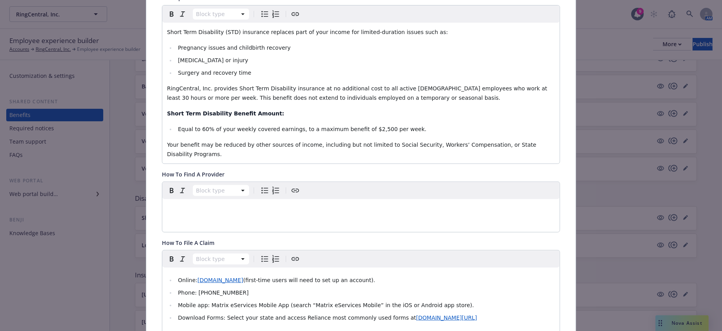
scroll to position [197, 0]
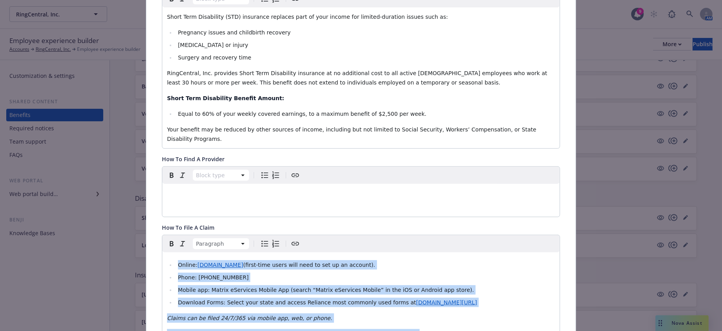
drag, startPoint x: 387, startPoint y: 270, endPoint x: 128, endPoint y: 167, distance: 279.4
click at [128, 167] on div "Disability - Short Term Disability (STD) - Short Term Disability (STD) Cancel S…" at bounding box center [361, 165] width 722 height 331
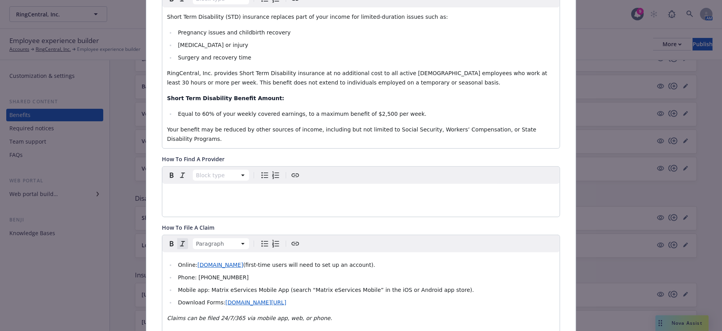
scroll to position [0, 0]
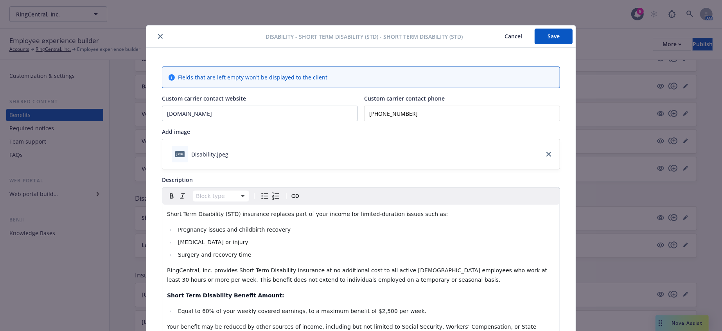
click at [561, 35] on button "Save" at bounding box center [554, 37] width 38 height 16
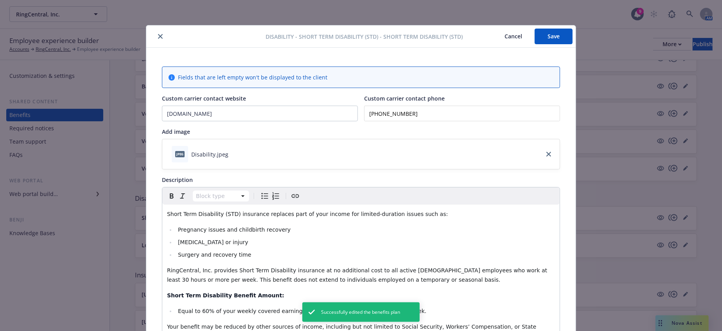
click at [158, 35] on icon "close" at bounding box center [160, 36] width 5 height 5
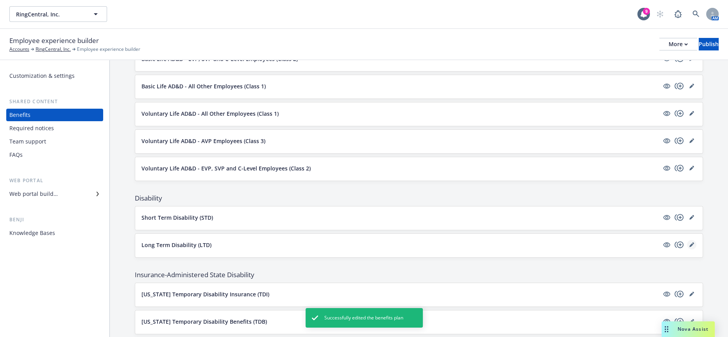
click at [693, 240] on link "editPencil" at bounding box center [691, 244] width 9 height 9
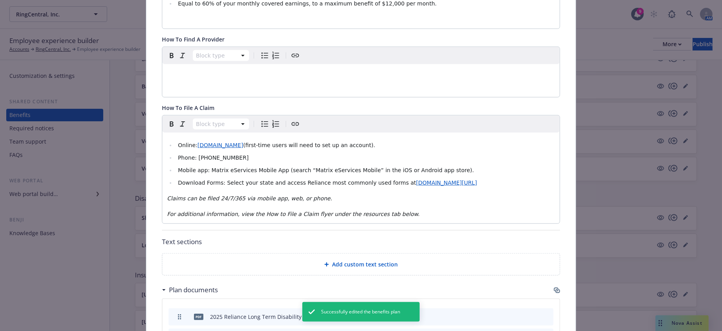
scroll to position [327, 0]
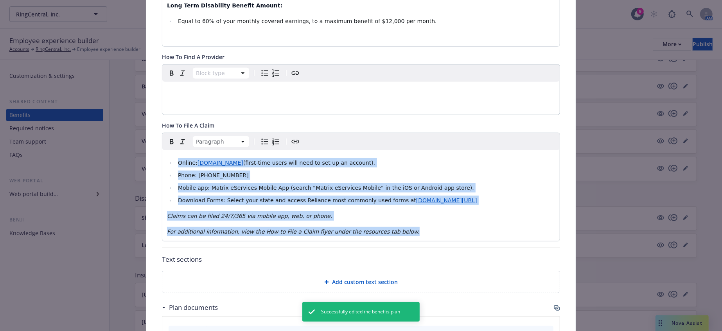
drag, startPoint x: 361, startPoint y: 167, endPoint x: 129, endPoint y: 93, distance: 244.2
click at [129, 93] on div "Disability - Long Term Disability (LTD) - Long Term Disability (LTD) Cancel Sav…" at bounding box center [361, 165] width 722 height 331
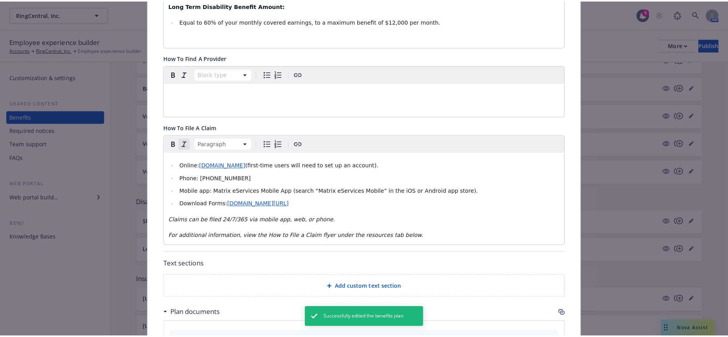
scroll to position [0, 0]
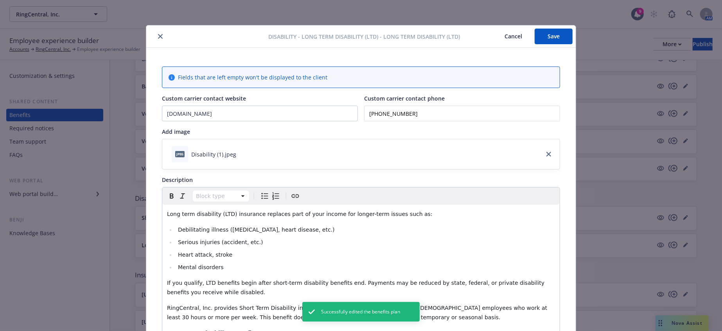
click at [548, 30] on button "Save" at bounding box center [554, 37] width 38 height 16
click at [158, 34] on icon "close" at bounding box center [160, 36] width 5 height 5
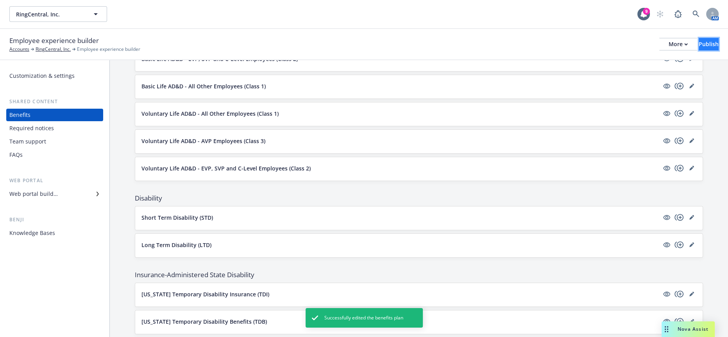
click at [699, 42] on div "Publish" at bounding box center [709, 44] width 20 height 12
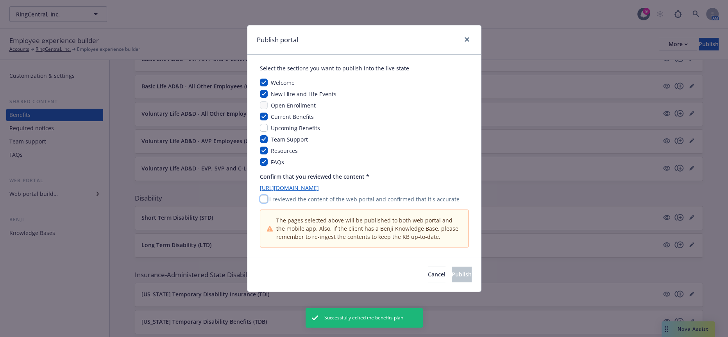
click at [263, 195] on input "checkbox" at bounding box center [264, 199] width 8 height 8
checkbox input "true"
click at [452, 267] on button "Publish" at bounding box center [462, 275] width 20 height 16
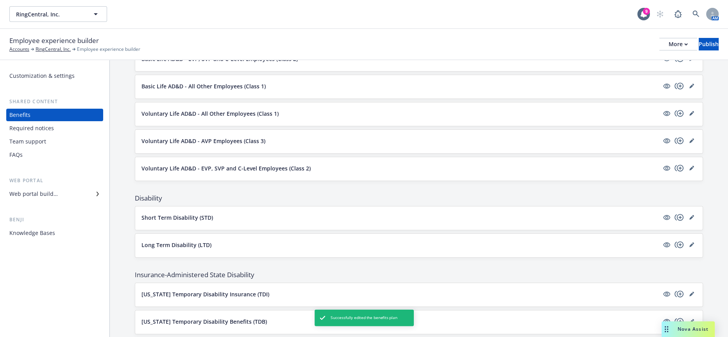
click at [28, 149] on div "FAQs" at bounding box center [54, 155] width 91 height 13
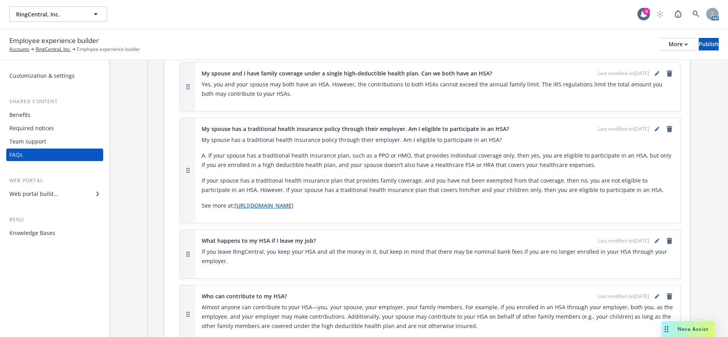
scroll to position [3021, 0]
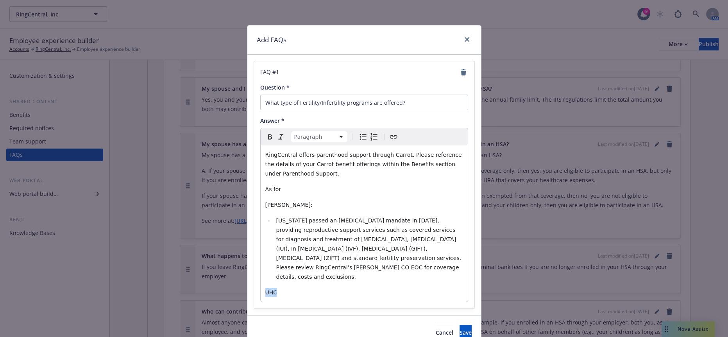
drag, startPoint x: 296, startPoint y: 241, endPoint x: 237, endPoint y: 240, distance: 59.4
click at [237, 240] on div "Add FAQs FAQ # 1 Question * What type of Fertility/Infertility programs are off…" at bounding box center [364, 168] width 728 height 337
drag, startPoint x: 236, startPoint y: 237, endPoint x: 233, endPoint y: 246, distance: 9.9
click at [233, 245] on div "Add FAQs FAQ # 1 Question * What type of Fertility/Infertility programs are off…" at bounding box center [364, 168] width 728 height 337
drag, startPoint x: 288, startPoint y: 240, endPoint x: 224, endPoint y: 240, distance: 64.1
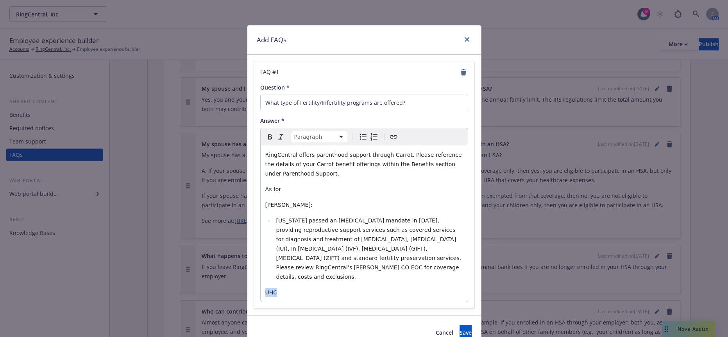
click at [224, 240] on div "Add FAQs FAQ # 1 Question * What type of Fertility/Infertility programs are off…" at bounding box center [364, 168] width 728 height 337
select select
click at [460, 316] on span "Save" at bounding box center [466, 319] width 12 height 7
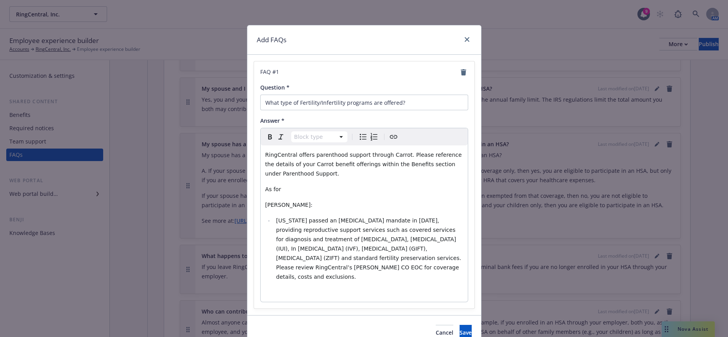
click at [275, 202] on span "Kaiser:" at bounding box center [288, 205] width 47 height 6
click at [276, 202] on span "Kaiser:" at bounding box center [288, 205] width 47 height 6
click at [460, 329] on span "Save" at bounding box center [466, 332] width 12 height 7
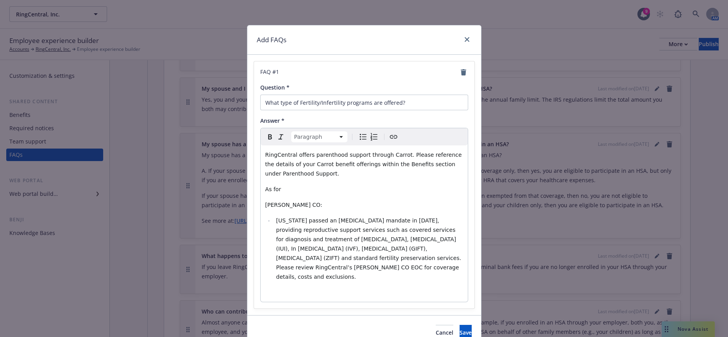
click at [305, 185] on p "As for" at bounding box center [364, 189] width 198 height 9
drag, startPoint x: 277, startPoint y: 164, endPoint x: 255, endPoint y: 164, distance: 22.3
click at [255, 164] on div "FAQ # 1 Question * What type of Fertility/Infertility programs are offered? Ans…" at bounding box center [364, 184] width 221 height 247
click at [416, 185] on p "RingCentral's medical plans fertility/infertility coverage" at bounding box center [364, 189] width 198 height 9
click at [364, 187] on div "RingCentral offers parenthood support through Carrot. Please reference the deta…" at bounding box center [364, 223] width 207 height 156
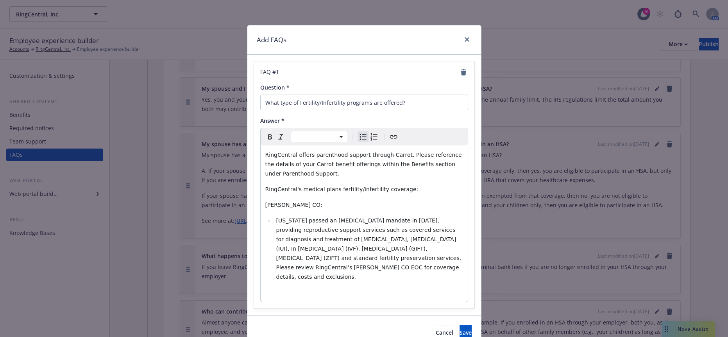
select select "paragraph"
click at [392, 185] on p "RingCentral's medical plans fertility/infertility coverage:" at bounding box center [364, 189] width 198 height 9
click at [321, 186] on span "RingCentral's medical plans fertility/infertility coverage offers:" at bounding box center [350, 189] width 170 height 6
drag, startPoint x: 418, startPoint y: 166, endPoint x: 160, endPoint y: 160, distance: 257.4
click at [160, 160] on div "Add FAQs FAQ # 1 Question * What type of Fertility/Infertility programs are off…" at bounding box center [364, 168] width 728 height 337
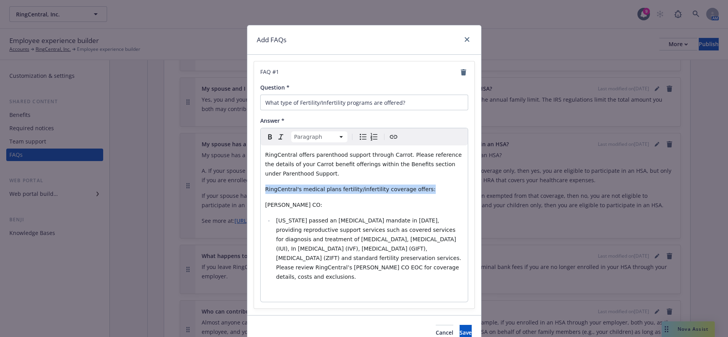
copy span "RingCentral's medical plans fertility/infertility coverage offers:"
click at [457, 315] on div "Cancel Save" at bounding box center [365, 332] width 234 height 35
click at [460, 329] on span "Save" at bounding box center [466, 332] width 12 height 7
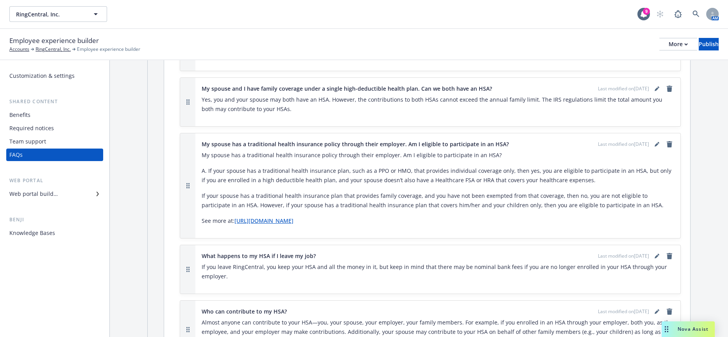
click at [681, 328] on span "Nova Assist" at bounding box center [693, 329] width 31 height 7
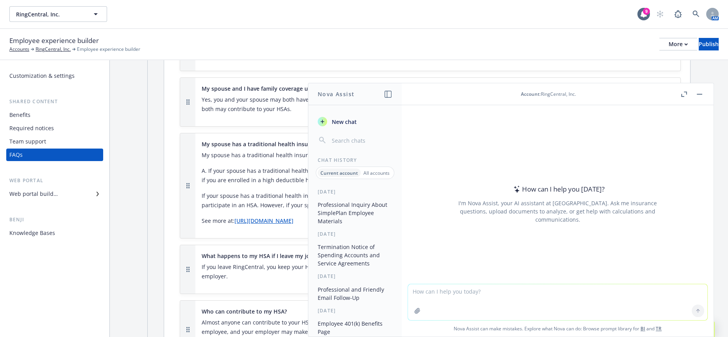
click at [463, 285] on textarea at bounding box center [558, 302] width 300 height 36
paste textarea "RingCentral's medical plans fertility/infertility coverage offers:"
type textarea "rephrase RingCentral's medical plans fertility/infertility coverage offers:"
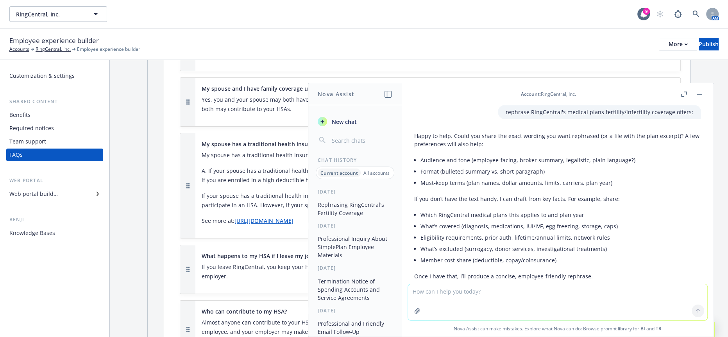
scroll to position [0, 0]
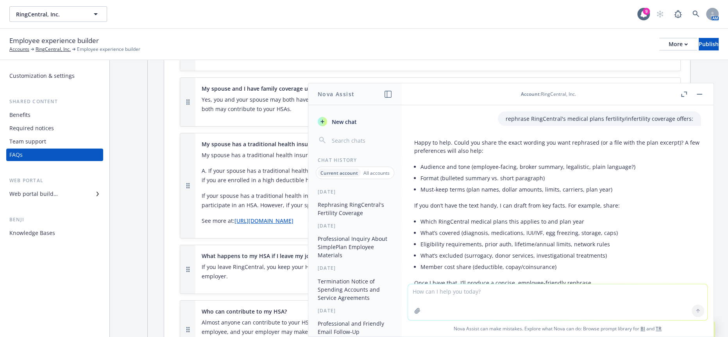
click at [494, 294] on textarea at bounding box center [558, 302] width 300 height 36
paste textarea "RingCentral's medical plans fertility/infertility coverage offers:"
type textarea "rephrase the statement: RingCentral's medical plans fertility/infertility cover…"
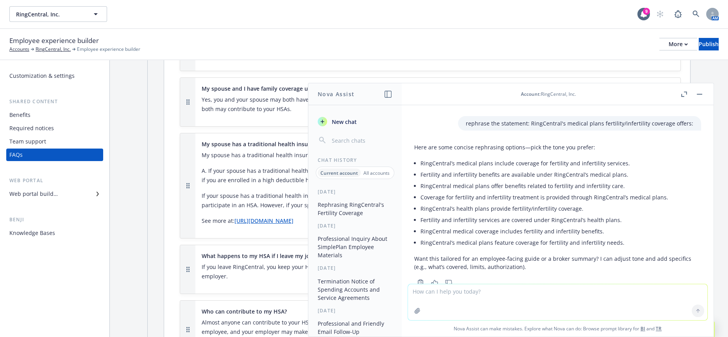
scroll to position [201, 0]
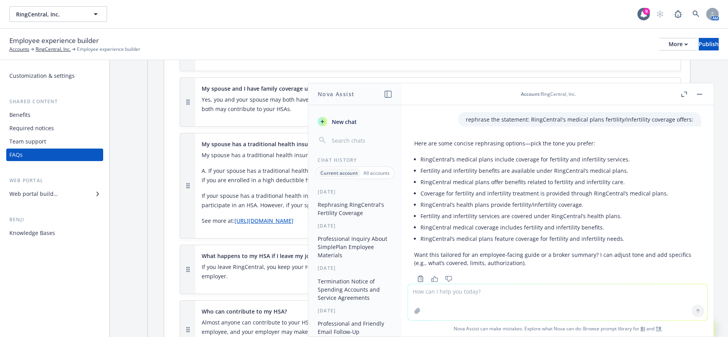
click at [626, 154] on li "RingCentral’s medical plans include coverage for fertility and infertility serv…" at bounding box center [561, 159] width 281 height 11
click at [626, 165] on li "Fertility and infertility benefits are available under RingCentral’s medical pl…" at bounding box center [561, 170] width 281 height 11
drag, startPoint x: 624, startPoint y: 170, endPoint x: 422, endPoint y: 173, distance: 203.0
click at [422, 176] on li "RingCentral medical plans offer benefits related to fertility and infertility c…" at bounding box center [561, 181] width 281 height 11
drag, startPoint x: 603, startPoint y: 224, endPoint x: 418, endPoint y: 226, distance: 184.2
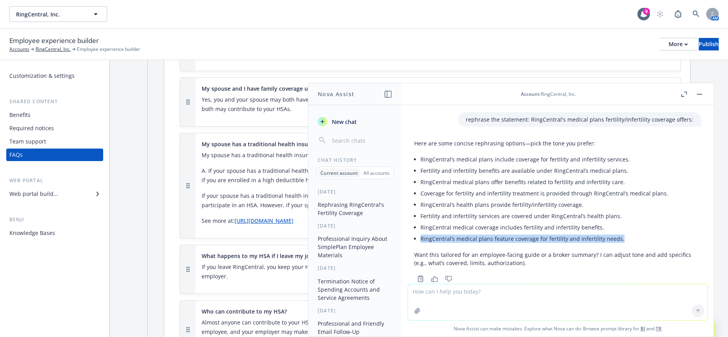
click at [418, 226] on div "Here are some concise rephrasing options—pick the tone you prefer: RingCentral’…" at bounding box center [557, 203] width 287 height 134
click at [703, 93] on button "button" at bounding box center [699, 94] width 9 height 9
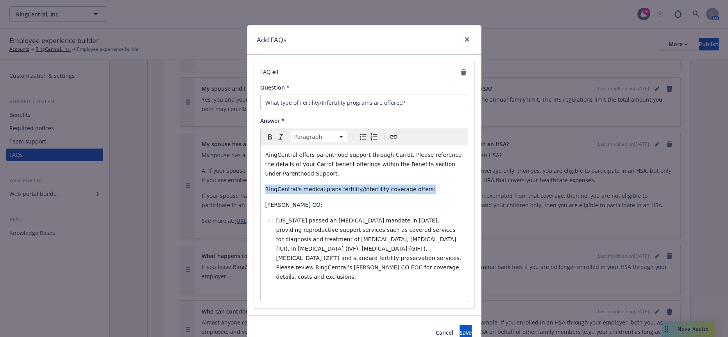
drag, startPoint x: 423, startPoint y: 165, endPoint x: 258, endPoint y: 162, distance: 165.0
click at [260, 162] on div "Paragraph Paragraph Heading 1 Heading 2 Heading 3 Heading 4 Heading 5 Heading 6…" at bounding box center [364, 215] width 208 height 174
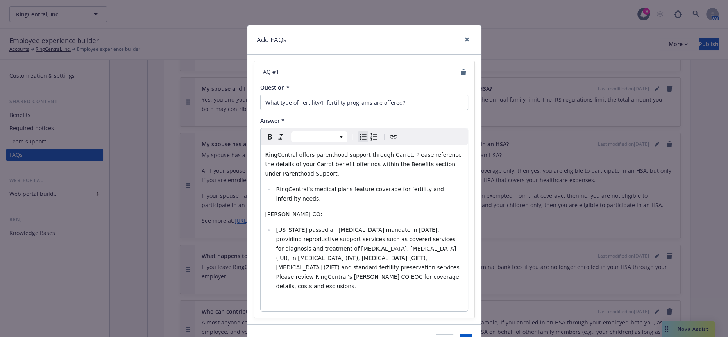
click at [274, 185] on li "RingCentral’s medical plans feature coverage for fertility and infertility need…" at bounding box center [368, 194] width 189 height 19
select select "paragraph"
click at [443, 152] on span "RingCentral offers parenthood support through Carrot. Please reference the deta…" at bounding box center [364, 164] width 198 height 25
click at [436, 154] on p "RingCentral offers parenthood support through Carrot. Please reference the deta…" at bounding box center [364, 164] width 198 height 28
click at [438, 185] on p "RingCentral’s medical plans feature coverage for fertility and infertility need…" at bounding box center [364, 194] width 198 height 19
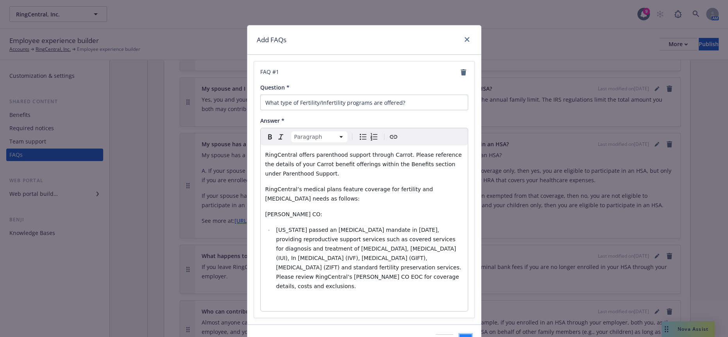
click at [460, 337] on span "Save" at bounding box center [466, 341] width 12 height 7
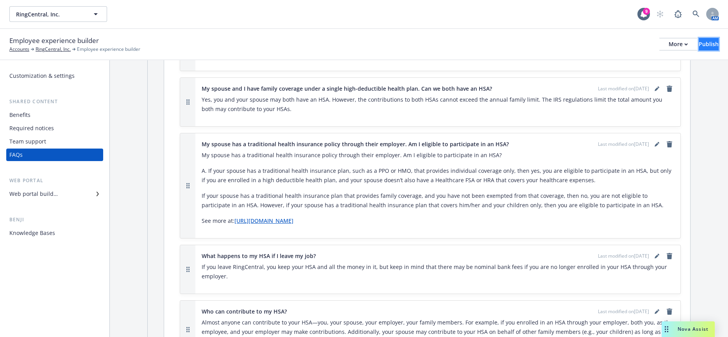
click at [701, 41] on div "Publish" at bounding box center [709, 44] width 20 height 12
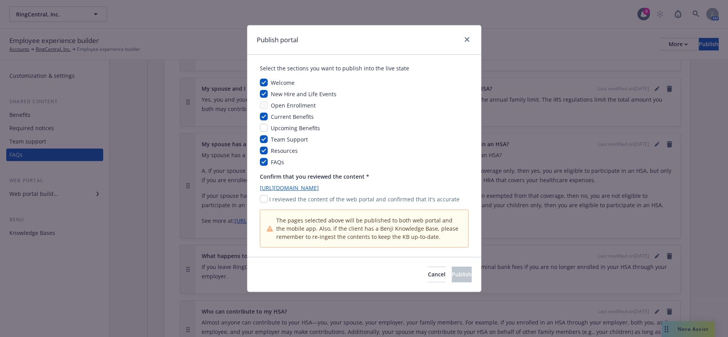
click at [266, 195] on div "I reviewed the content of the web portal and confirmed that it's accurate" at bounding box center [364, 199] width 209 height 8
click at [265, 195] on input "checkbox" at bounding box center [264, 199] width 8 height 8
checkbox input "true"
click at [452, 271] on span "Publish" at bounding box center [462, 274] width 20 height 7
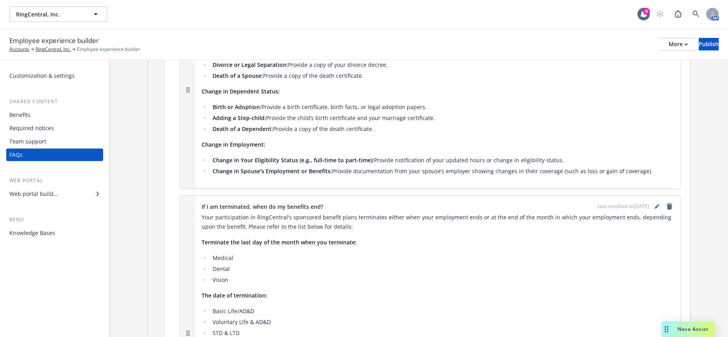
scroll to position [0, 0]
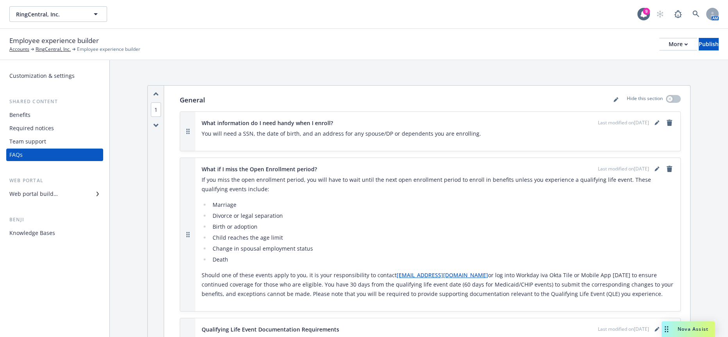
click at [29, 188] on div "Web portal builder" at bounding box center [33, 194] width 48 height 13
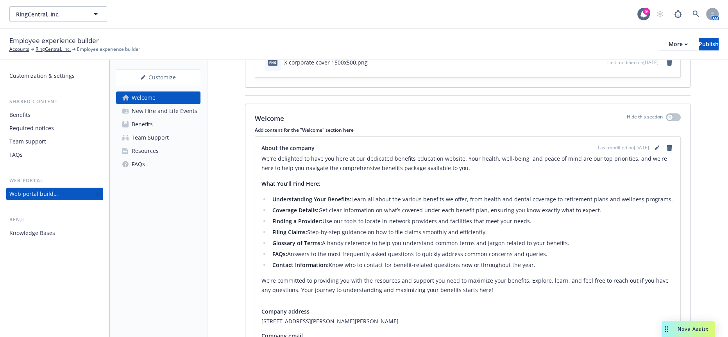
scroll to position [80, 0]
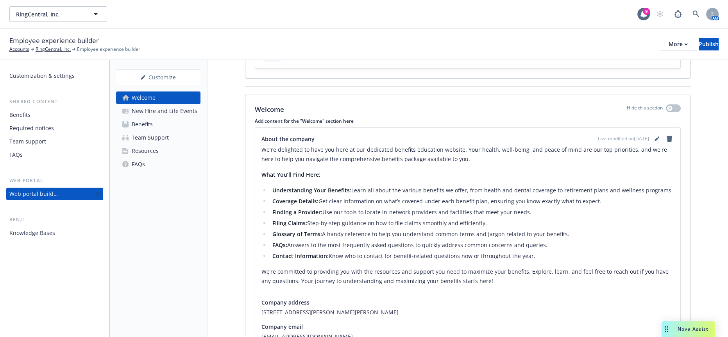
click at [157, 145] on link "Resources" at bounding box center [158, 151] width 84 height 13
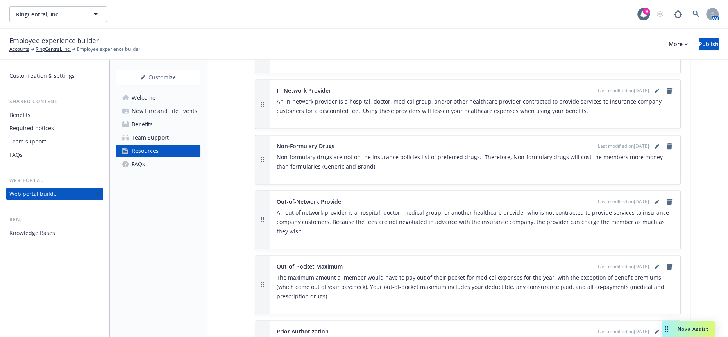
scroll to position [1704, 0]
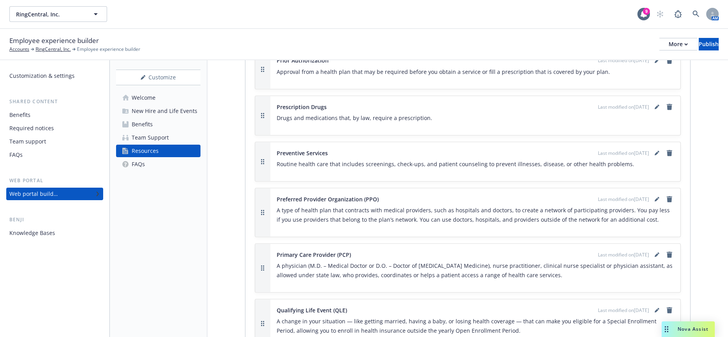
click at [163, 131] on div "Team Support" at bounding box center [150, 137] width 37 height 13
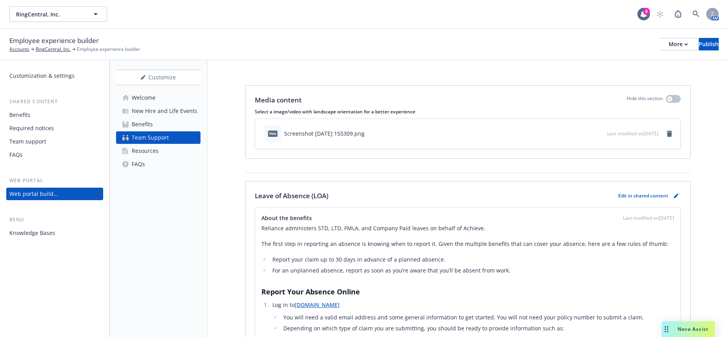
click at [162, 118] on link "Benefits" at bounding box center [158, 124] width 84 height 13
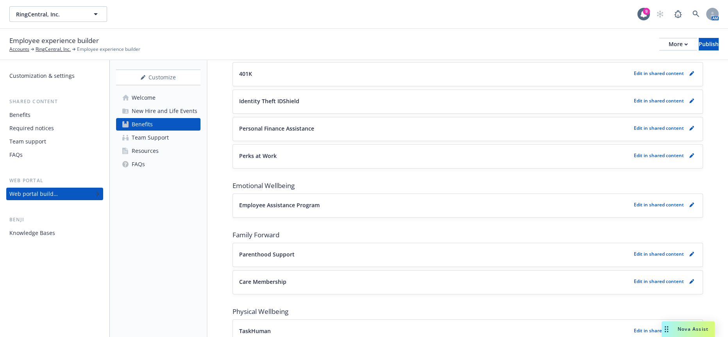
scroll to position [1349, 0]
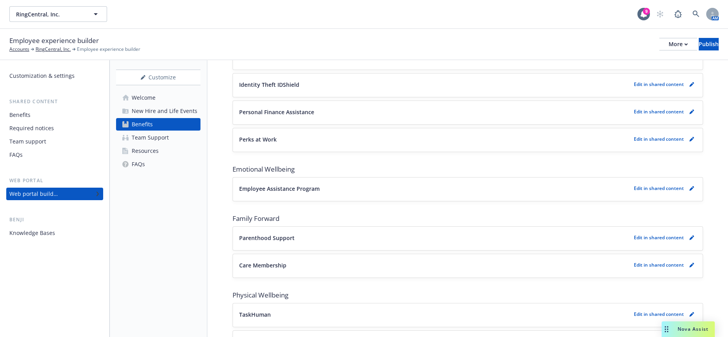
click at [156, 91] on link "Welcome" at bounding box center [158, 97] width 84 height 13
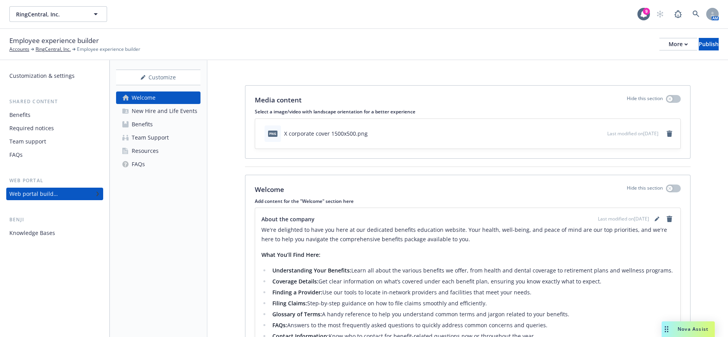
click at [174, 105] on div "New Hire and Life Events" at bounding box center [165, 111] width 66 height 13
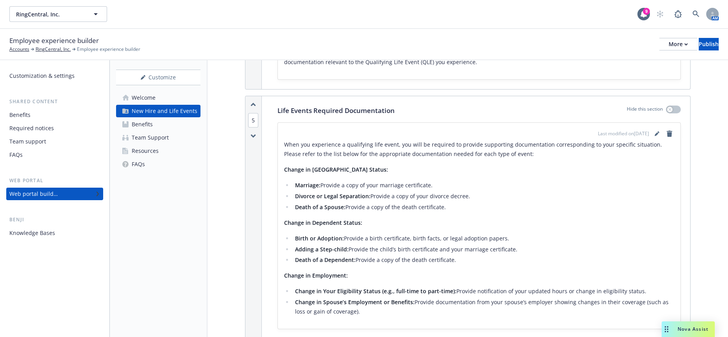
scroll to position [684, 0]
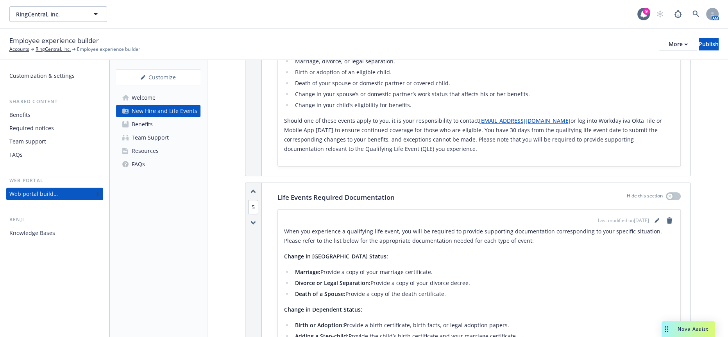
click at [39, 109] on div "Benefits" at bounding box center [54, 115] width 91 height 13
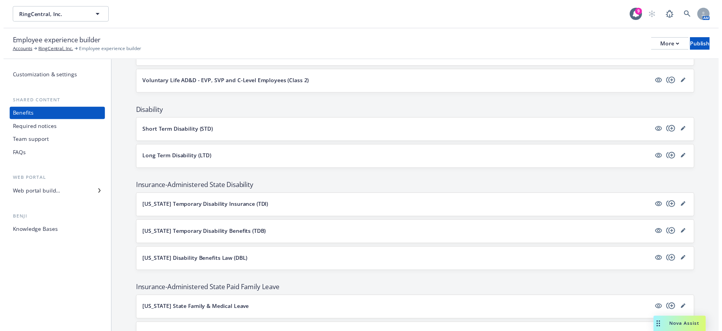
scroll to position [651, 0]
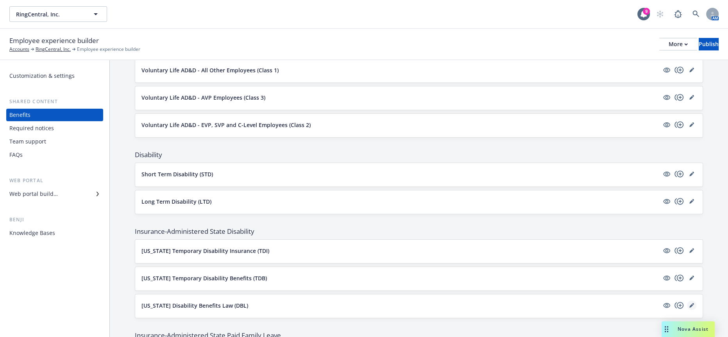
click at [689, 301] on link "editPencil" at bounding box center [691, 305] width 9 height 9
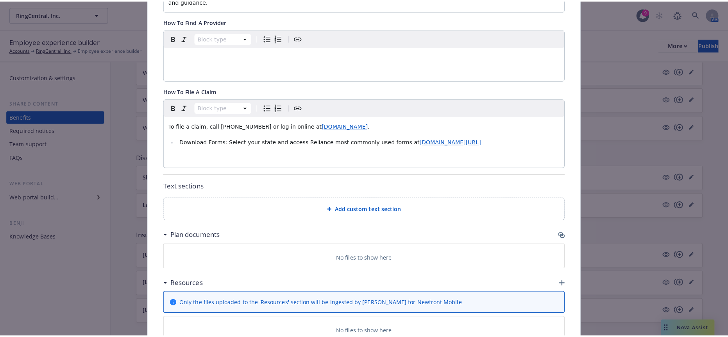
scroll to position [267, 0]
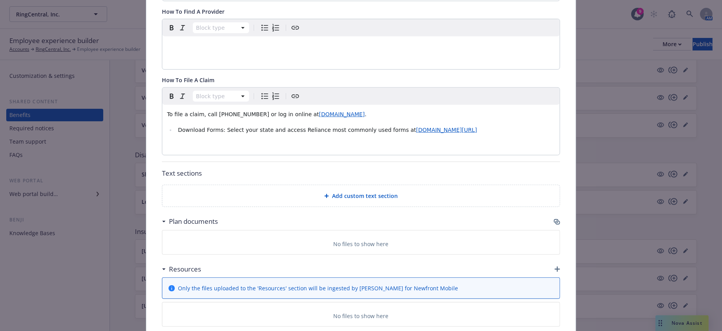
click at [550, 261] on div "Resources" at bounding box center [361, 269] width 398 height 16
click at [554, 266] on icon "button" at bounding box center [556, 268] width 5 height 5
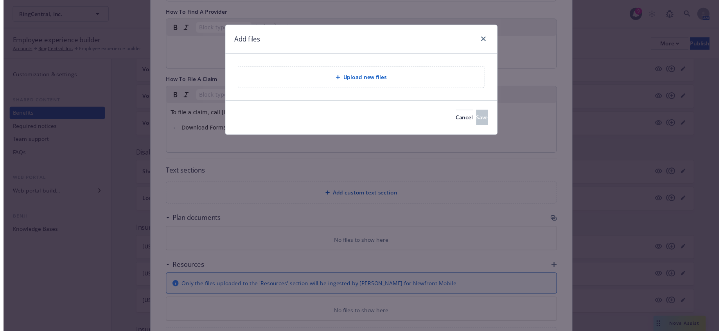
scroll to position [261, 0]
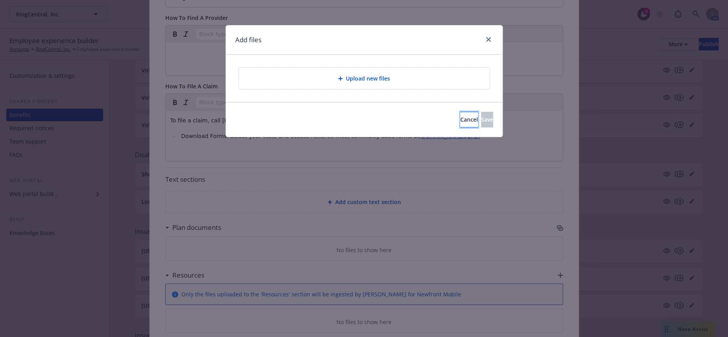
click at [461, 116] on span "Cancel" at bounding box center [470, 119] width 18 height 7
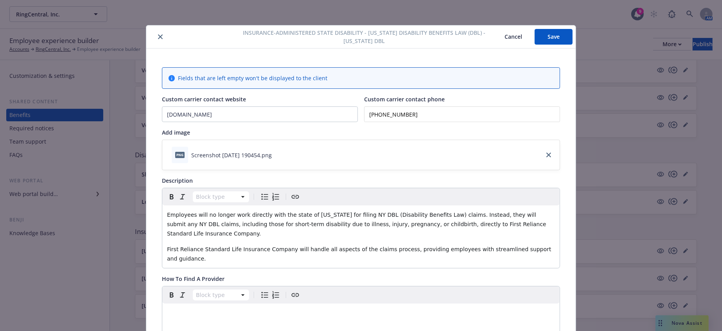
scroll to position [267, 0]
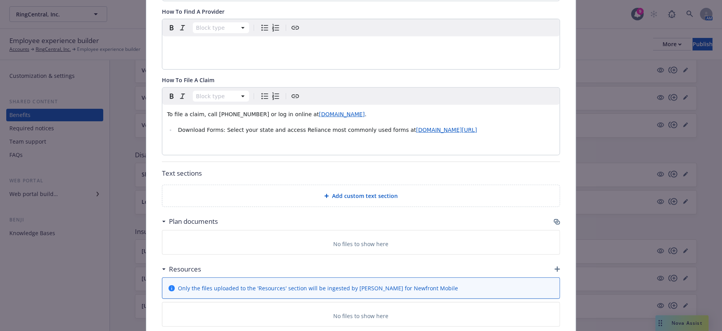
click at [554, 266] on icon "button" at bounding box center [556, 268] width 5 height 5
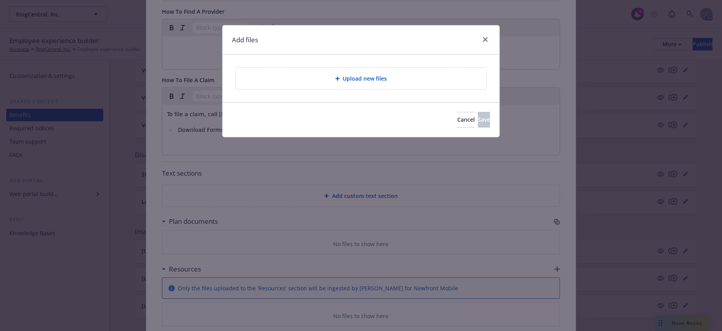
scroll to position [261, 0]
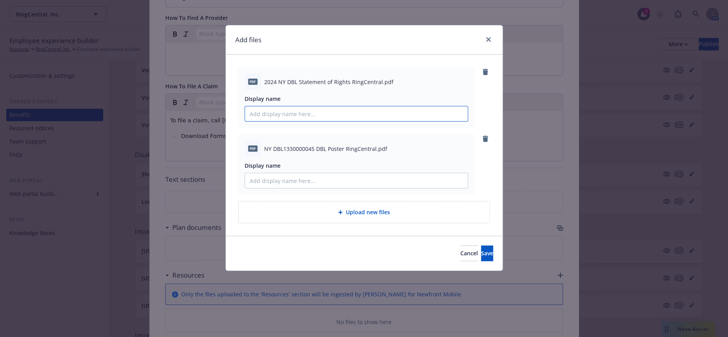
click at [309, 106] on input "Display name" at bounding box center [356, 113] width 223 height 15
type input "NY DBL Statement of Rights"
click at [361, 173] on input "Display name" at bounding box center [356, 180] width 223 height 15
type input "NY DBL Poster"
click at [481, 246] on button "Save" at bounding box center [487, 254] width 12 height 16
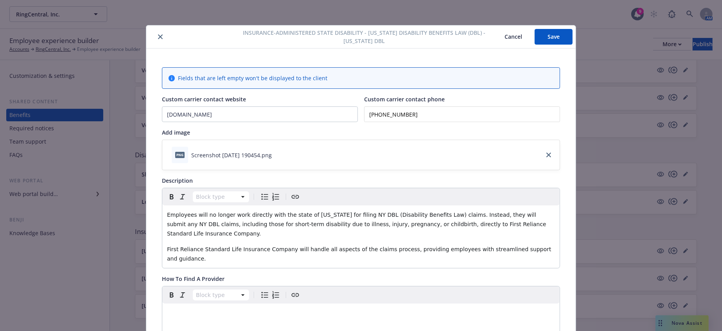
scroll to position [292, 0]
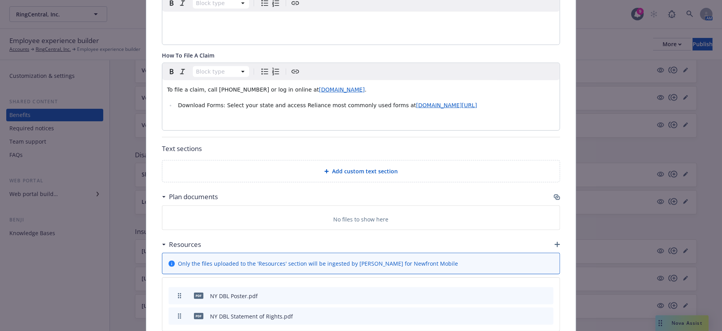
click at [554, 242] on icon "button" at bounding box center [556, 244] width 5 height 5
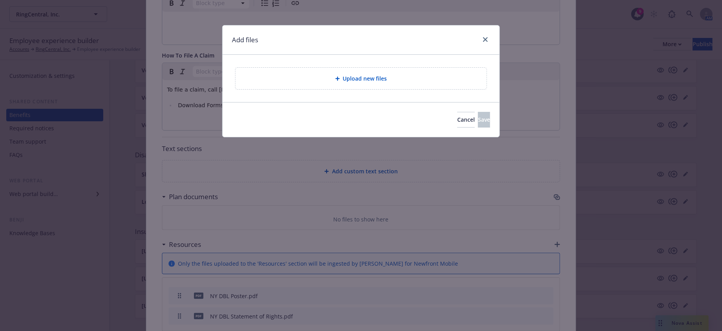
scroll to position [285, 0]
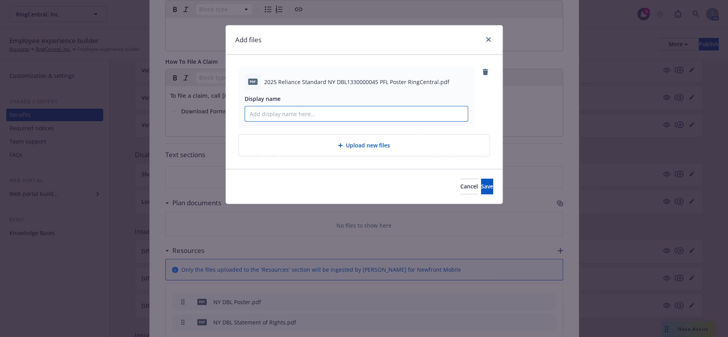
click at [314, 112] on input "Display name" at bounding box center [356, 113] width 223 height 15
type input "2"
type input "0"
type input "2025 Reliance NY DBL PFL Poster"
click at [481, 183] on span "Save" at bounding box center [487, 186] width 12 height 7
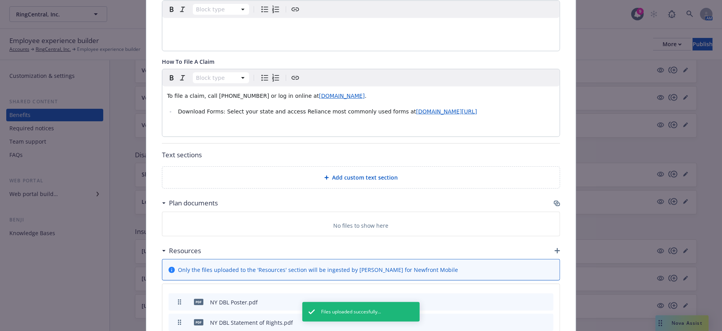
click at [554, 248] on icon "button" at bounding box center [556, 250] width 5 height 5
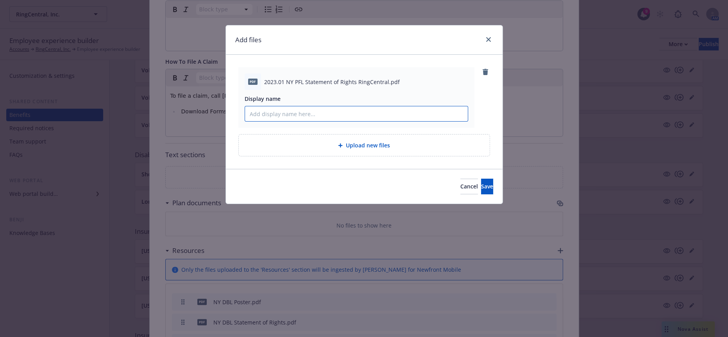
click at [334, 107] on input "Display name" at bounding box center [356, 113] width 223 height 15
type input "NY PFL Statement of Rights"
click at [482, 179] on button "Save" at bounding box center [487, 187] width 12 height 16
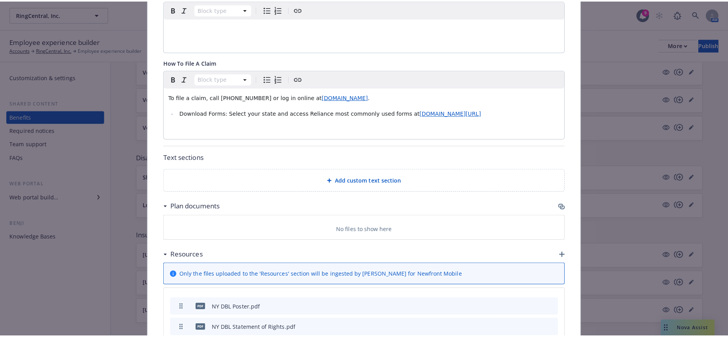
scroll to position [0, 0]
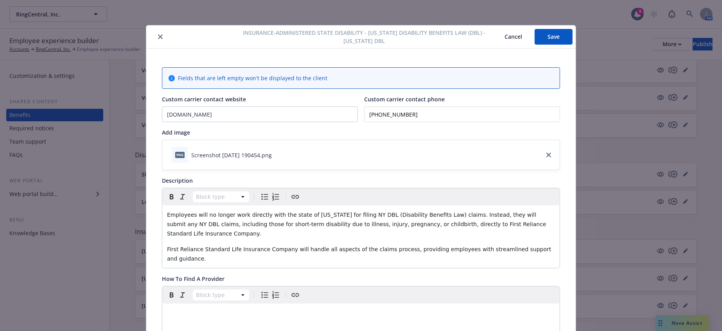
click at [545, 36] on button "Save" at bounding box center [554, 37] width 38 height 16
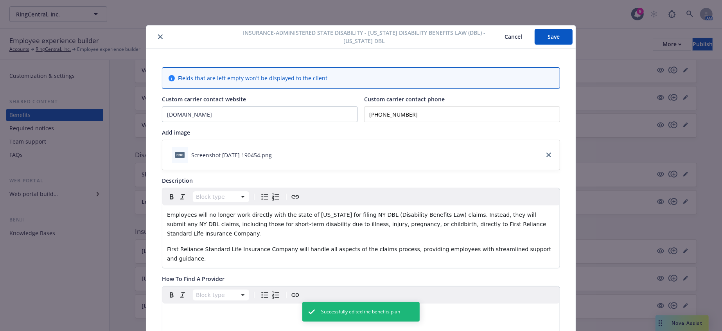
click at [158, 38] on icon "close" at bounding box center [160, 36] width 5 height 5
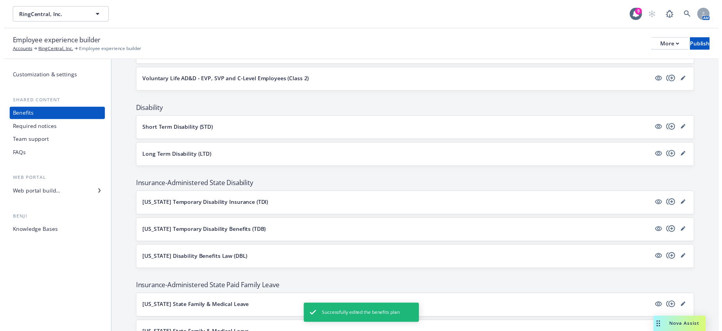
scroll to position [695, 0]
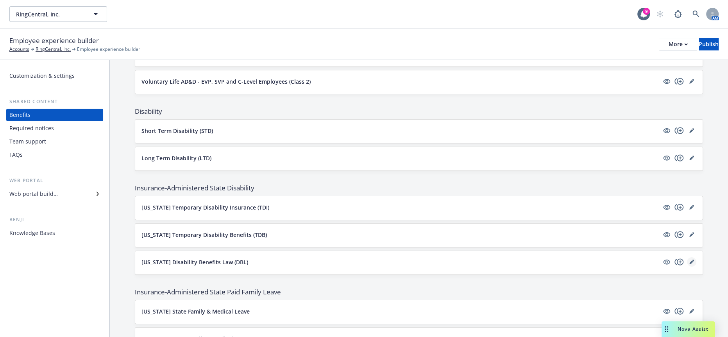
click at [690, 260] on icon "editPencil" at bounding box center [692, 262] width 5 height 5
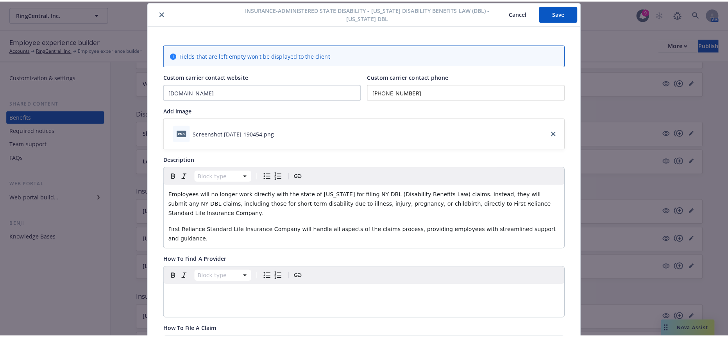
scroll to position [310, 0]
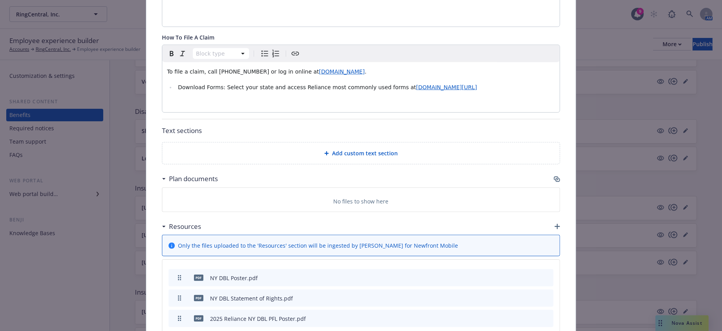
click at [531, 314] on button at bounding box center [534, 318] width 7 height 8
click at [533, 314] on button "preview file" at bounding box center [533, 317] width 9 height 7
click at [554, 224] on icon "button" at bounding box center [556, 226] width 5 height 5
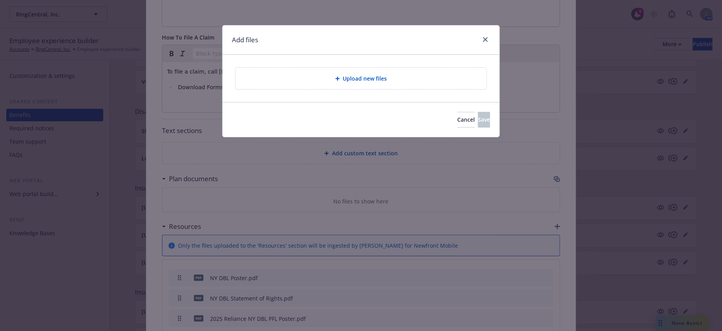
scroll to position [303, 0]
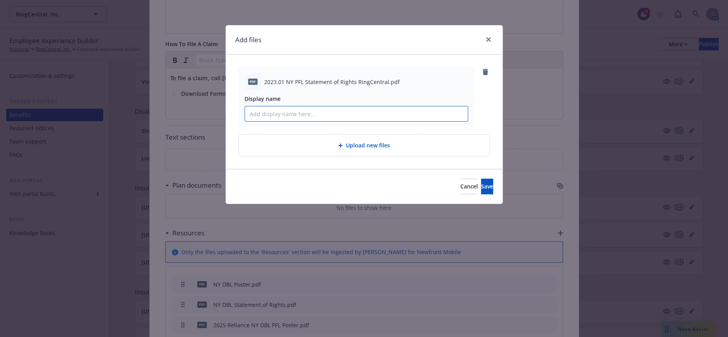
click at [328, 106] on input "Display name" at bounding box center [356, 113] width 223 height 15
type input "NY PFL Statement of Rights"
click at [481, 179] on button "Save" at bounding box center [487, 187] width 12 height 16
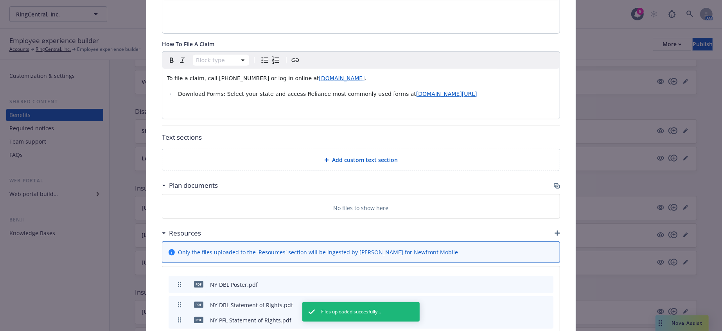
drag, startPoint x: 173, startPoint y: 273, endPoint x: 175, endPoint y: 248, distance: 25.5
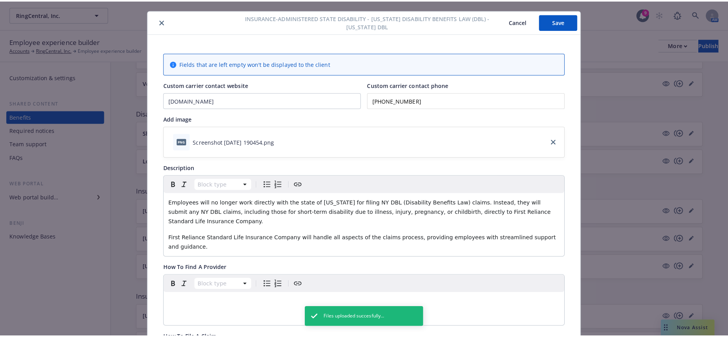
scroll to position [0, 0]
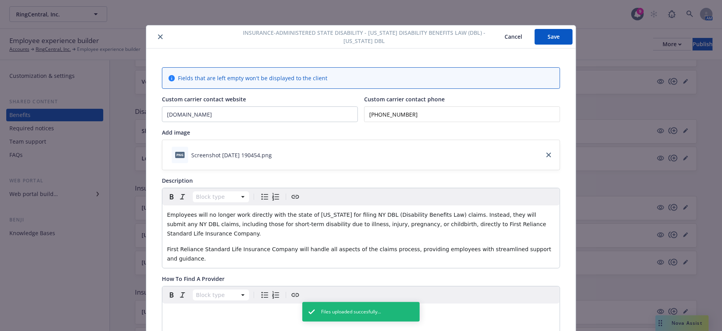
click at [551, 29] on div "Insurance-Administered State Disability - New York Disability Benefits Law (DBL…" at bounding box center [360, 36] width 429 height 23
click at [549, 33] on button "Save" at bounding box center [554, 37] width 38 height 16
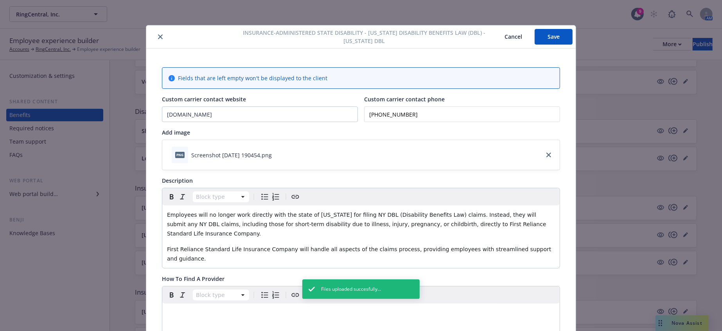
click at [156, 32] on button "close" at bounding box center [160, 36] width 9 height 9
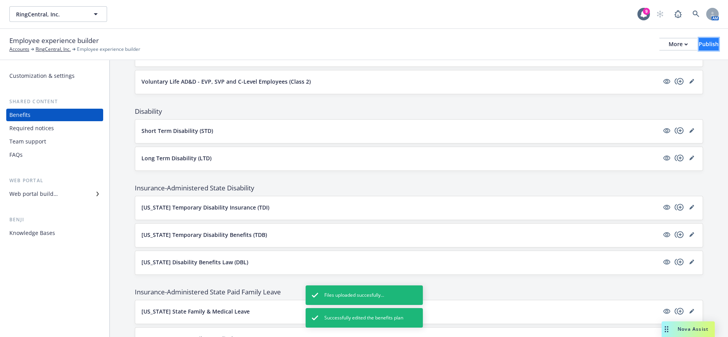
click at [699, 39] on div "Publish" at bounding box center [709, 44] width 20 height 12
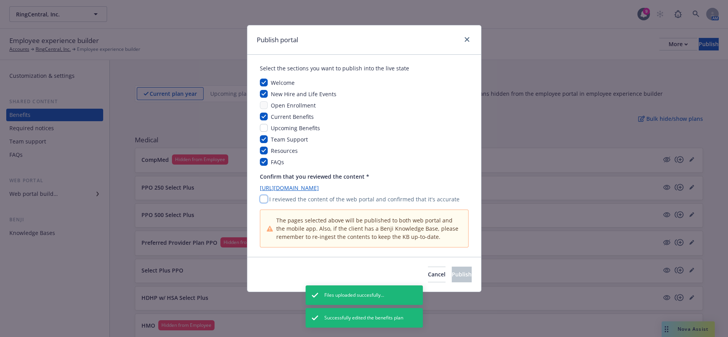
drag, startPoint x: 261, startPoint y: 188, endPoint x: 269, endPoint y: 188, distance: 7.8
click at [261, 195] on input "checkbox" at bounding box center [264, 199] width 8 height 8
checkbox input "true"
click at [452, 271] on span "Publish" at bounding box center [462, 274] width 20 height 7
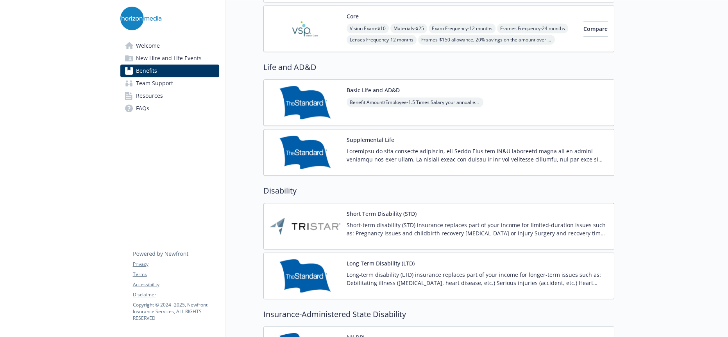
click at [307, 210] on img at bounding box center [305, 226] width 70 height 33
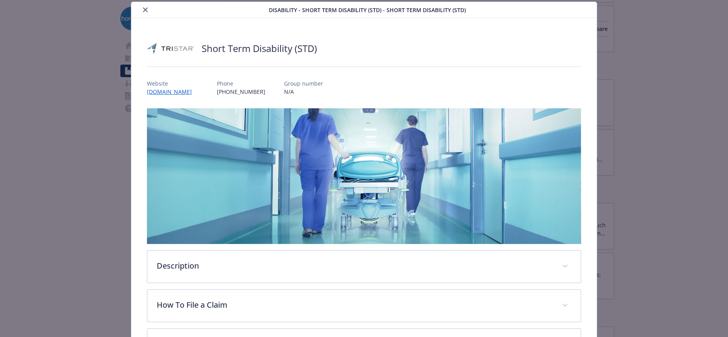
scroll to position [105, 0]
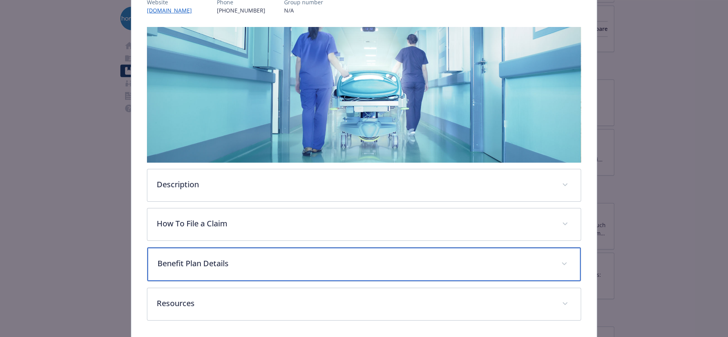
click at [275, 258] on p "Benefit Plan Details" at bounding box center [355, 264] width 394 height 12
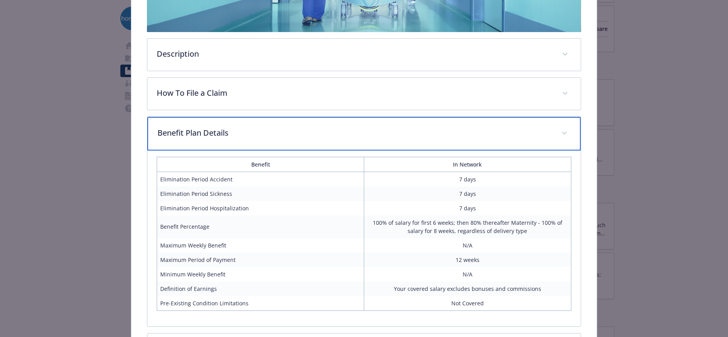
scroll to position [0, 0]
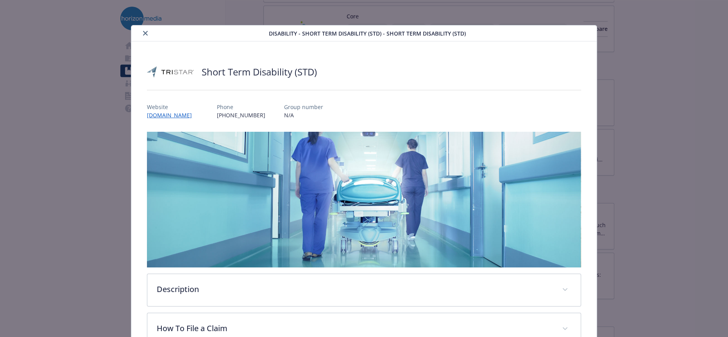
click at [142, 34] on button "close" at bounding box center [145, 33] width 9 height 9
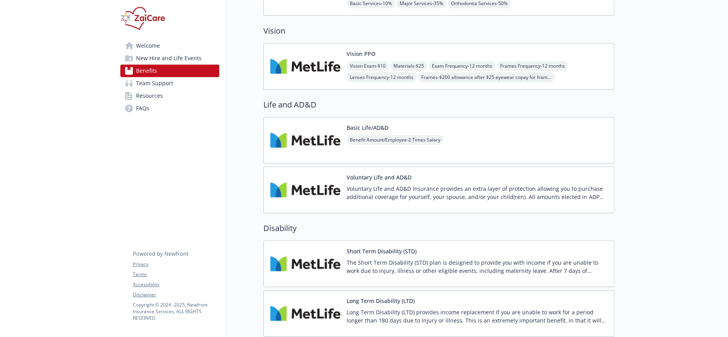
scroll to position [391, 0]
click at [350, 308] on p "Long Term Disability (LTD) provides income replacement if you are unable to wor…" at bounding box center [477, 316] width 261 height 16
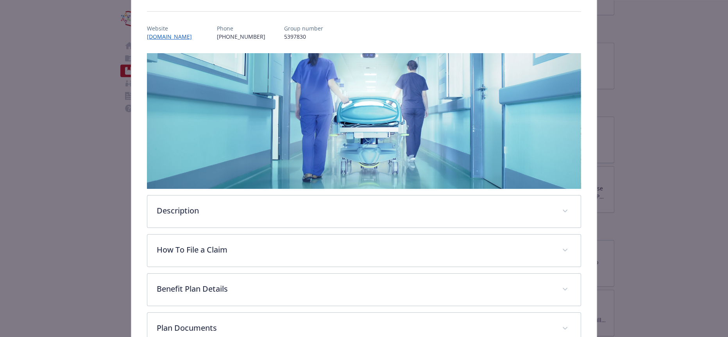
scroll to position [139, 0]
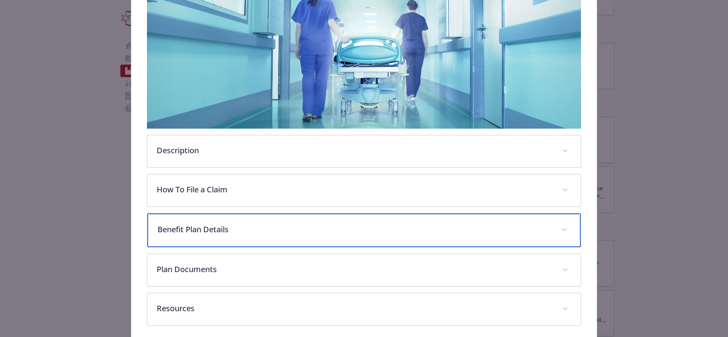
click at [213, 224] on p "Benefit Plan Details" at bounding box center [355, 230] width 394 height 12
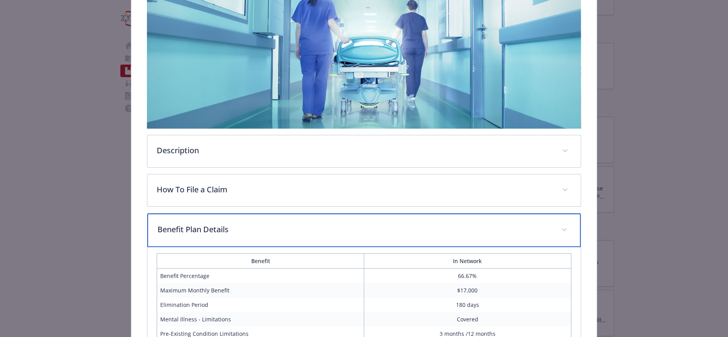
click at [212, 224] on p "Benefit Plan Details" at bounding box center [355, 230] width 394 height 12
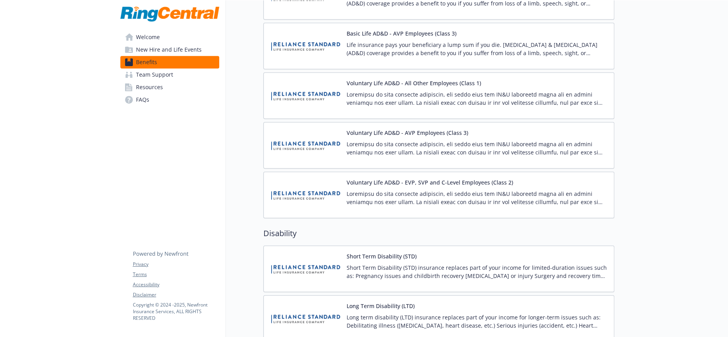
scroll to position [756, 0]
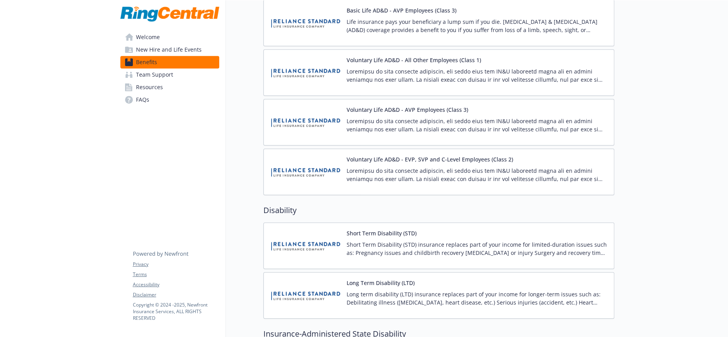
click at [363, 240] on p "Short Term Disability (STD) insurance replaces part of your income for limited-…" at bounding box center [477, 248] width 261 height 16
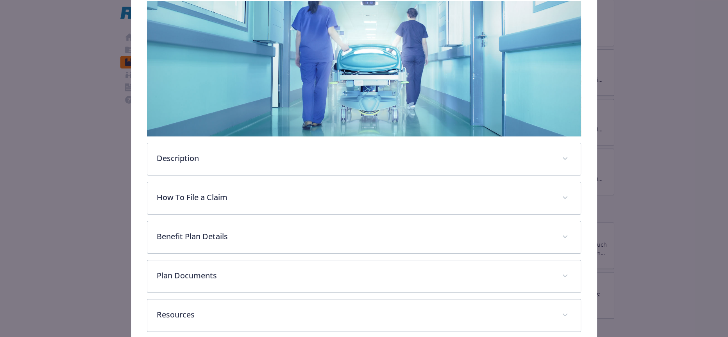
scroll to position [139, 0]
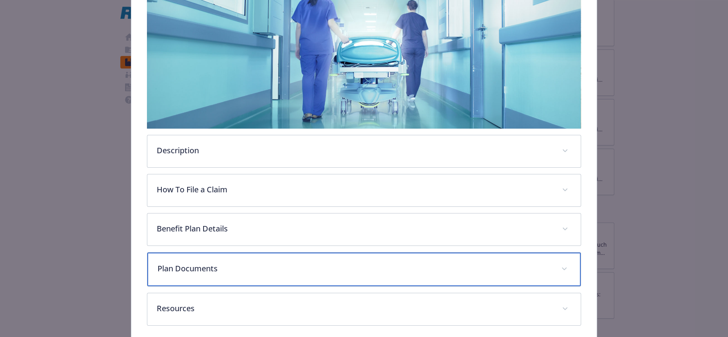
click at [498, 263] on p "Plan Documents" at bounding box center [355, 269] width 394 height 12
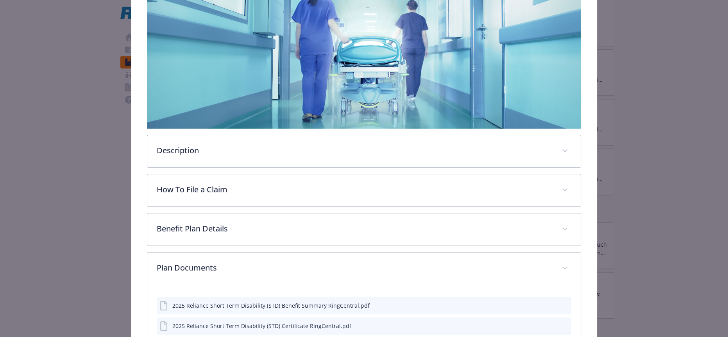
click at [561, 323] on icon "preview file" at bounding box center [564, 325] width 7 height 5
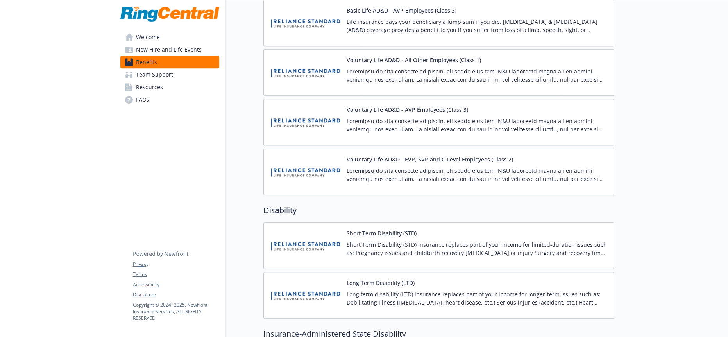
click at [370, 240] on p "Short Term Disability (STD) insurance replaces part of your income for limited-…" at bounding box center [477, 248] width 261 height 16
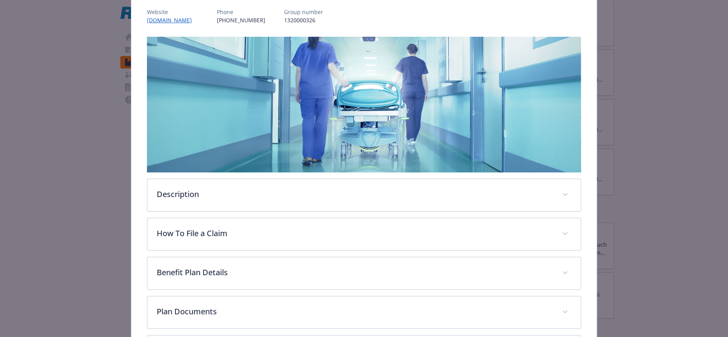
scroll to position [139, 0]
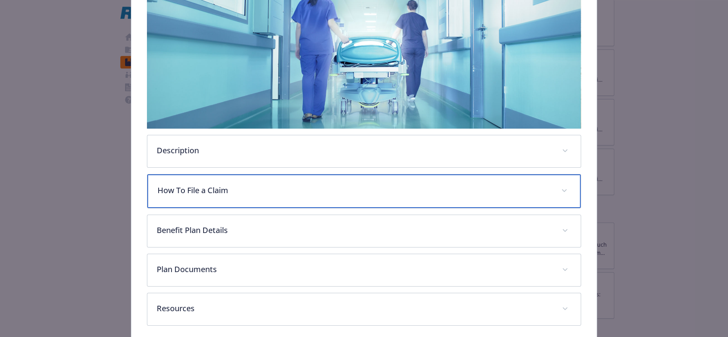
click at [215, 185] on p "How To File a Claim" at bounding box center [355, 191] width 394 height 12
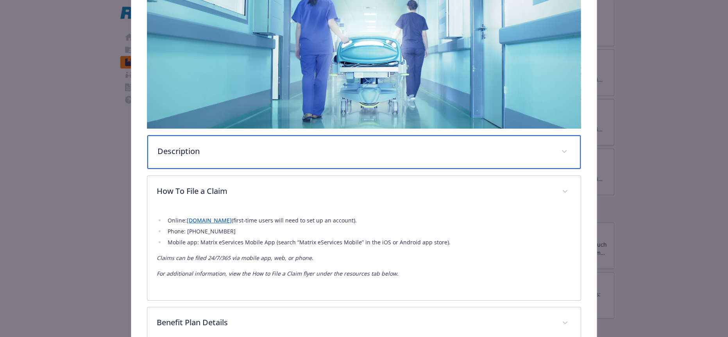
click at [217, 147] on div "Description" at bounding box center [363, 152] width 433 height 34
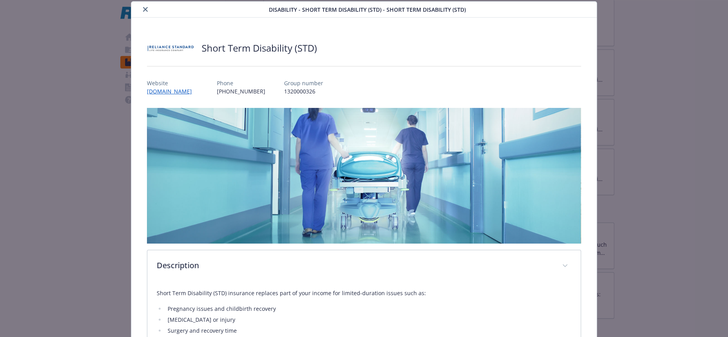
scroll to position [3, 0]
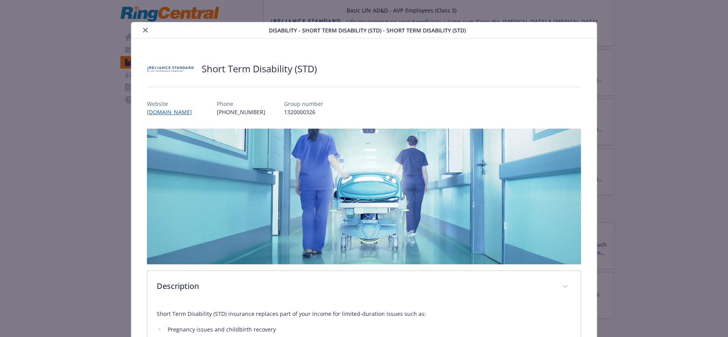
click at [143, 28] on icon "close" at bounding box center [145, 30] width 5 height 5
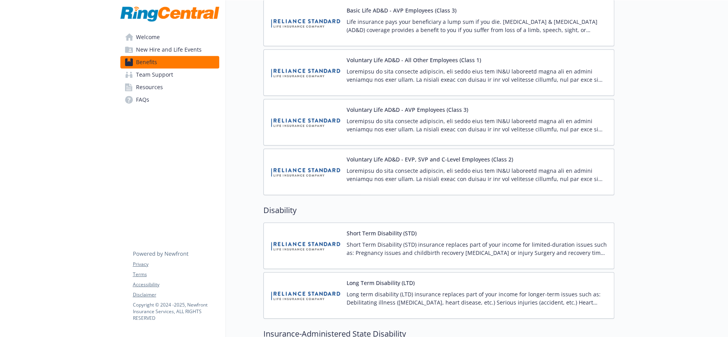
click at [415, 290] on p "Long term disability (LTD) insurance replaces part of your income for longer-te…" at bounding box center [477, 298] width 261 height 16
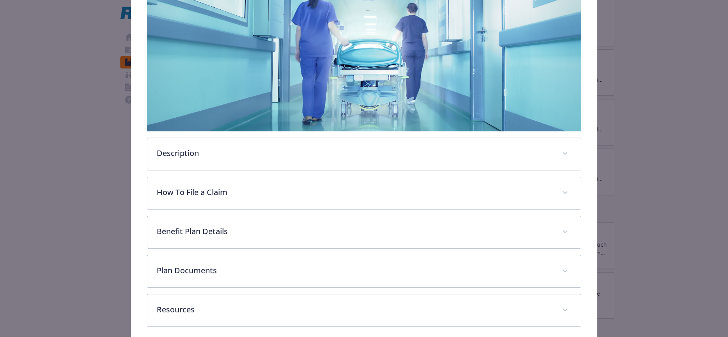
scroll to position [139, 0]
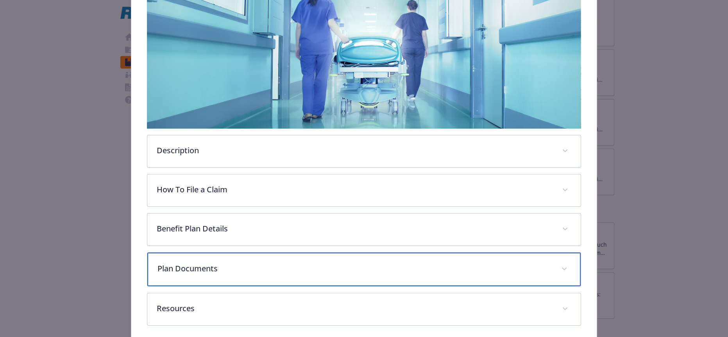
click at [523, 263] on p "Plan Documents" at bounding box center [355, 269] width 394 height 12
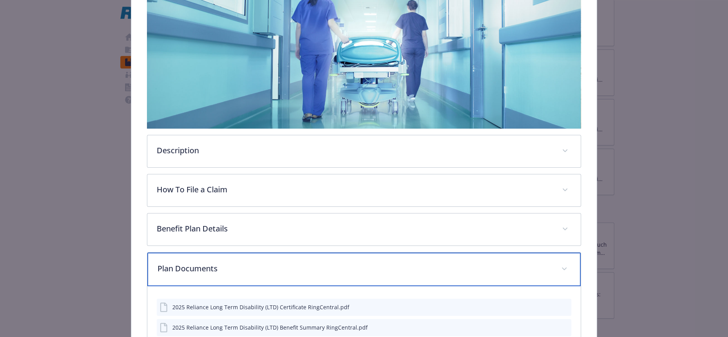
scroll to position [199, 0]
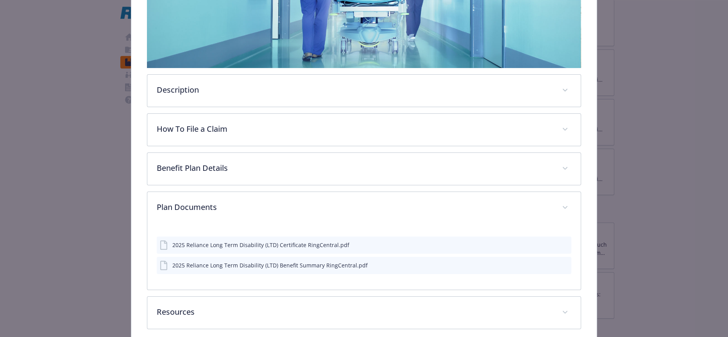
click at [561, 242] on icon "preview file" at bounding box center [564, 244] width 7 height 5
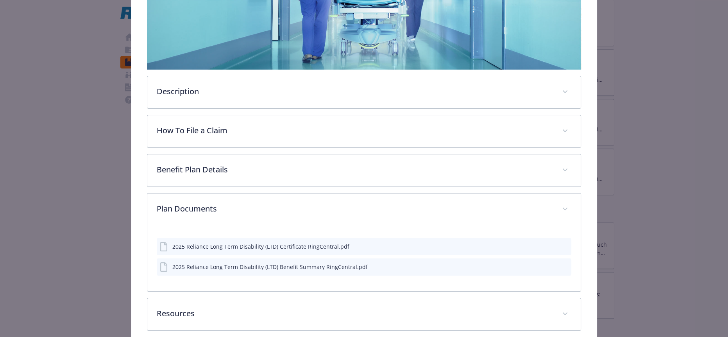
scroll to position [0, 0]
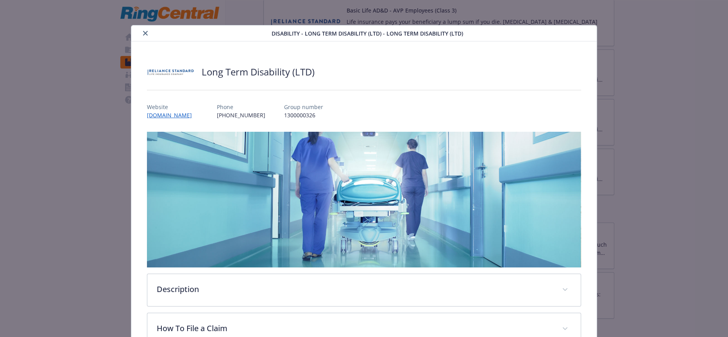
click at [145, 33] on button "close" at bounding box center [145, 33] width 9 height 9
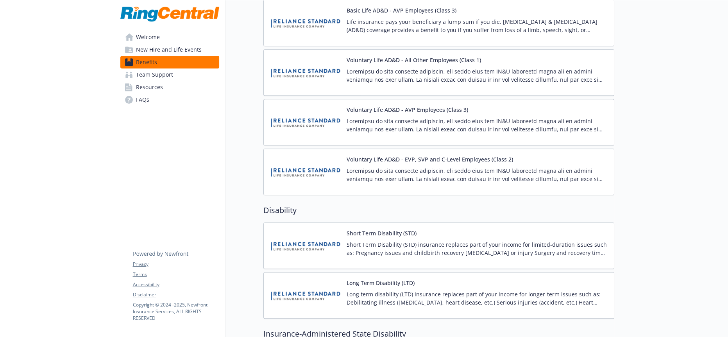
click at [369, 290] on p "Long term disability (LTD) insurance replaces part of your income for longer-te…" at bounding box center [477, 298] width 261 height 16
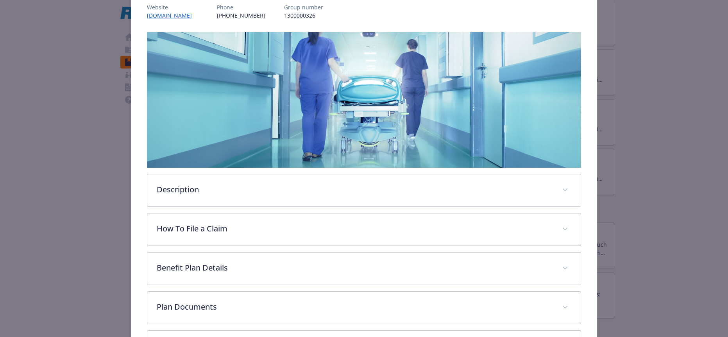
scroll to position [139, 0]
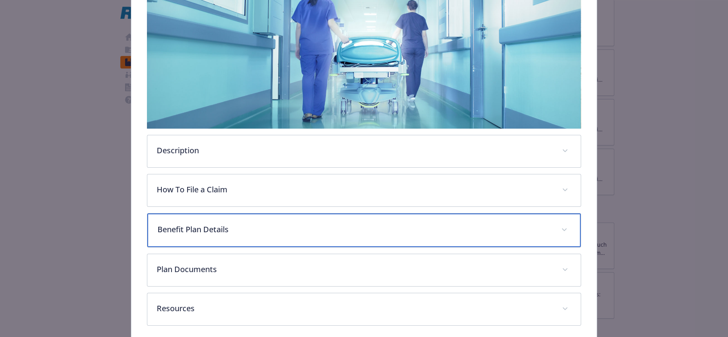
click at [361, 224] on p "Benefit Plan Details" at bounding box center [355, 230] width 394 height 12
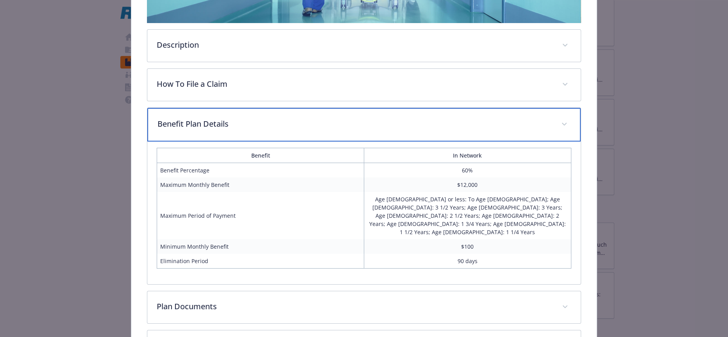
scroll to position [261, 0]
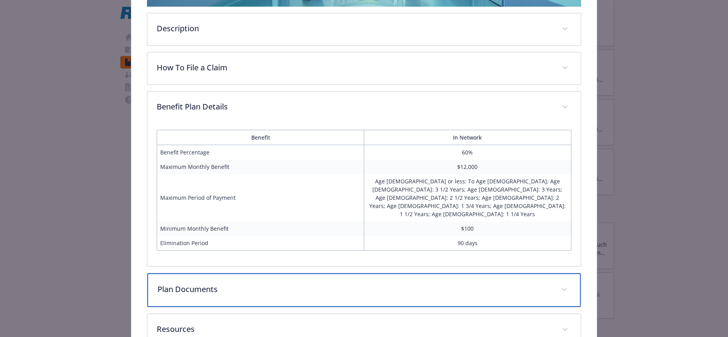
click at [359, 283] on p "Plan Documents" at bounding box center [355, 289] width 394 height 12
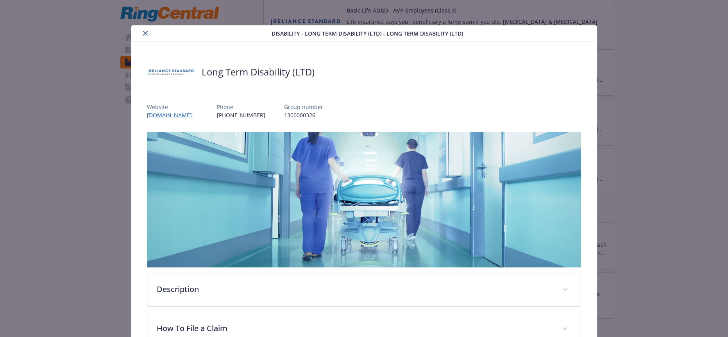
click at [143, 34] on icon "close" at bounding box center [145, 33] width 5 height 5
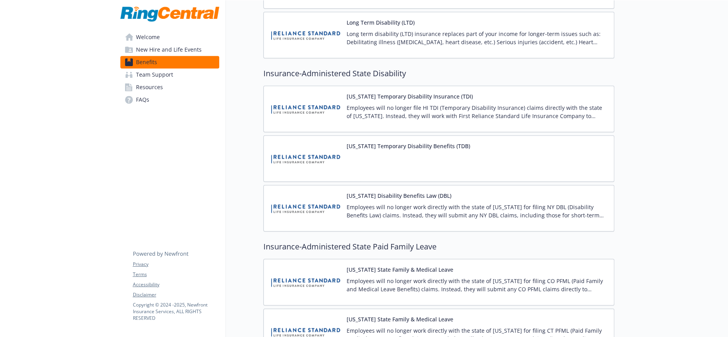
click at [390, 153] on div at bounding box center [409, 164] width 124 height 22
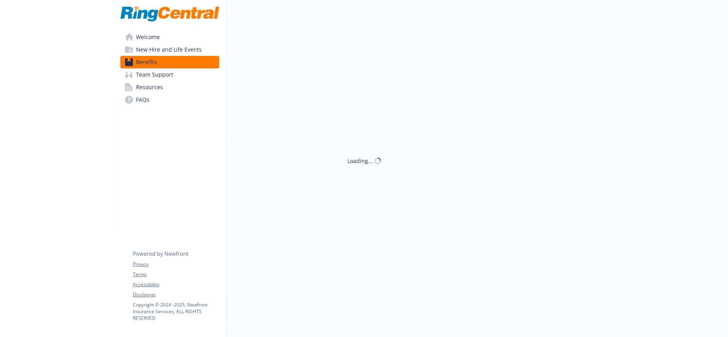
scroll to position [1016, 0]
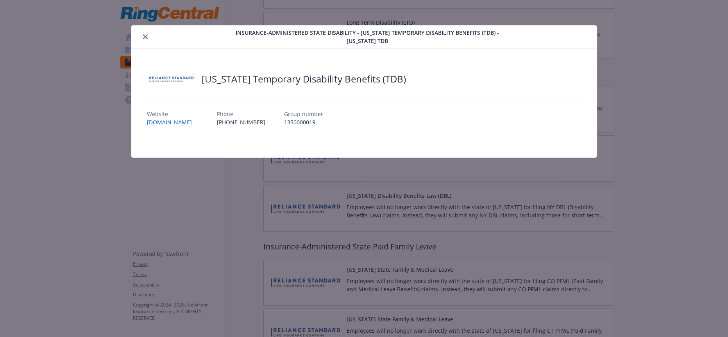
click at [145, 36] on icon "close" at bounding box center [145, 36] width 5 height 5
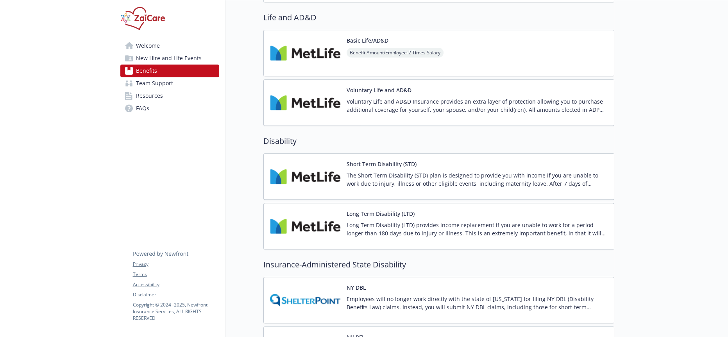
click at [364, 221] on p "Long Term Disability (LTD) provides income replacement if you are unable to wor…" at bounding box center [477, 229] width 261 height 16
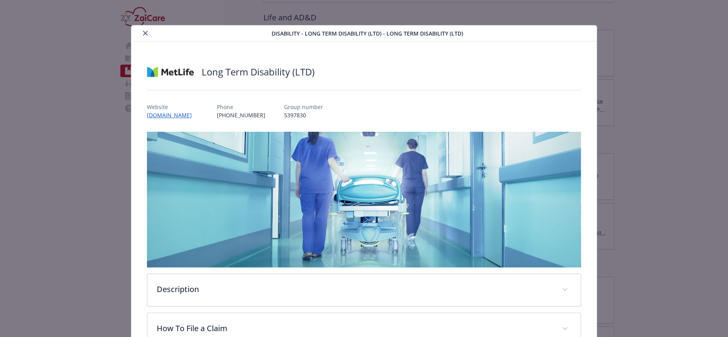
scroll to position [139, 0]
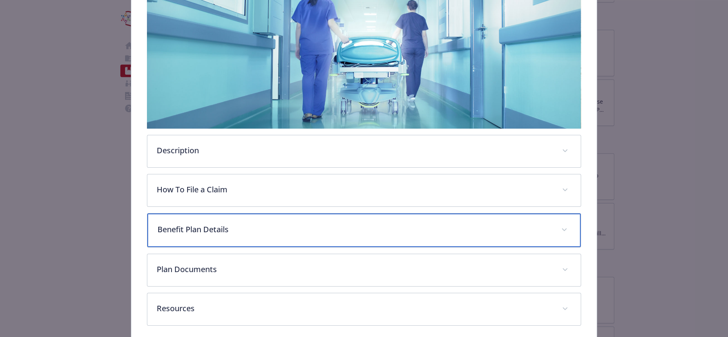
click at [215, 224] on p "Benefit Plan Details" at bounding box center [355, 230] width 394 height 12
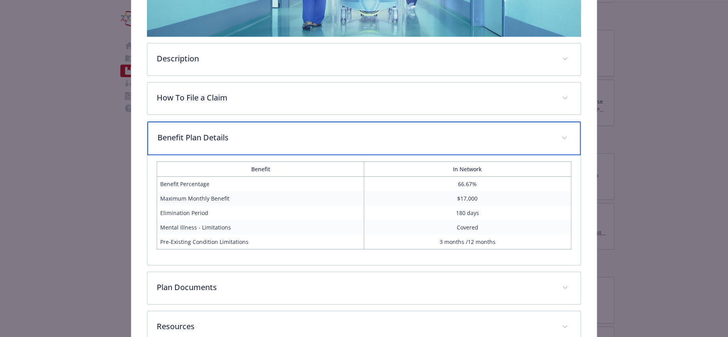
scroll to position [244, 0]
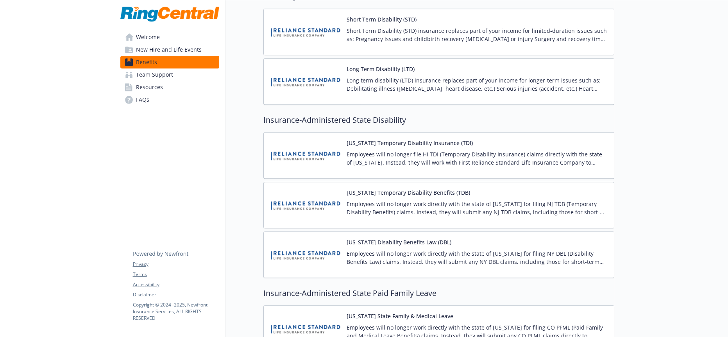
scroll to position [999, 0]
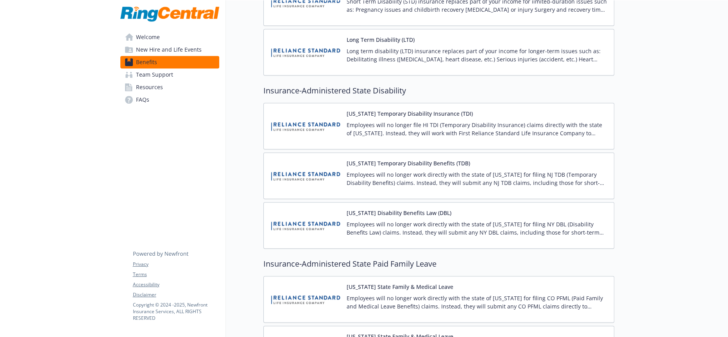
click at [388, 294] on p "Employees will no longer work directly with the state of [US_STATE] for filing …" at bounding box center [477, 302] width 261 height 16
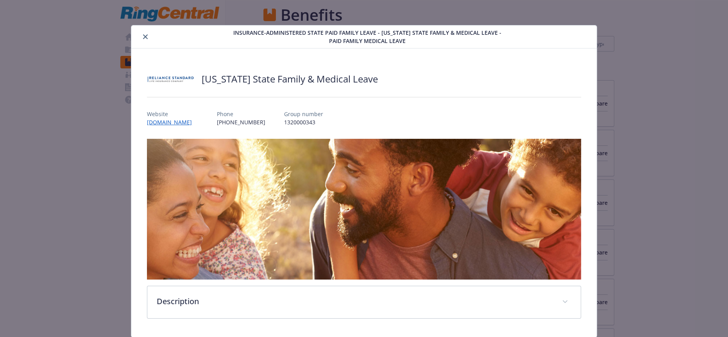
scroll to position [999, 0]
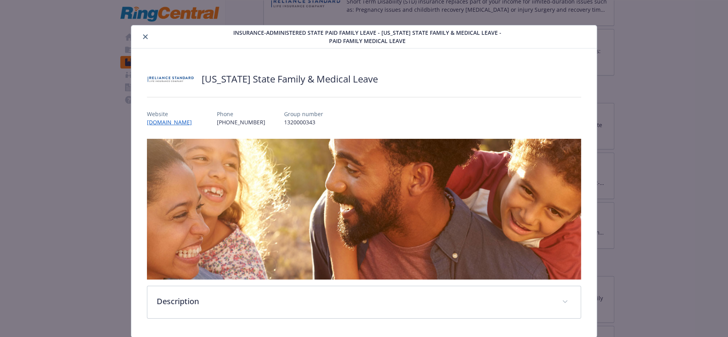
click at [143, 40] on button "close" at bounding box center [145, 36] width 9 height 9
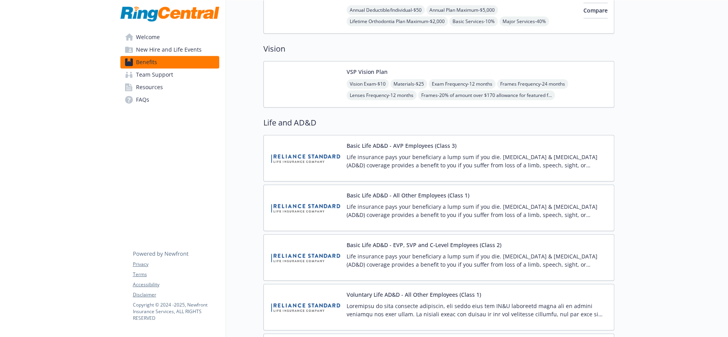
scroll to position [695, 0]
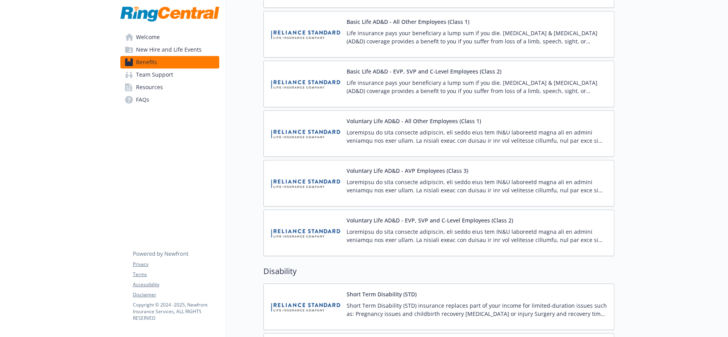
click at [371, 301] on p "Short Term Disability (STD) insurance replaces part of your income for limited-…" at bounding box center [477, 309] width 261 height 16
